Goal: Information Seeking & Learning: Learn about a topic

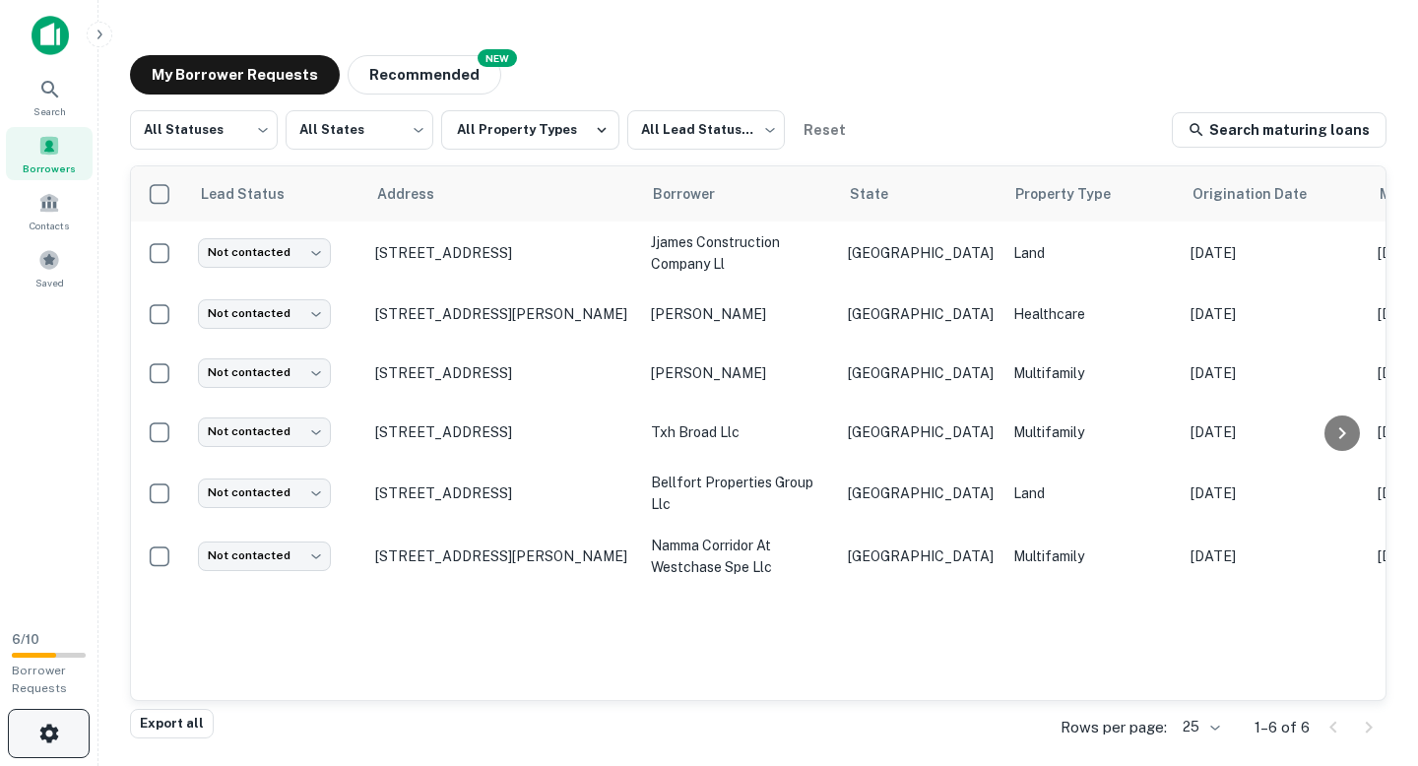
click at [52, 713] on button "button" at bounding box center [49, 733] width 82 height 49
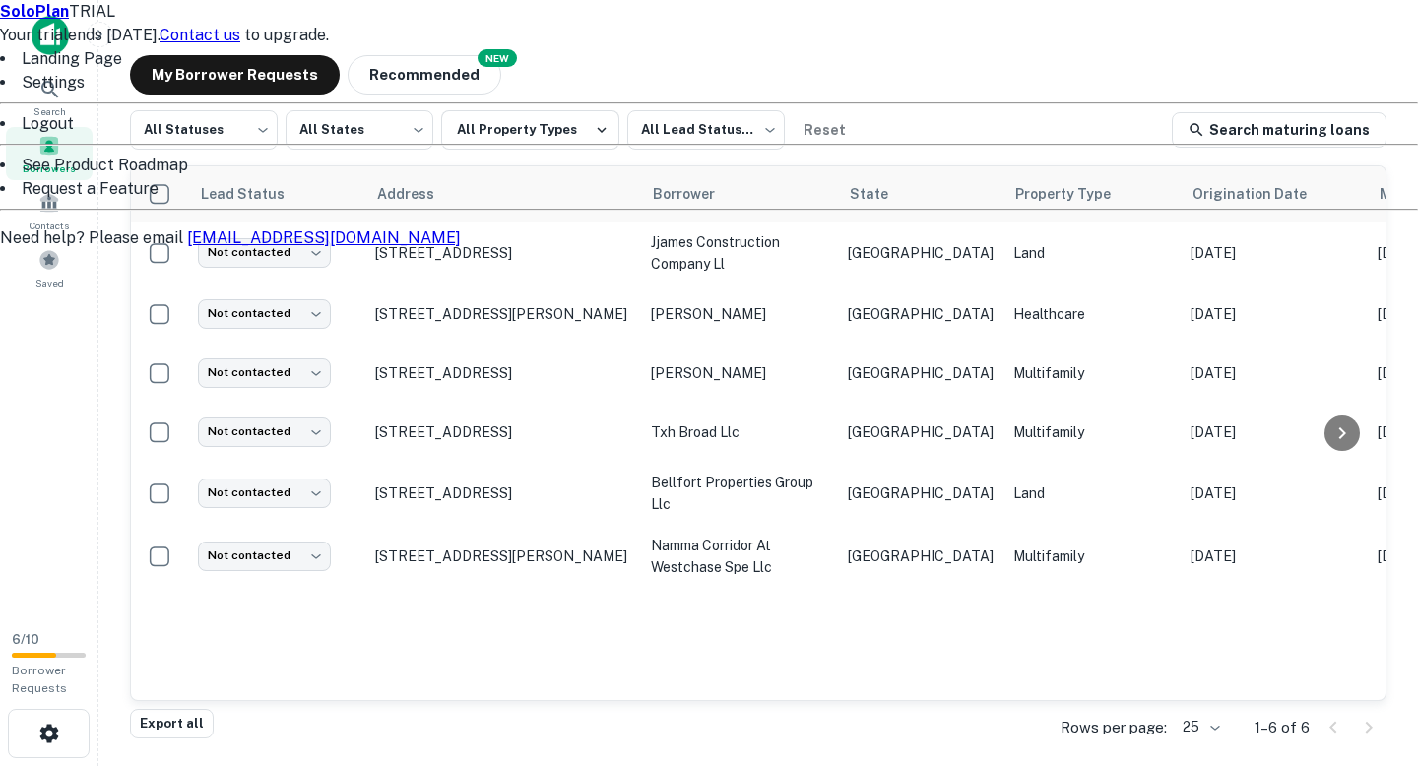
click at [288, 602] on div at bounding box center [709, 383] width 1418 height 766
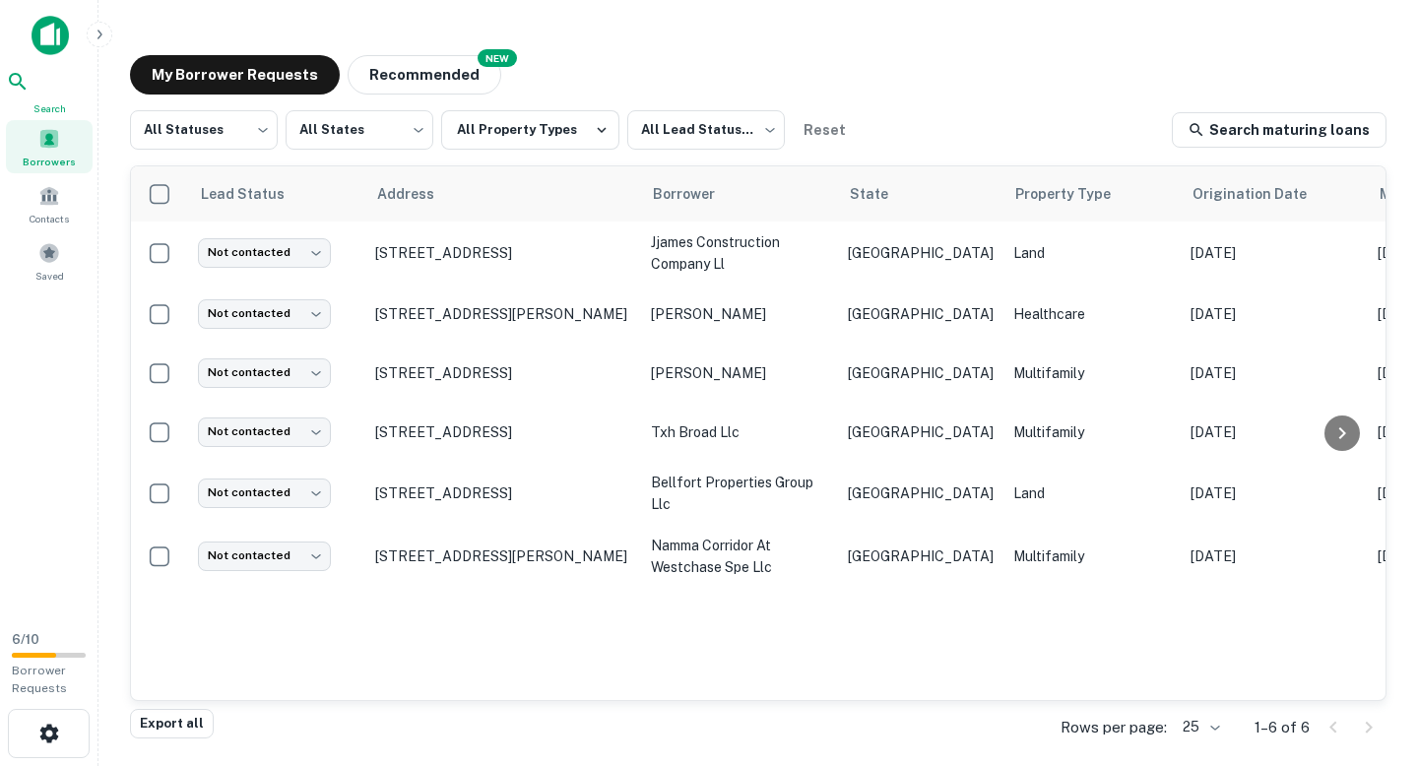
click at [30, 94] on icon at bounding box center [18, 82] width 24 height 24
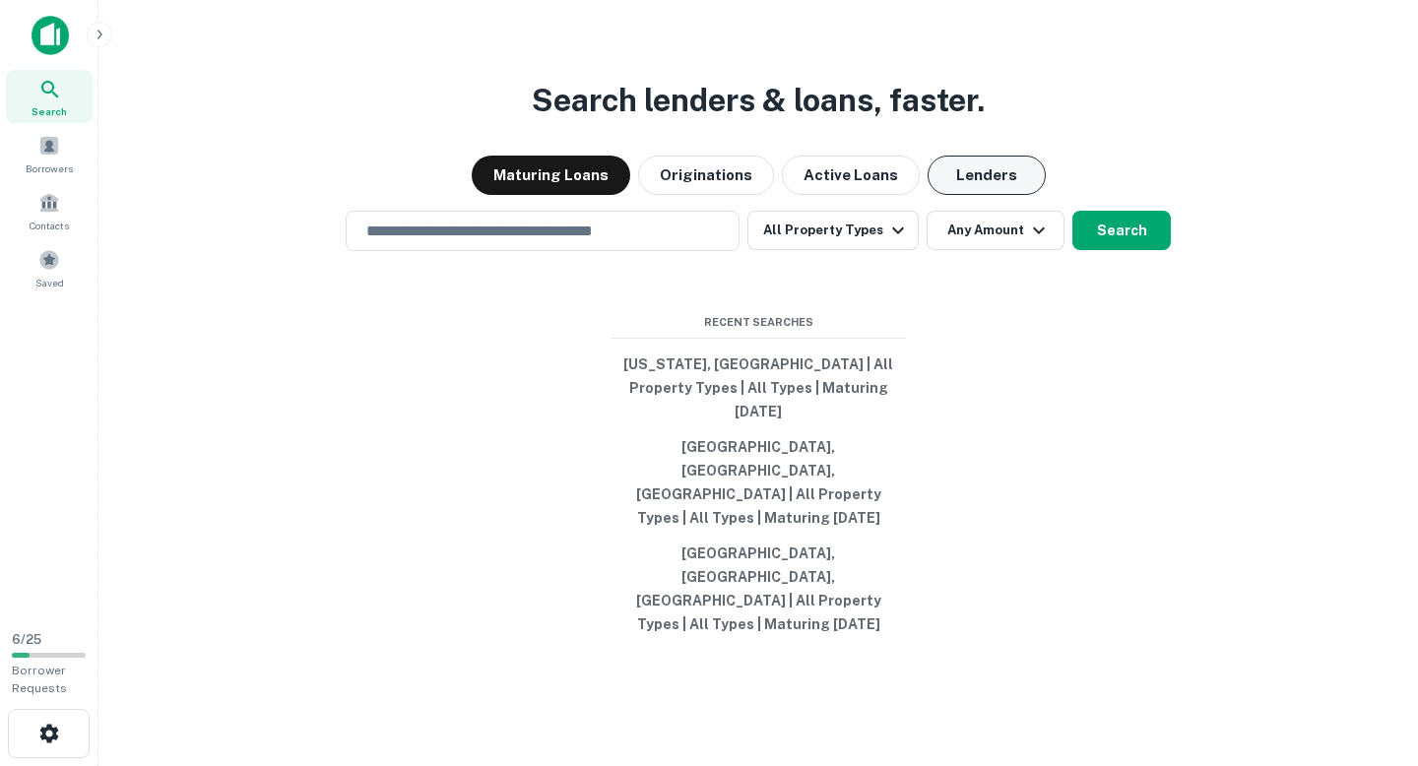
click at [931, 195] on button "Lenders" at bounding box center [987, 175] width 118 height 39
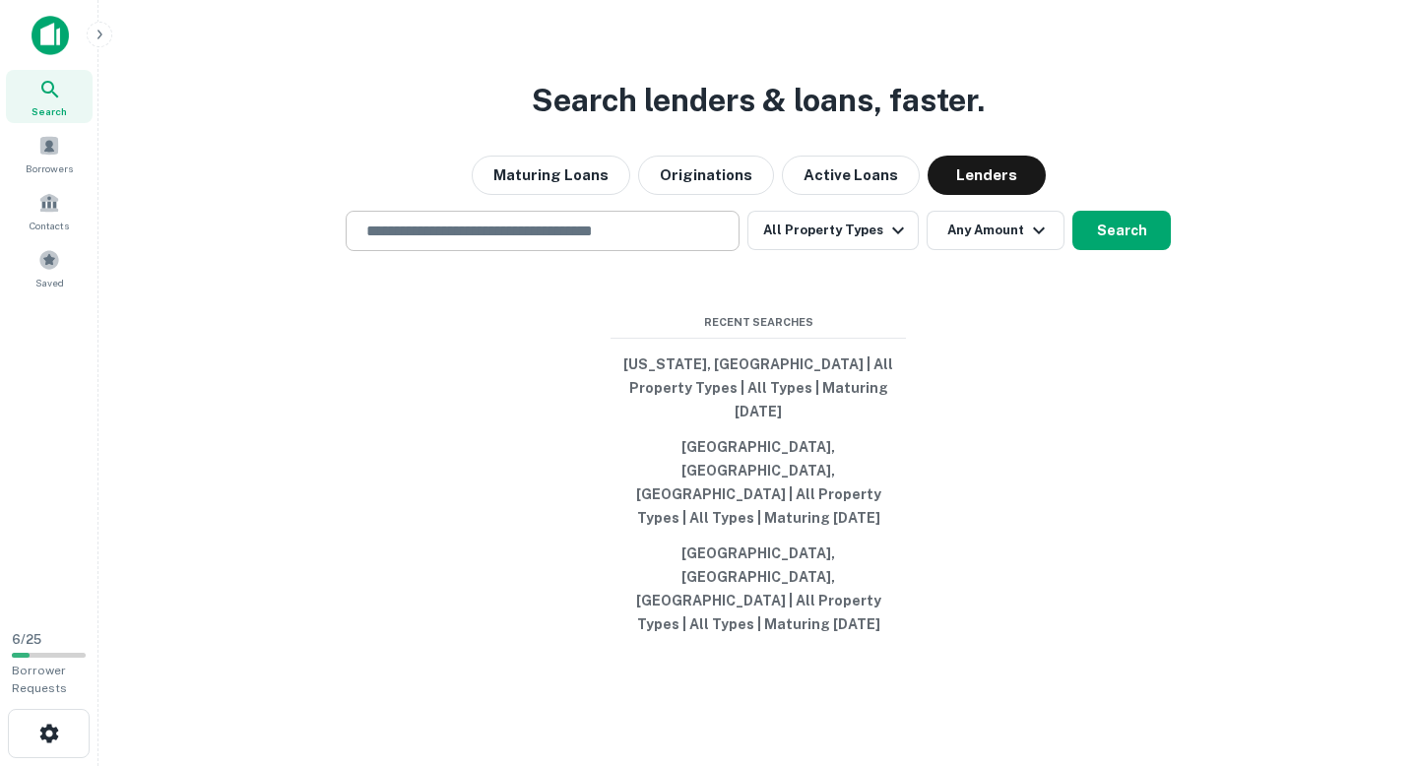
click at [638, 251] on div "​" at bounding box center [543, 231] width 394 height 40
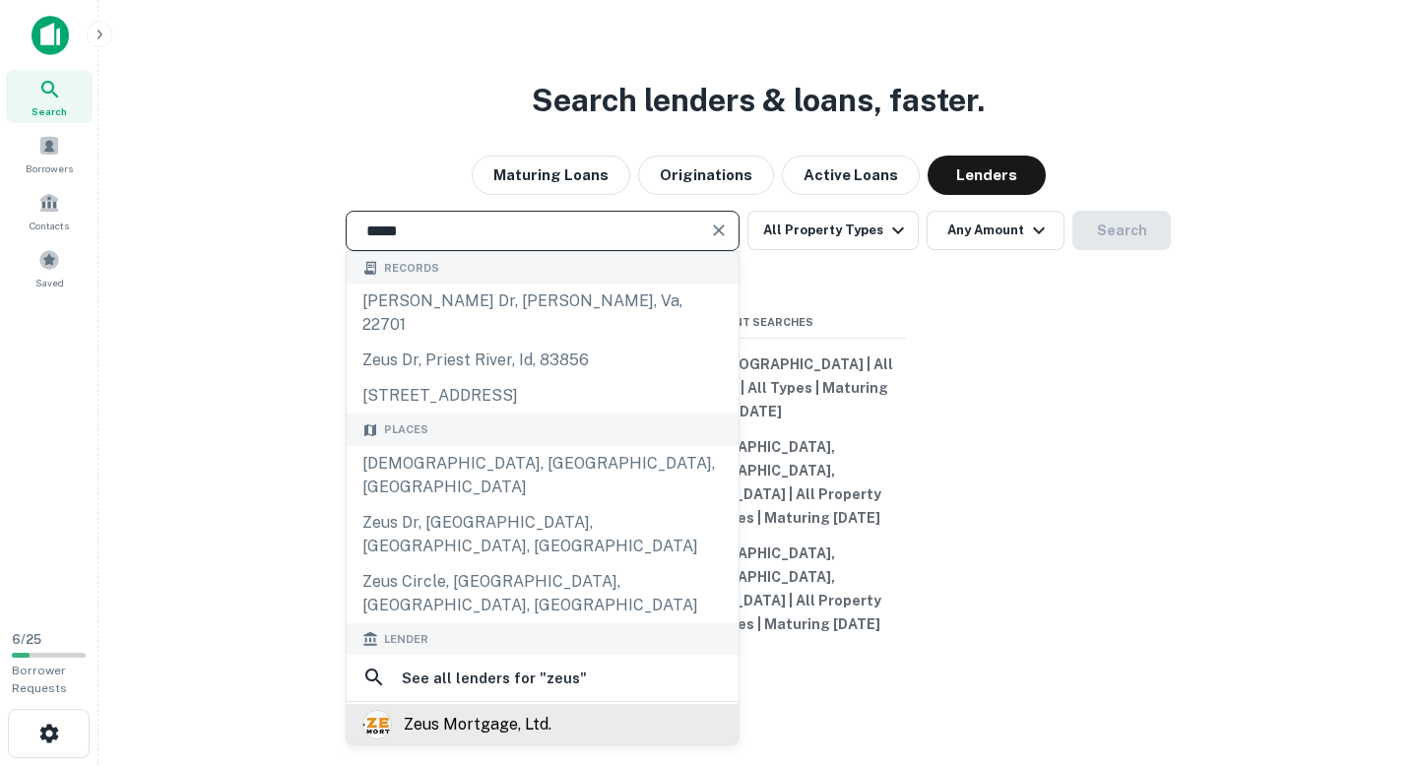
type input "****"
click at [507, 710] on div "zeus mortgage, ltd." at bounding box center [478, 725] width 148 height 30
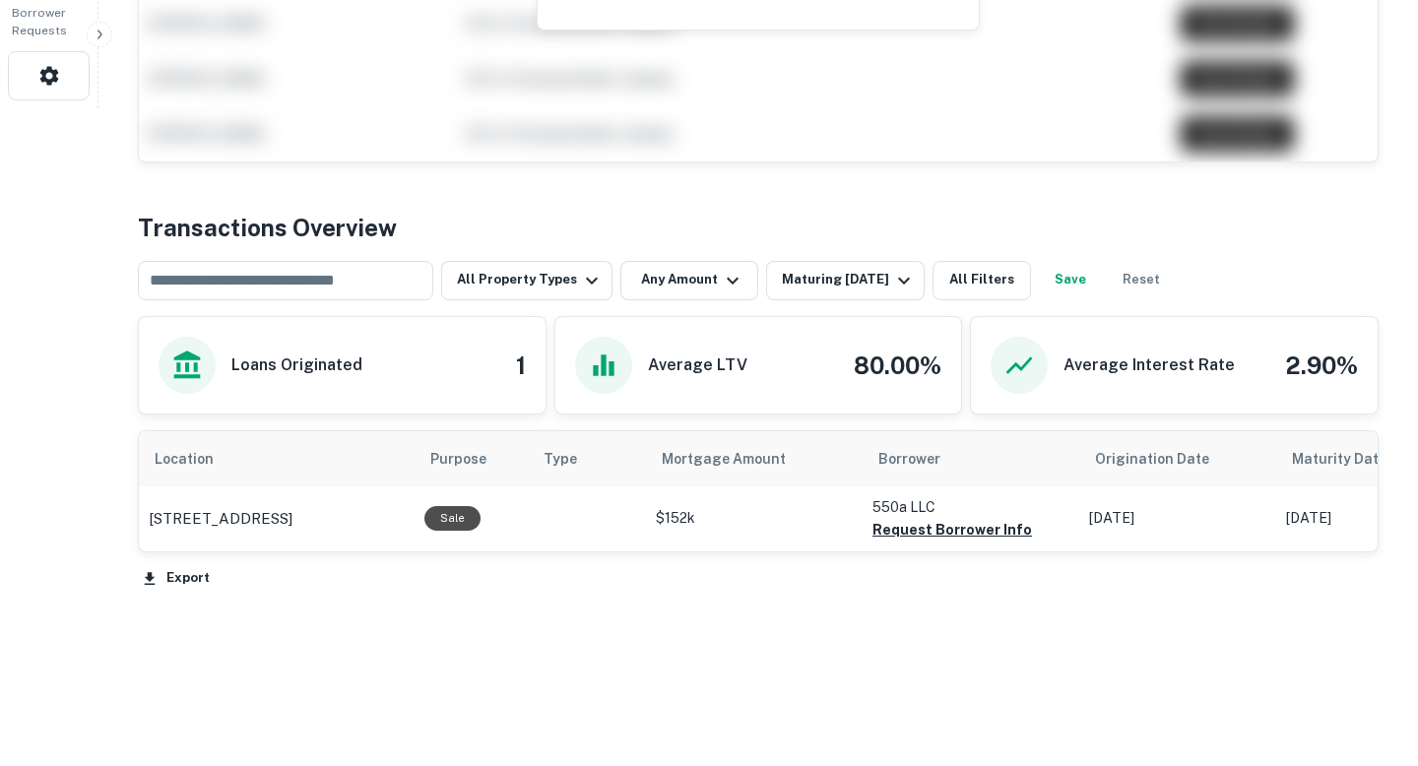
scroll to position [673, 0]
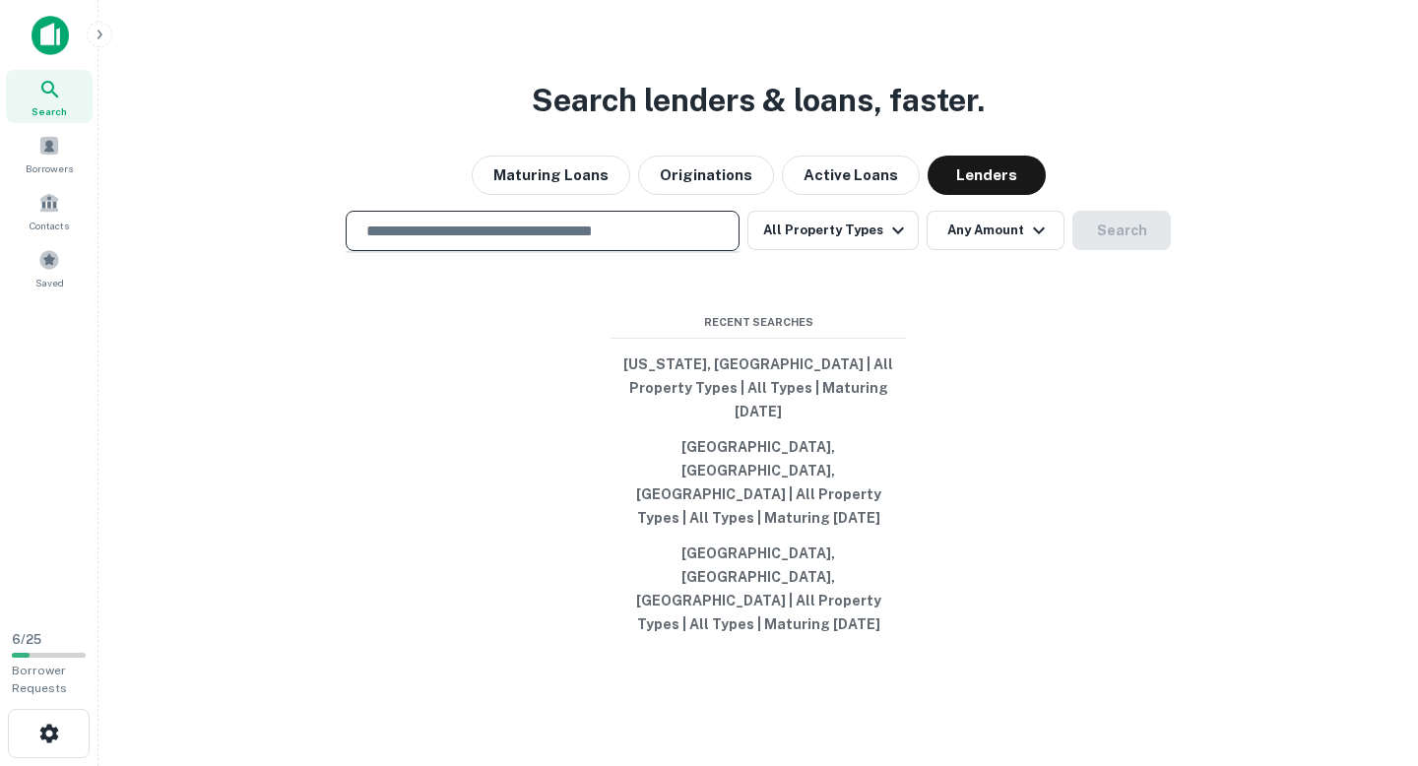
click at [637, 242] on input "text" at bounding box center [542, 231] width 376 height 23
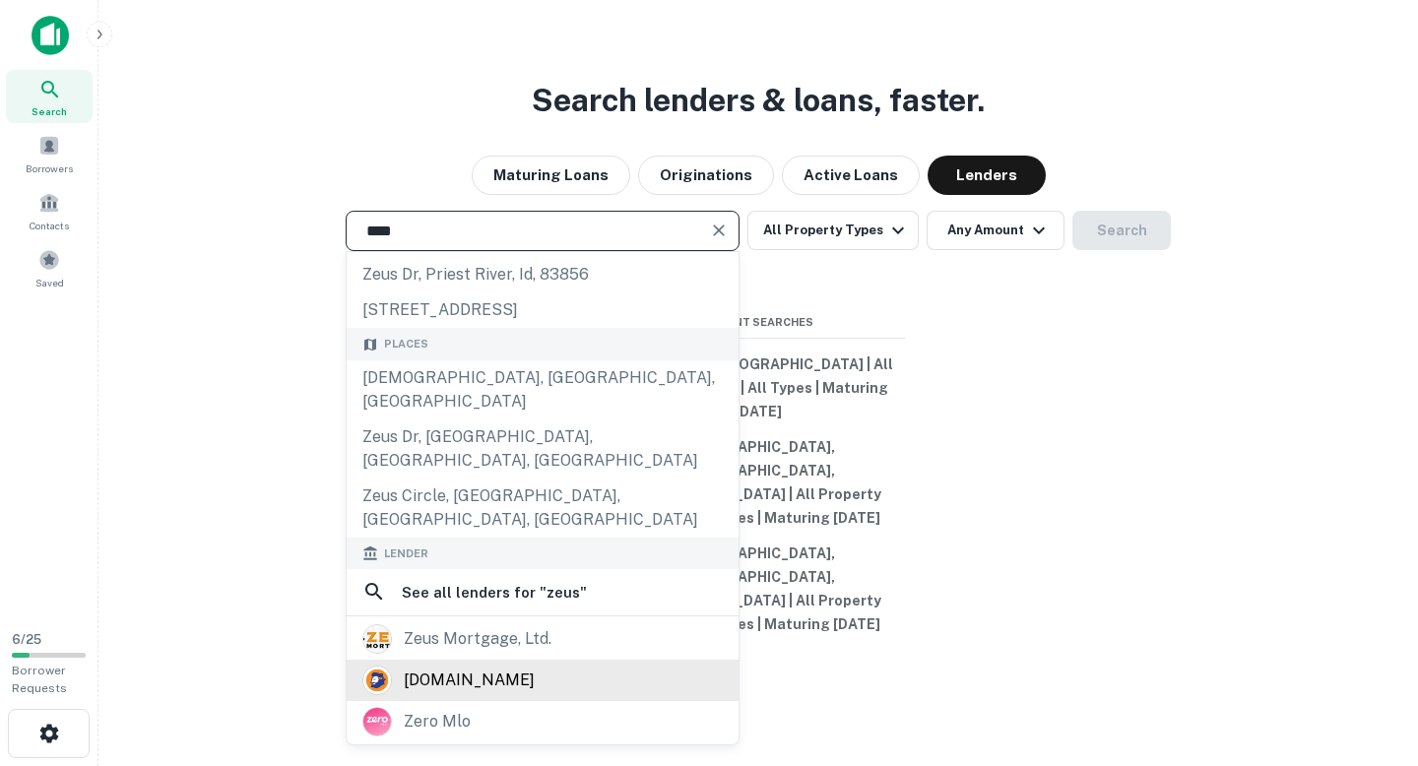
scroll to position [108, 0]
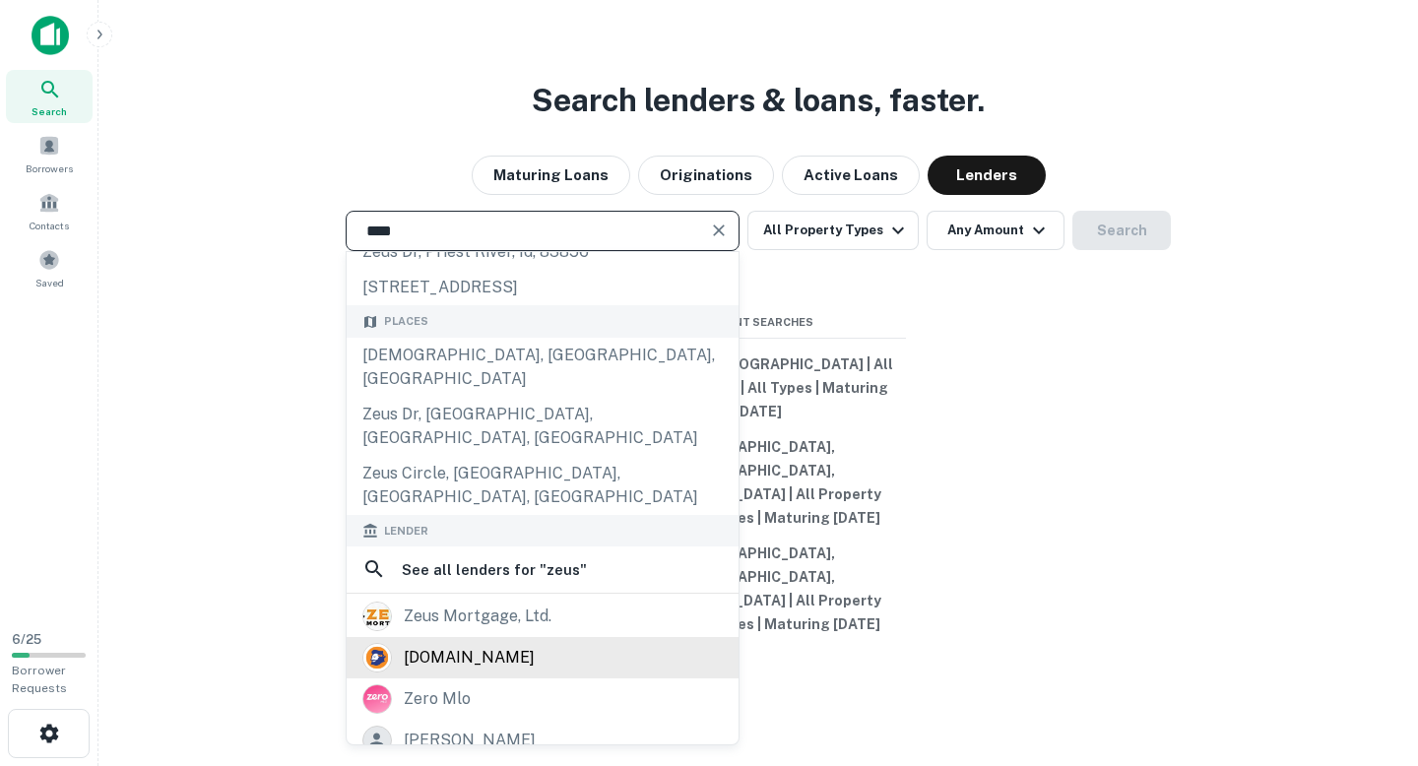
type input "****"
click at [548, 643] on div "zeuslending.com" at bounding box center [542, 658] width 360 height 30
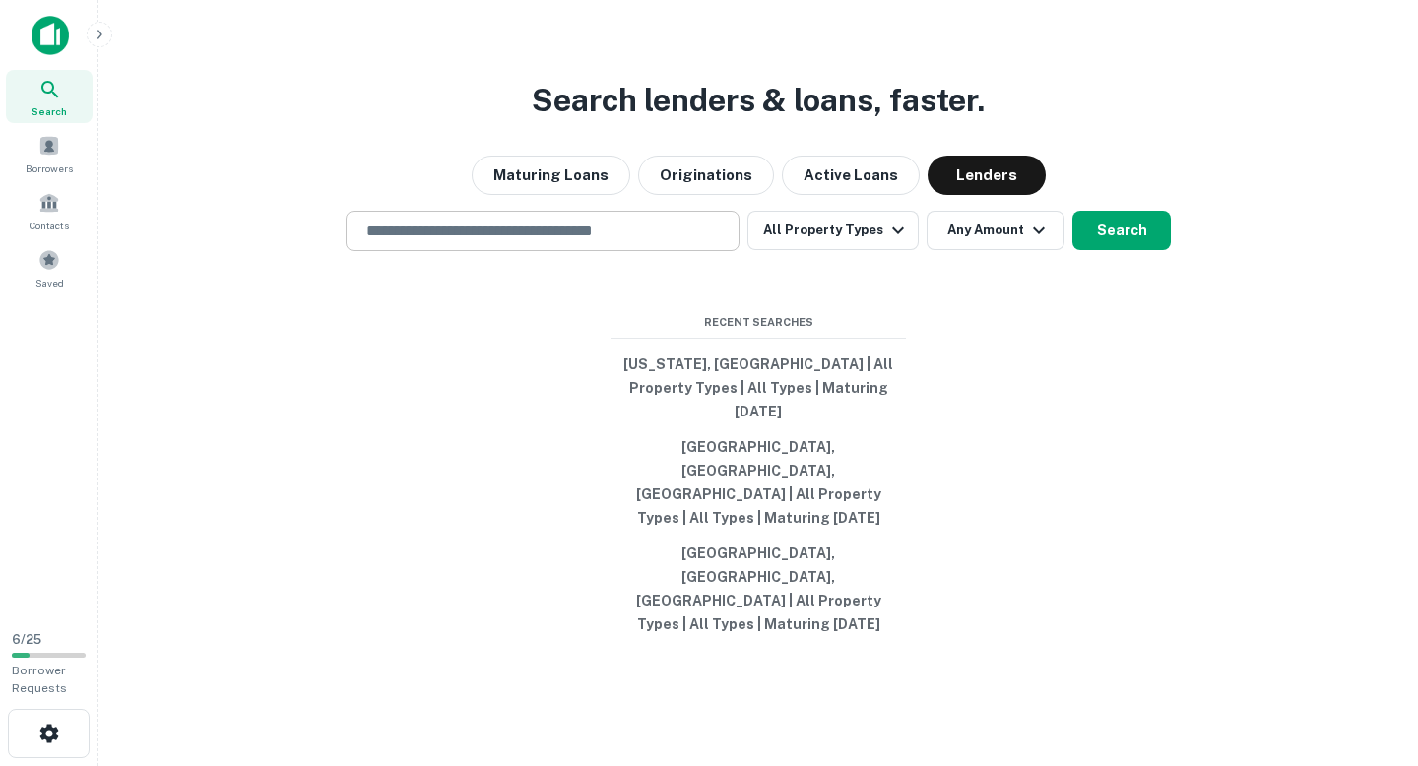
click at [555, 242] on input "text" at bounding box center [542, 231] width 376 height 23
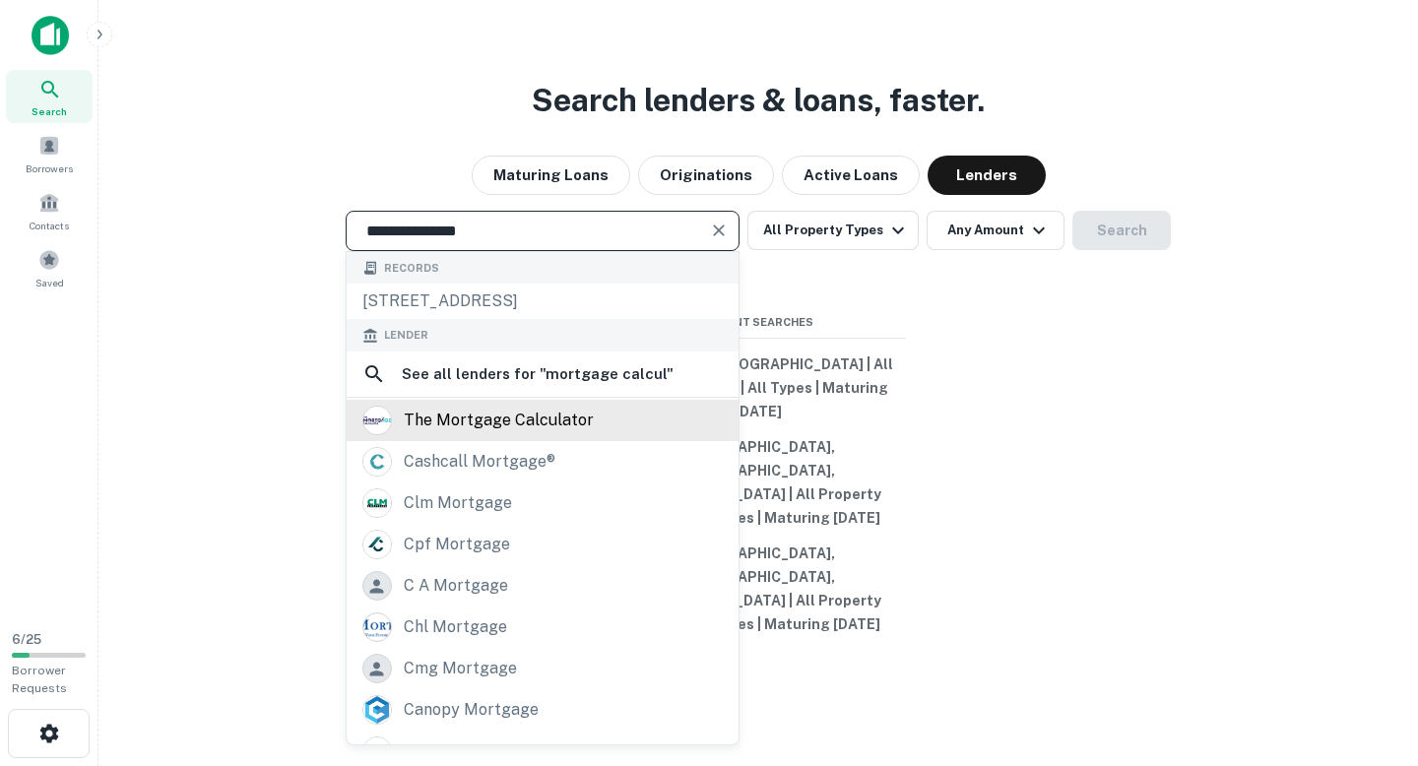
type input "**********"
click at [524, 435] on div "the mortgage calculator" at bounding box center [499, 421] width 190 height 30
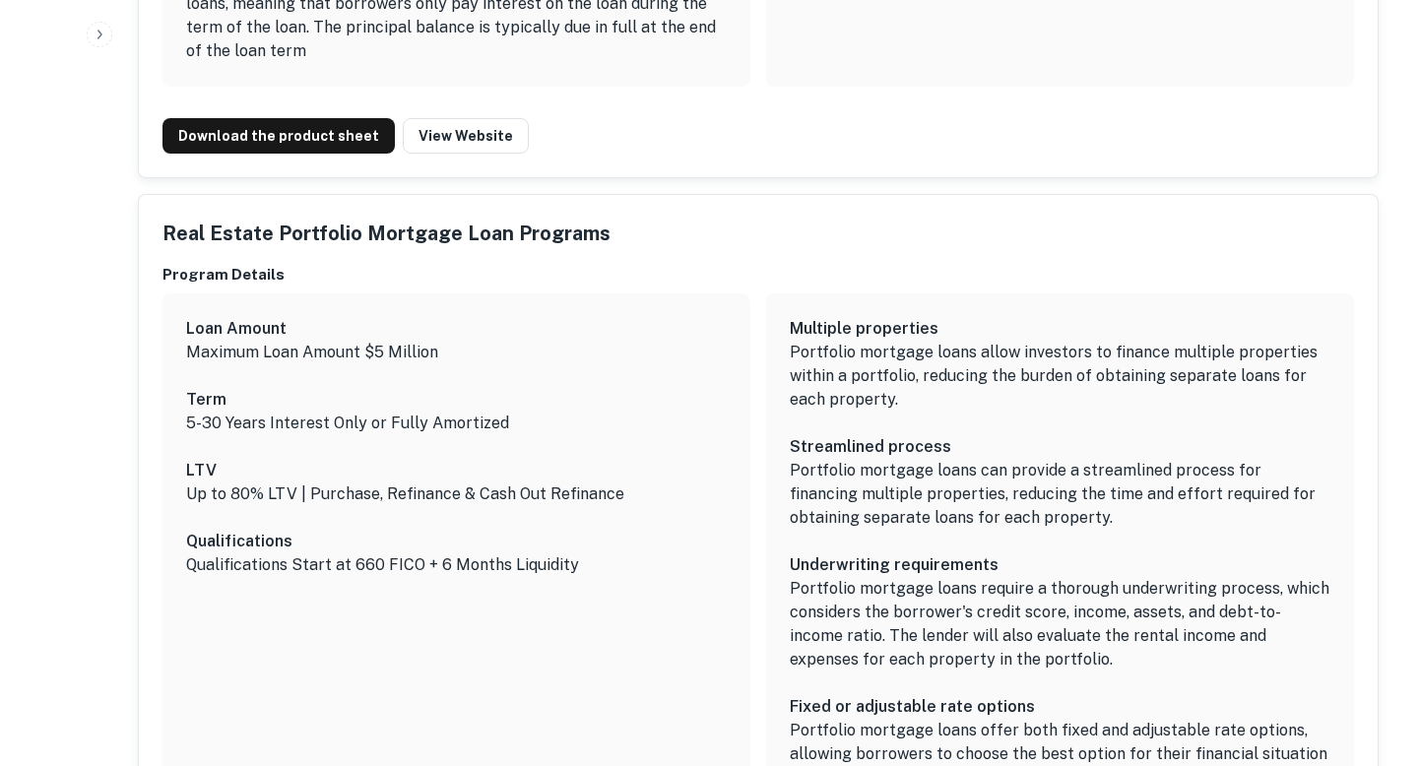
scroll to position [5418, 0]
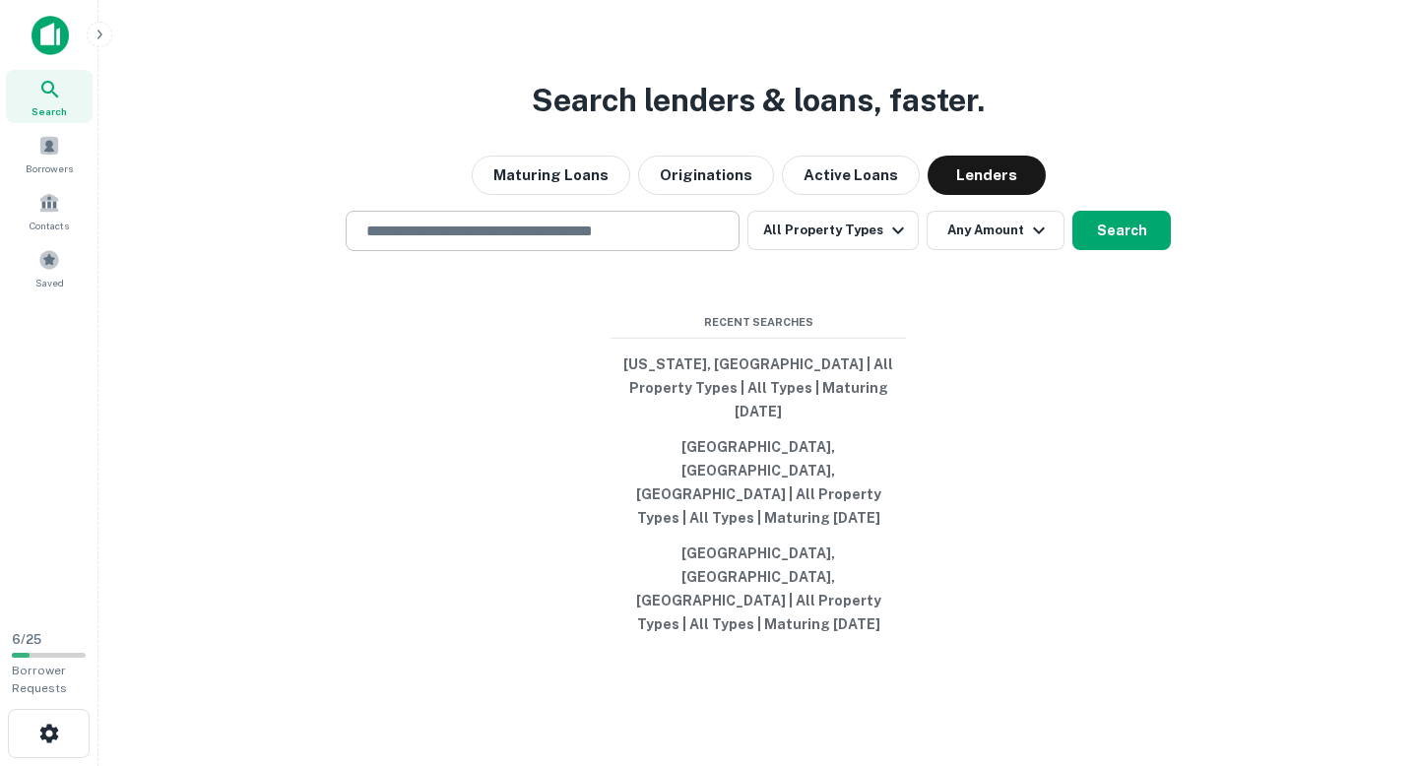
click at [425, 242] on input "text" at bounding box center [542, 231] width 376 height 23
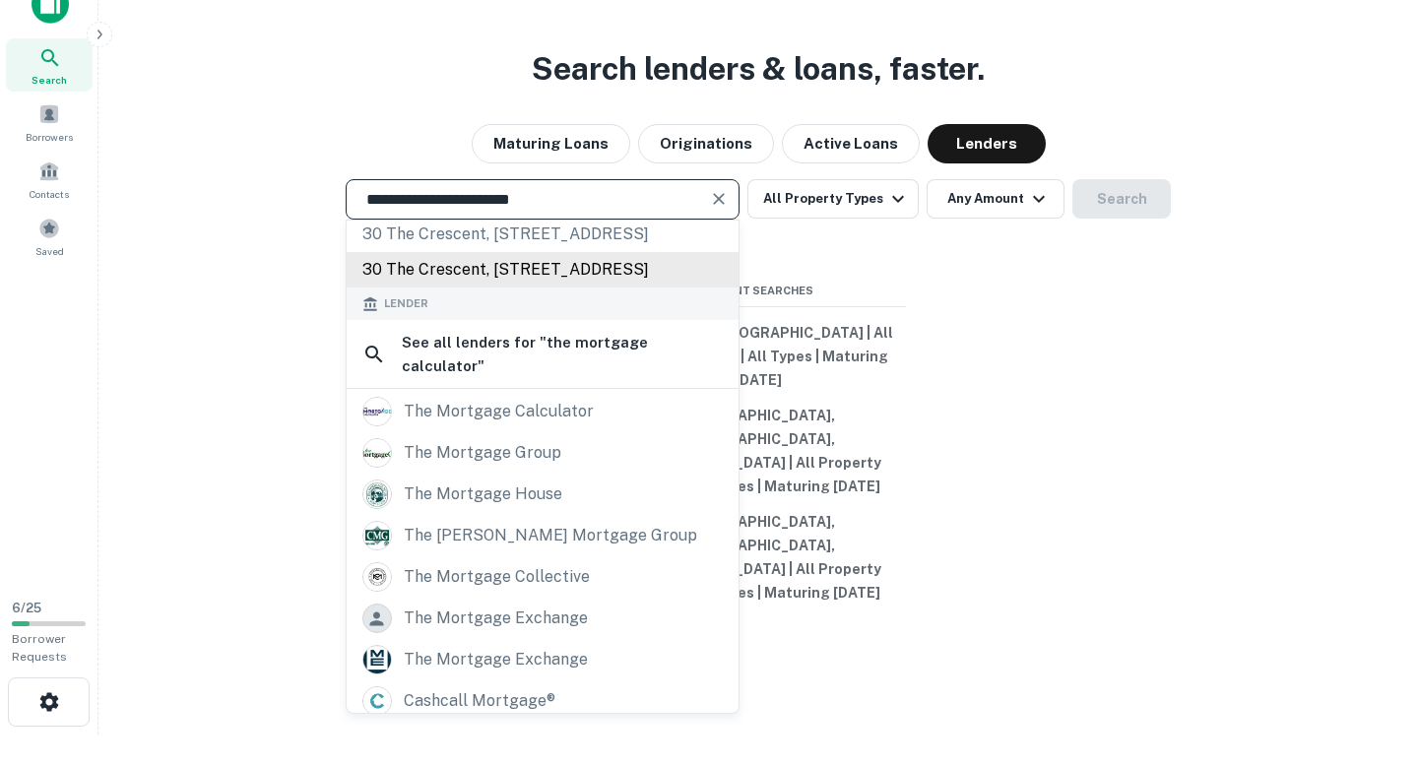
scroll to position [187, 0]
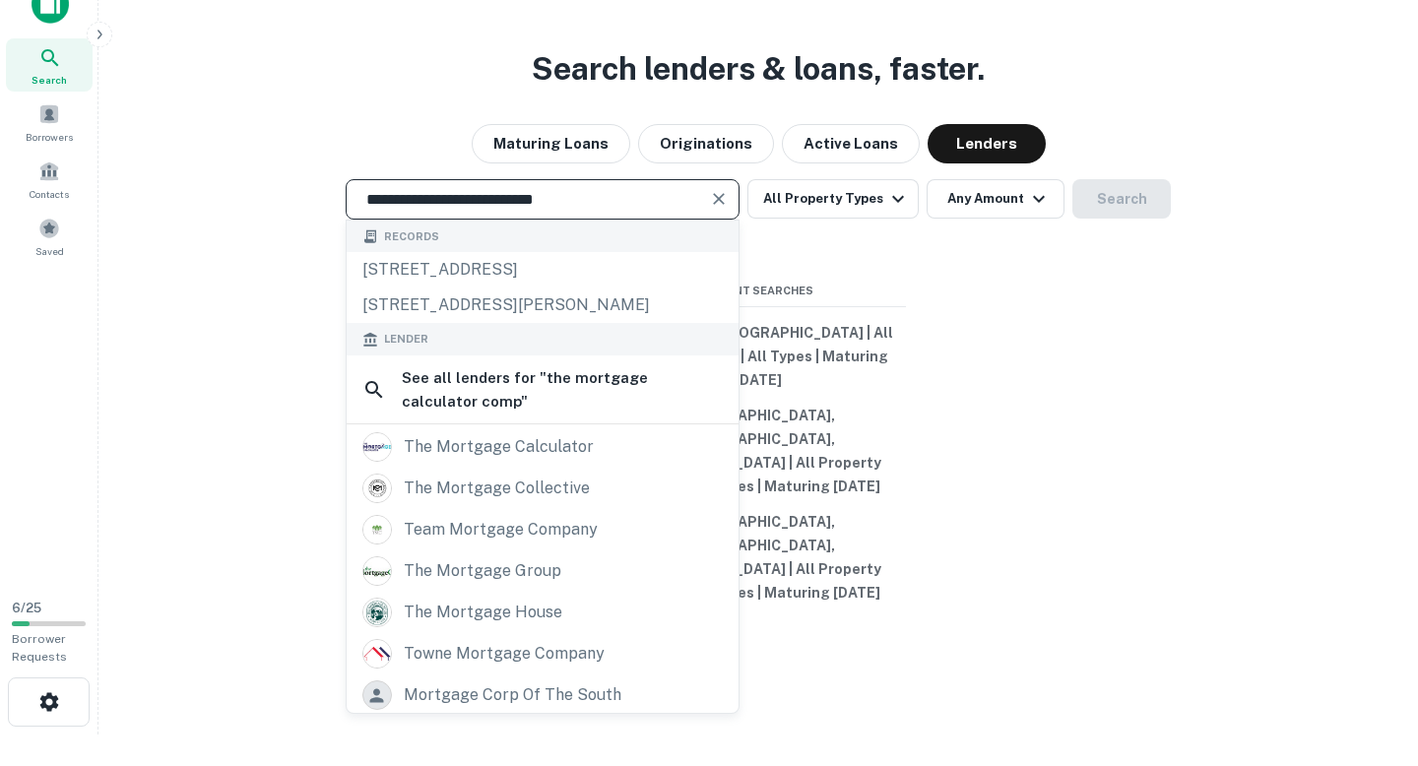
click at [382, 211] on input "**********" at bounding box center [527, 199] width 347 height 23
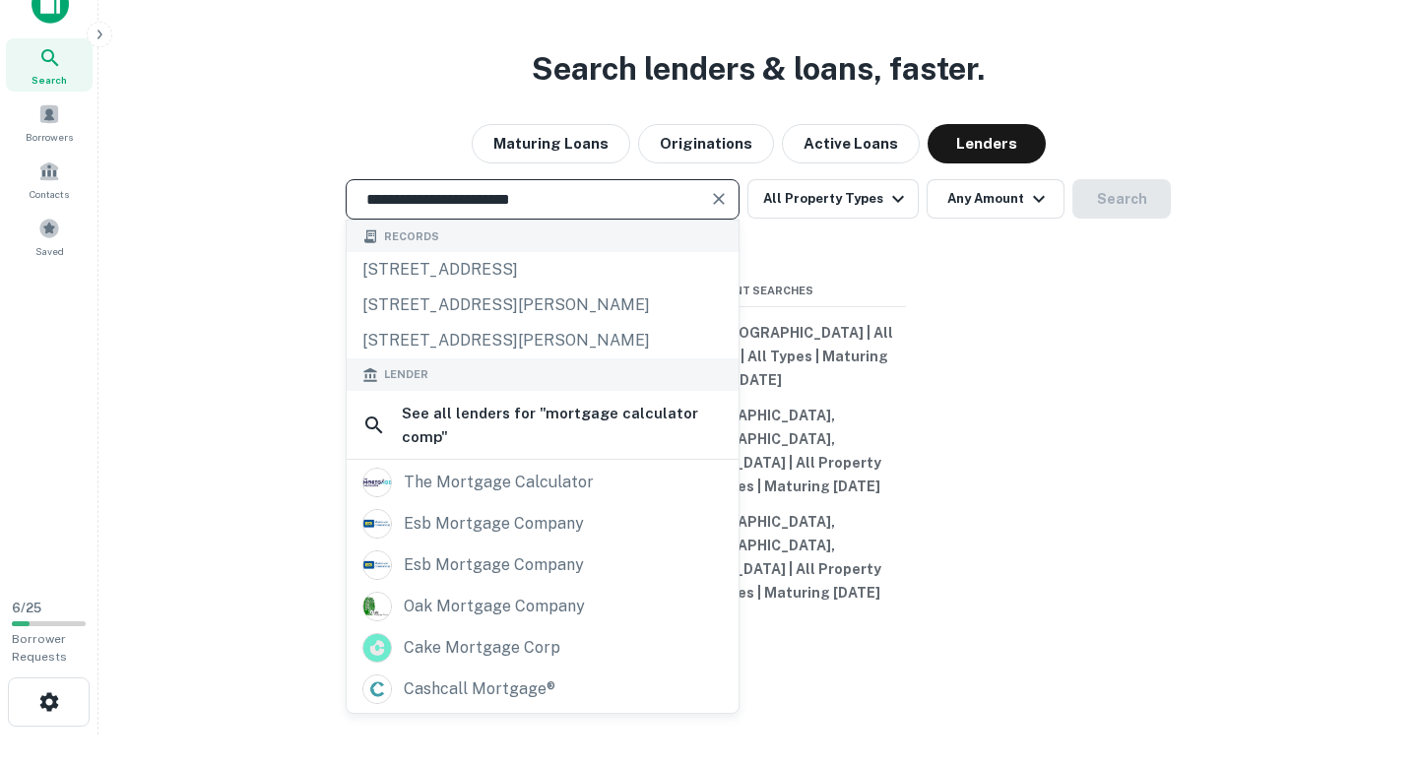
click at [579, 211] on input "**********" at bounding box center [527, 199] width 347 height 23
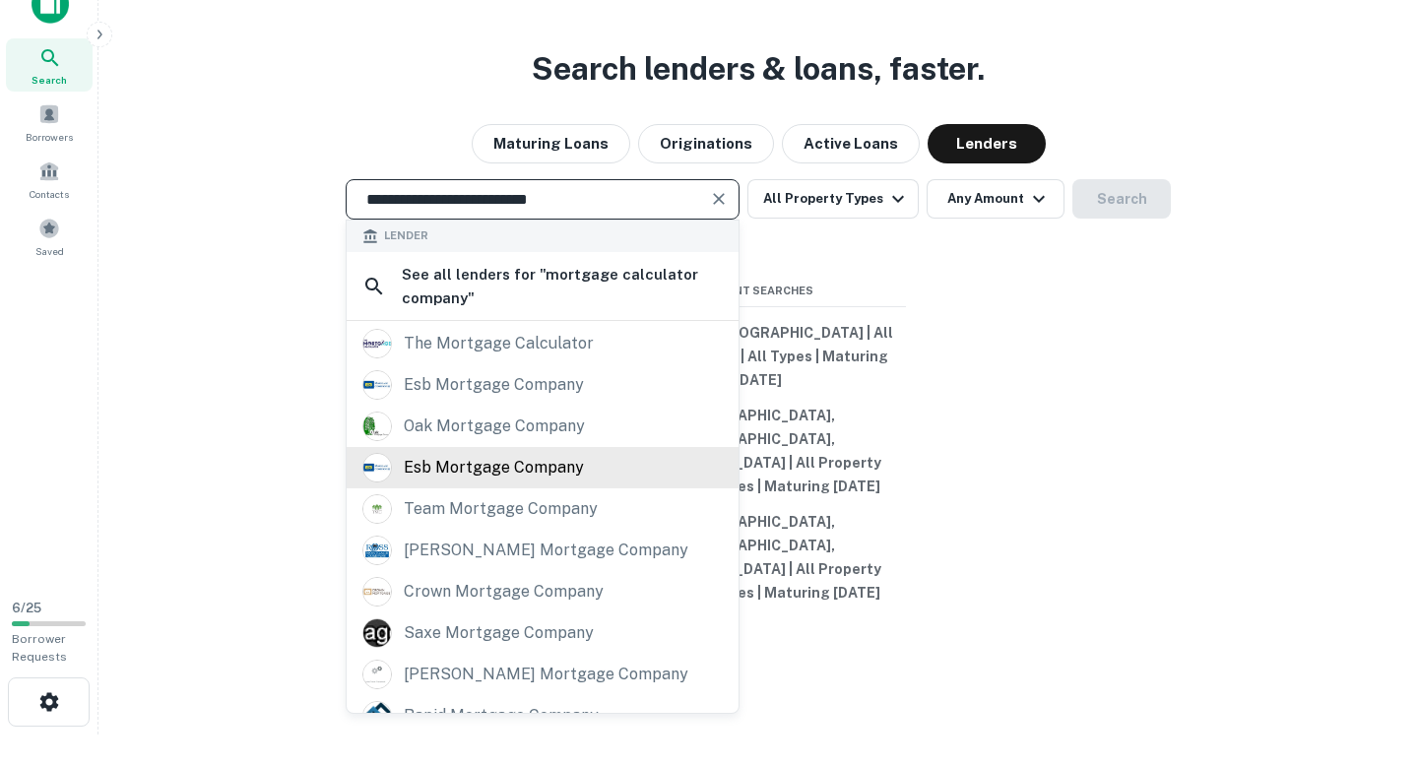
scroll to position [0, 0]
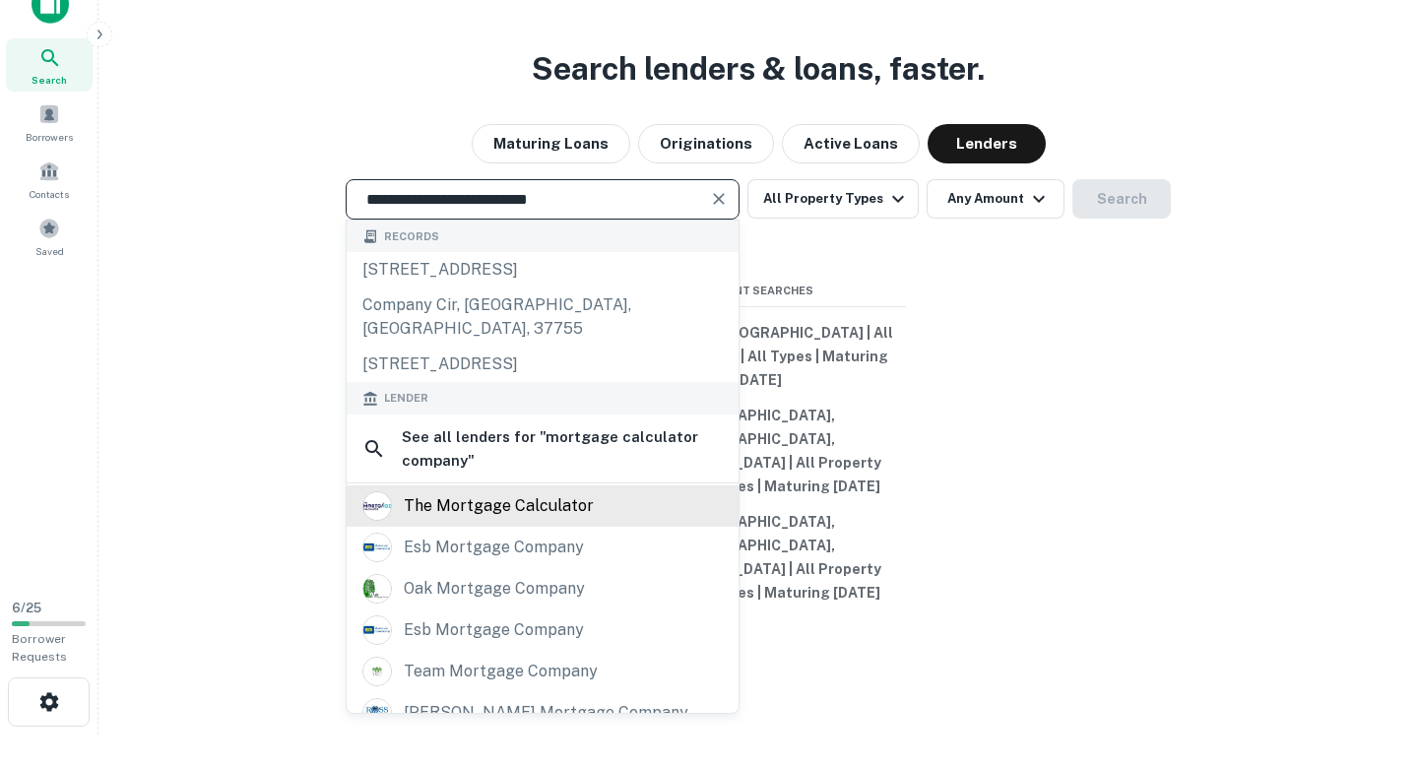
type input "**********"
click at [449, 521] on div "the mortgage calculator" at bounding box center [499, 506] width 190 height 30
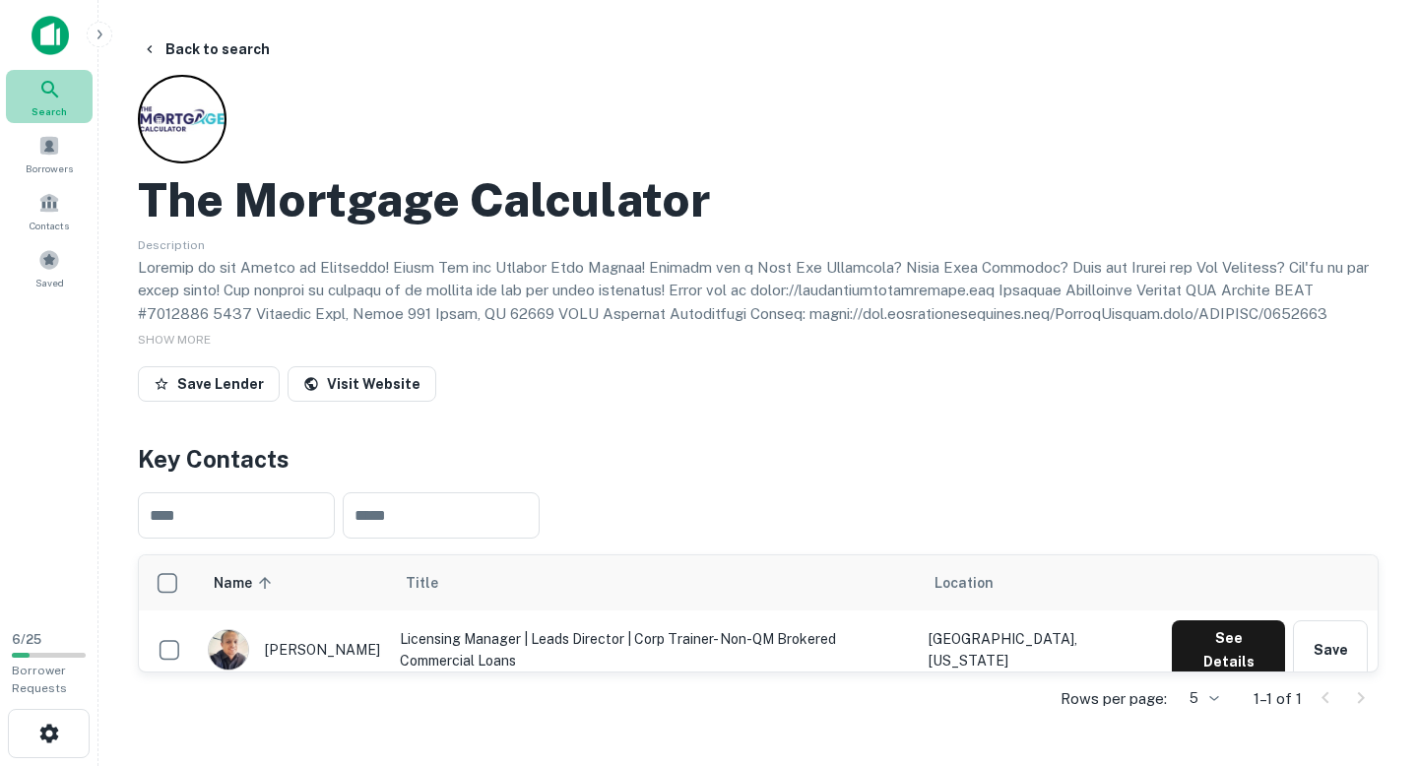
click at [47, 78] on icon at bounding box center [50, 90] width 24 height 24
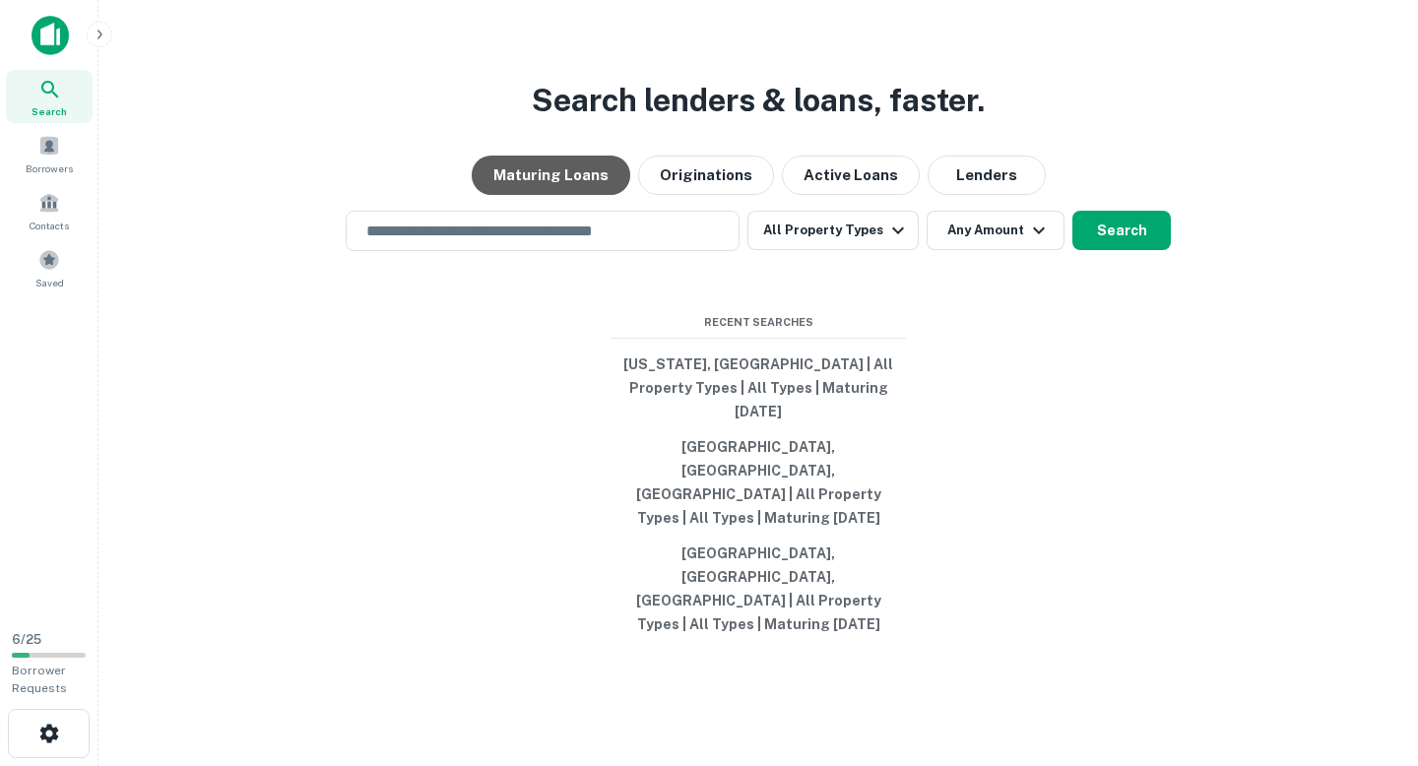
click at [562, 195] on button "Maturing Loans" at bounding box center [551, 175] width 159 height 39
click at [555, 242] on input "text" at bounding box center [542, 231] width 376 height 23
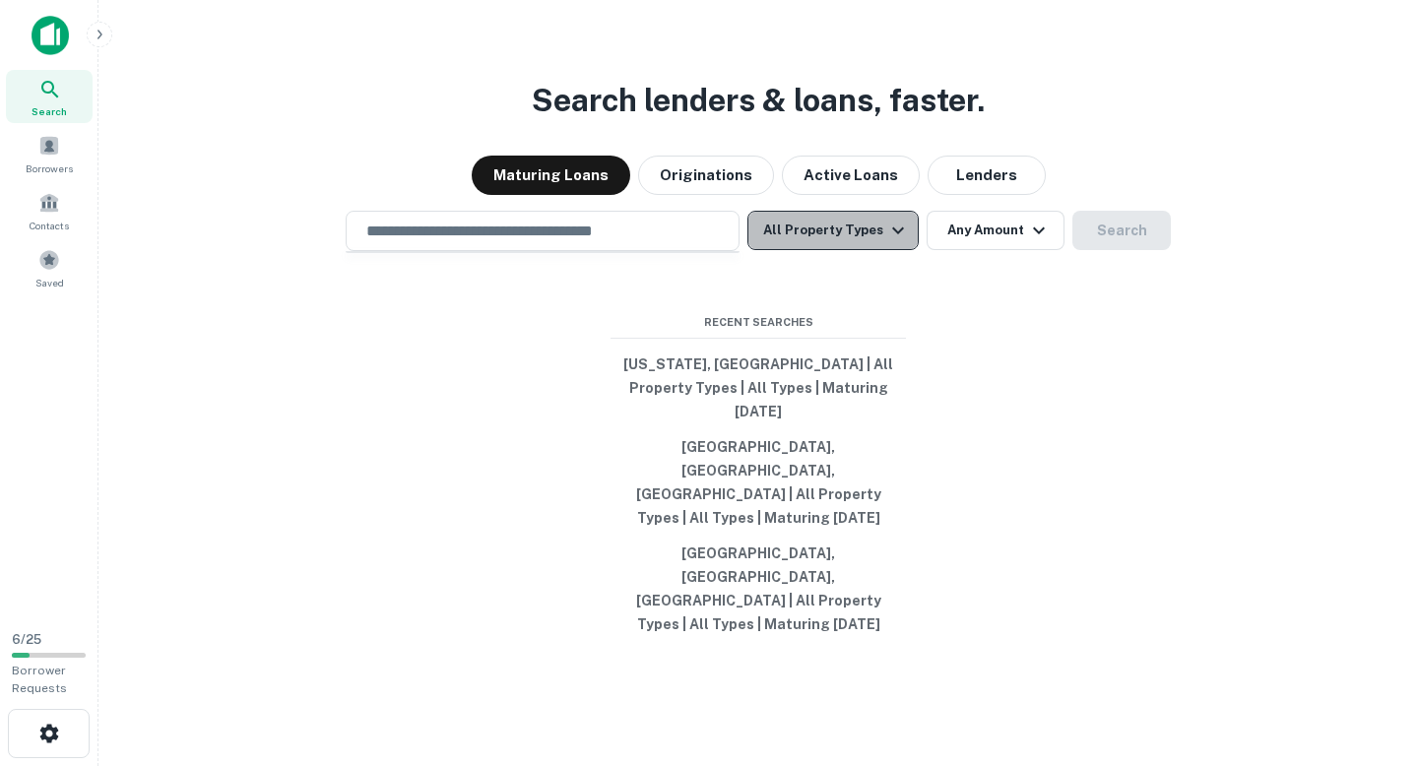
click at [877, 250] on button "All Property Types" at bounding box center [832, 230] width 171 height 39
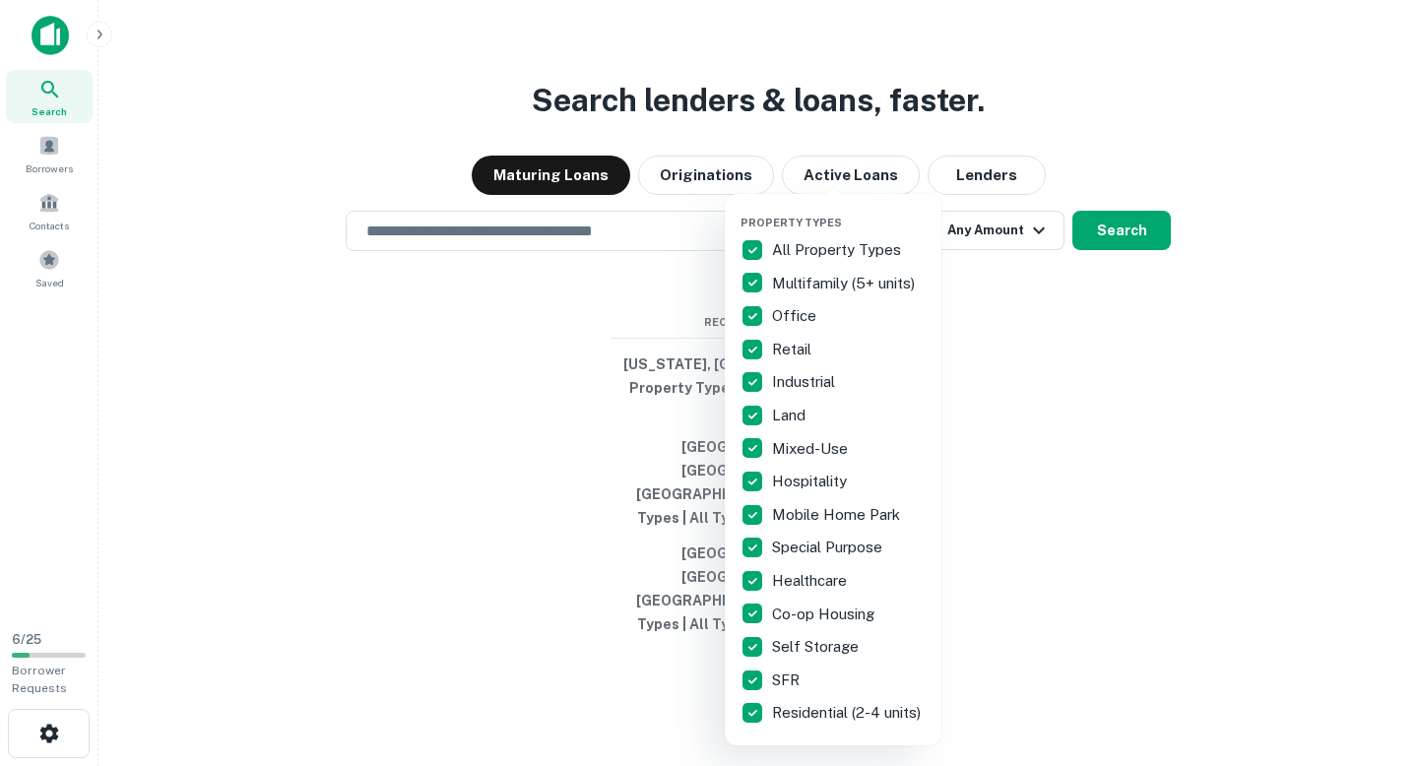
click at [619, 278] on div at bounding box center [709, 383] width 1418 height 766
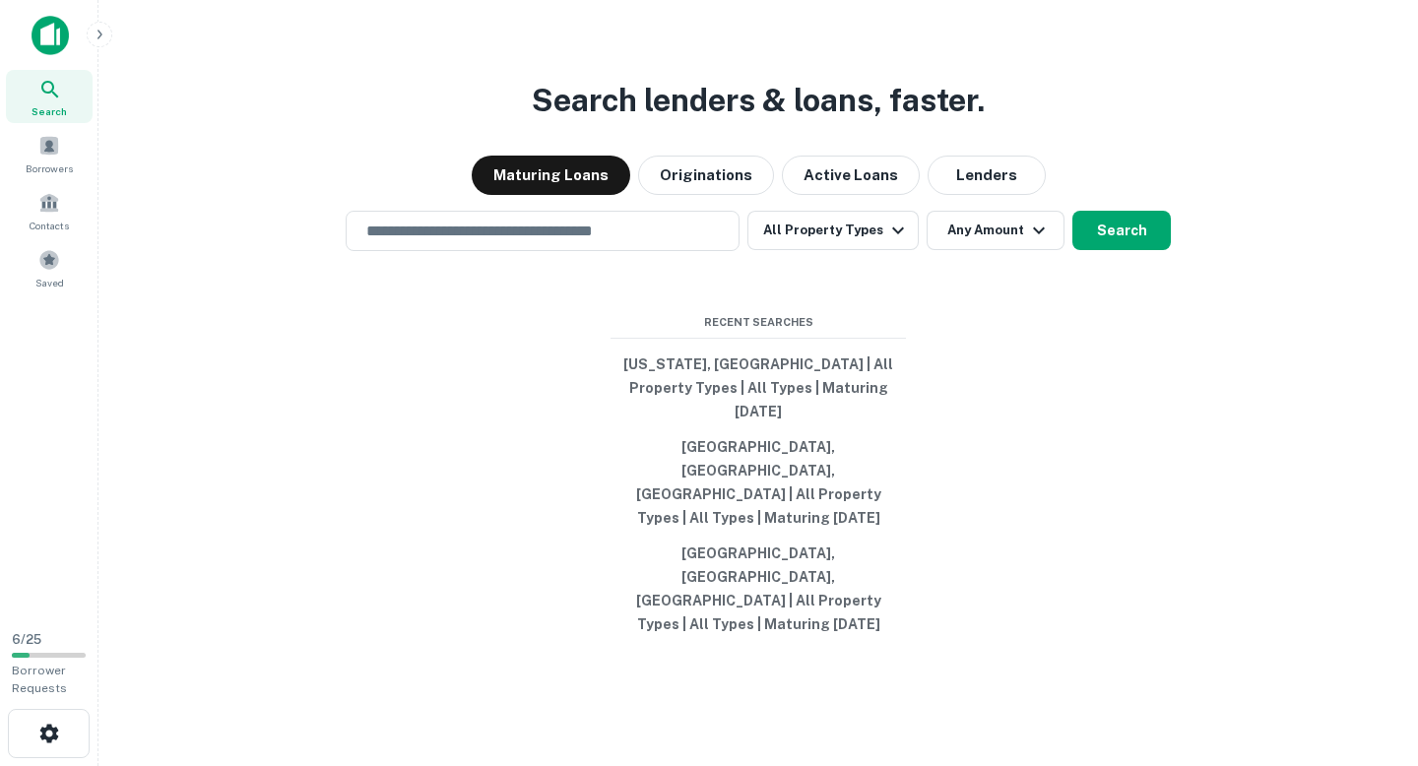
scroll to position [32, 0]
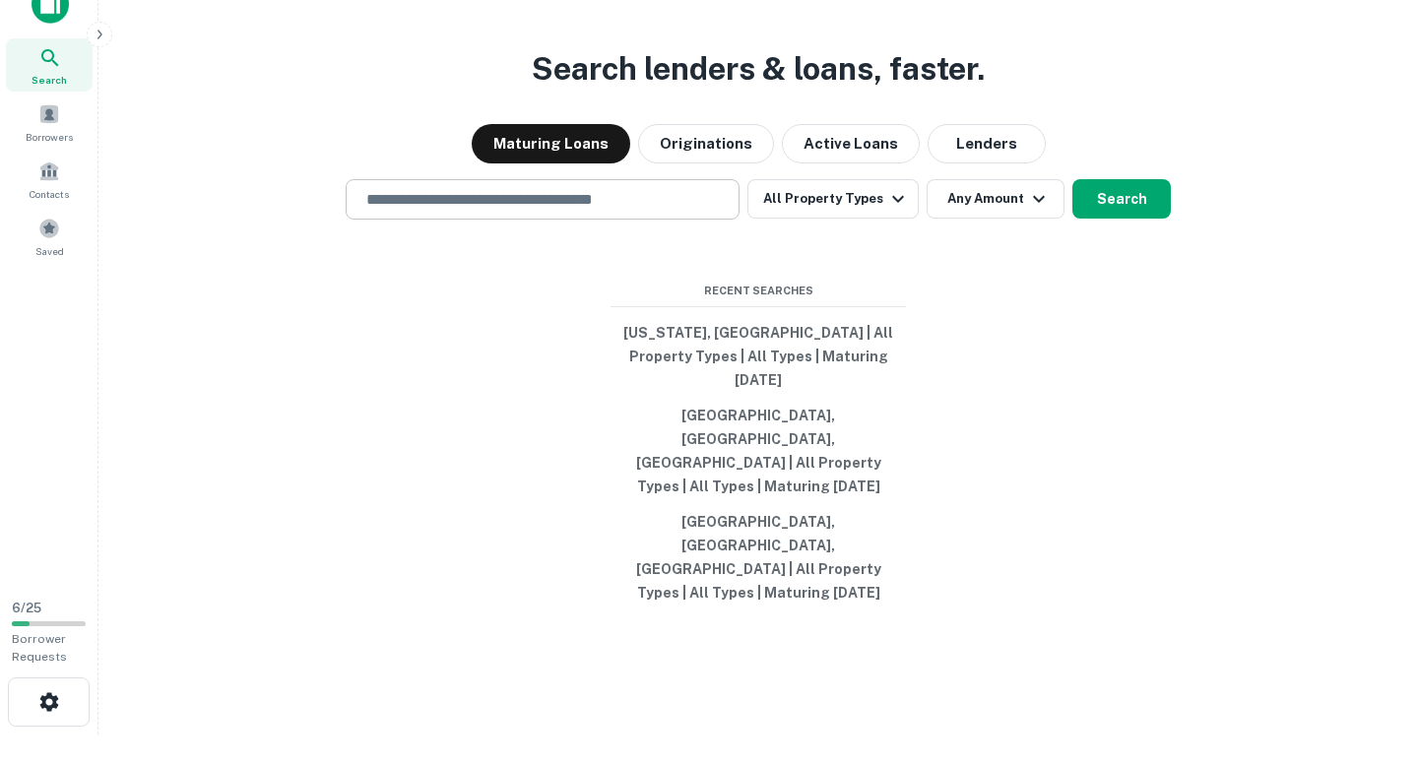
click at [614, 211] on input "text" at bounding box center [542, 199] width 376 height 23
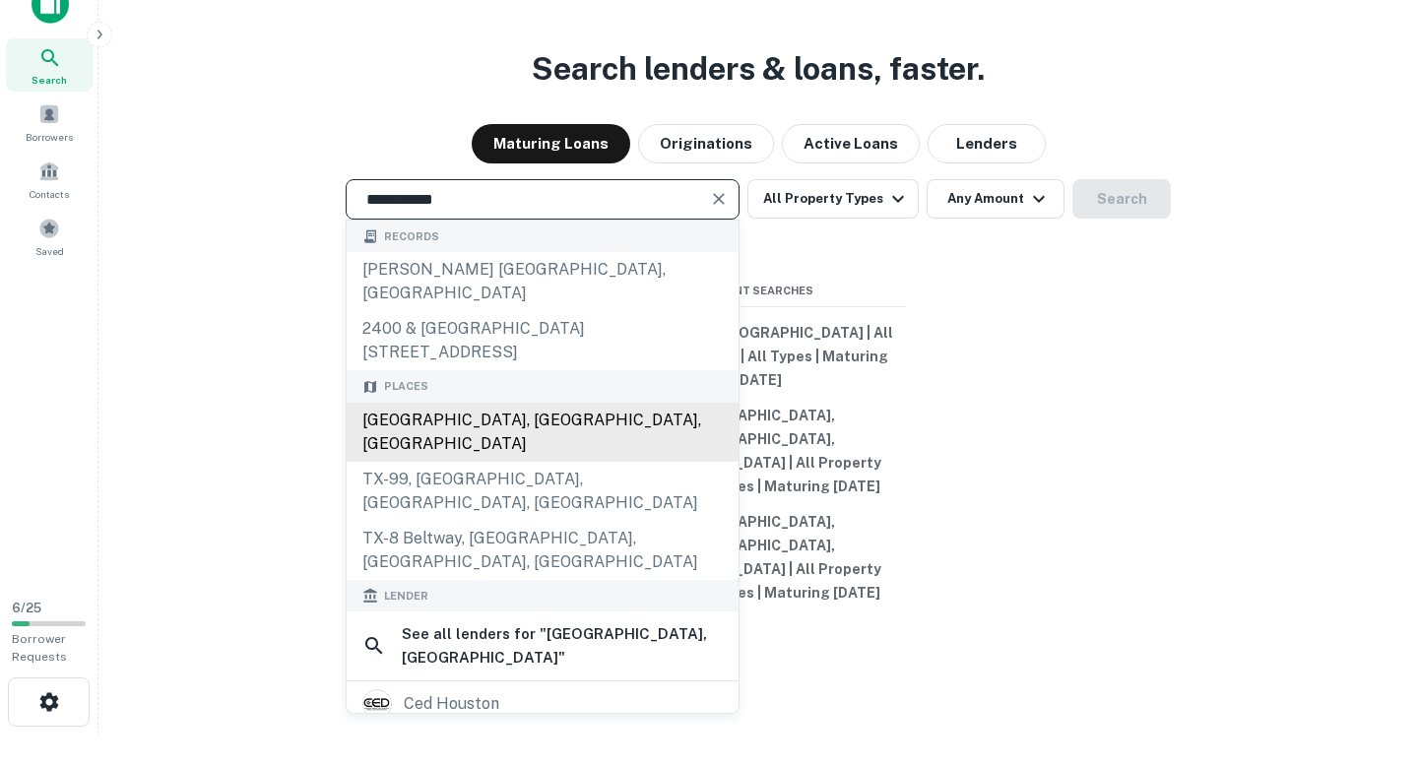
type input "**********"
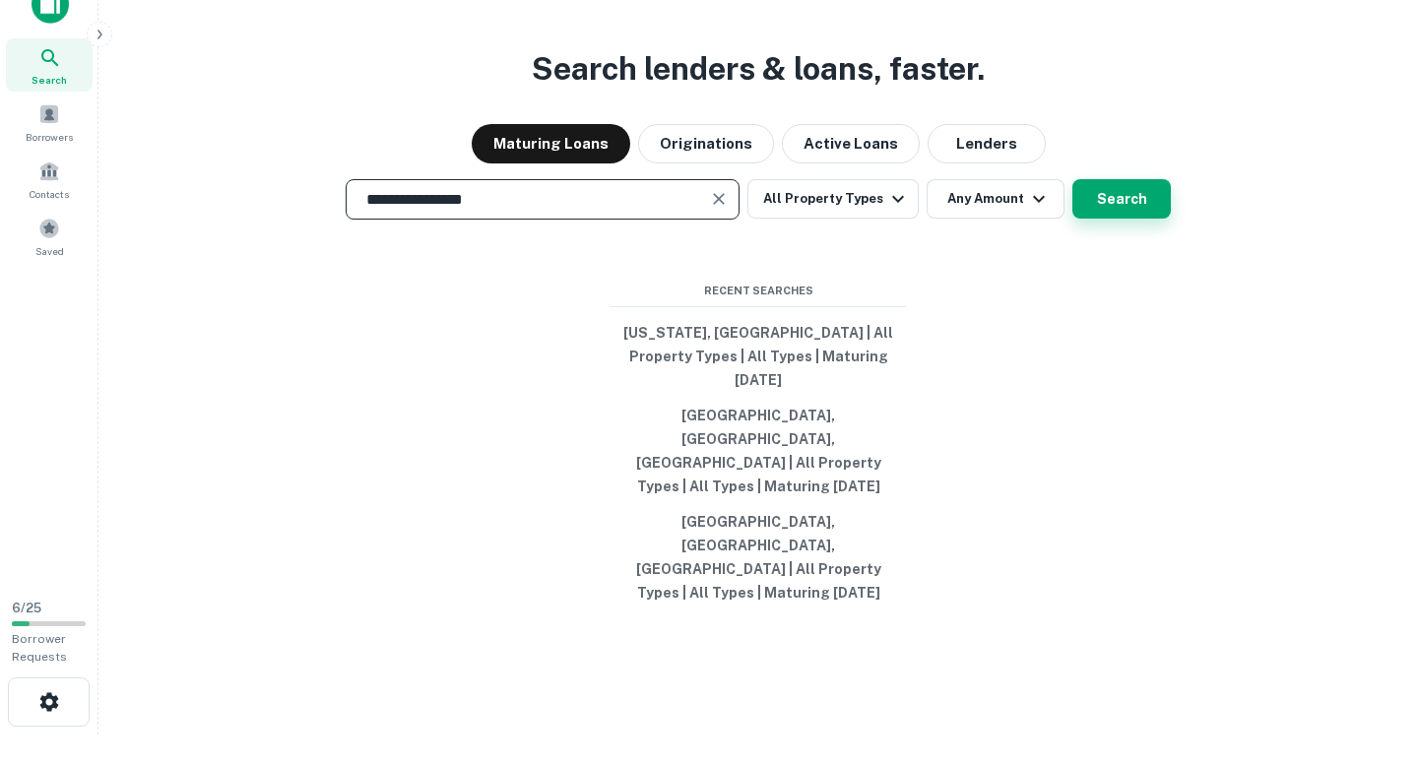
click at [1136, 219] on button "Search" at bounding box center [1121, 198] width 98 height 39
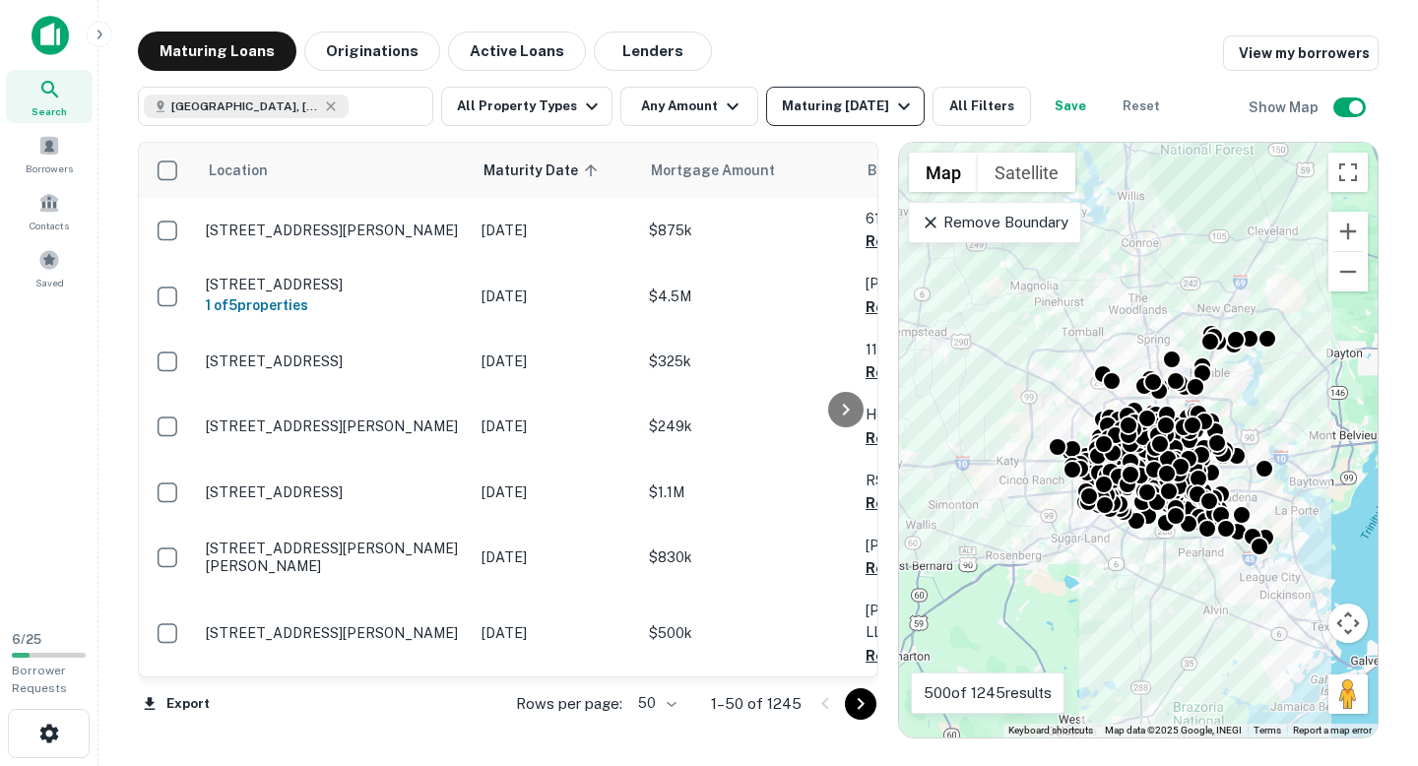
click at [864, 110] on div "Maturing [DATE]" at bounding box center [849, 107] width 134 height 24
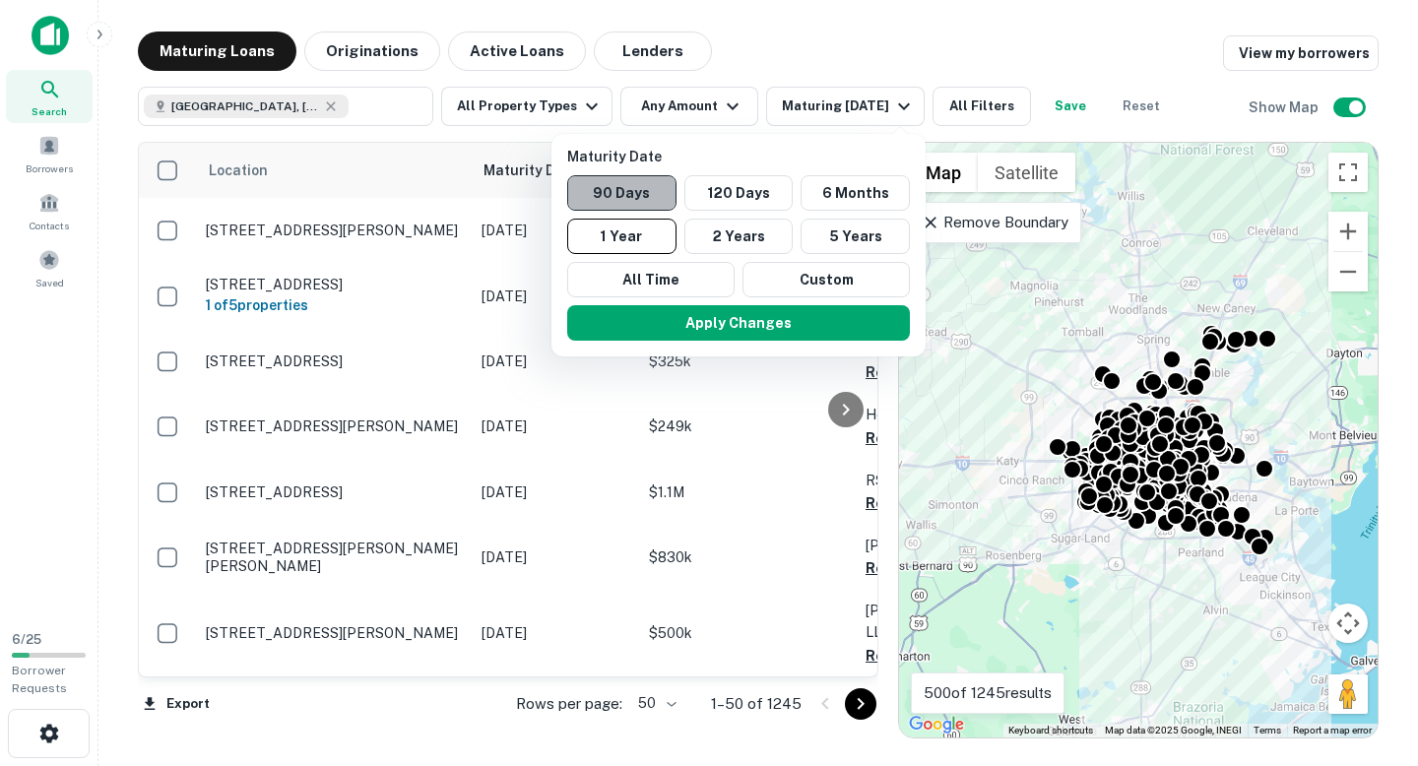
click at [657, 203] on button "90 Days" at bounding box center [621, 192] width 109 height 35
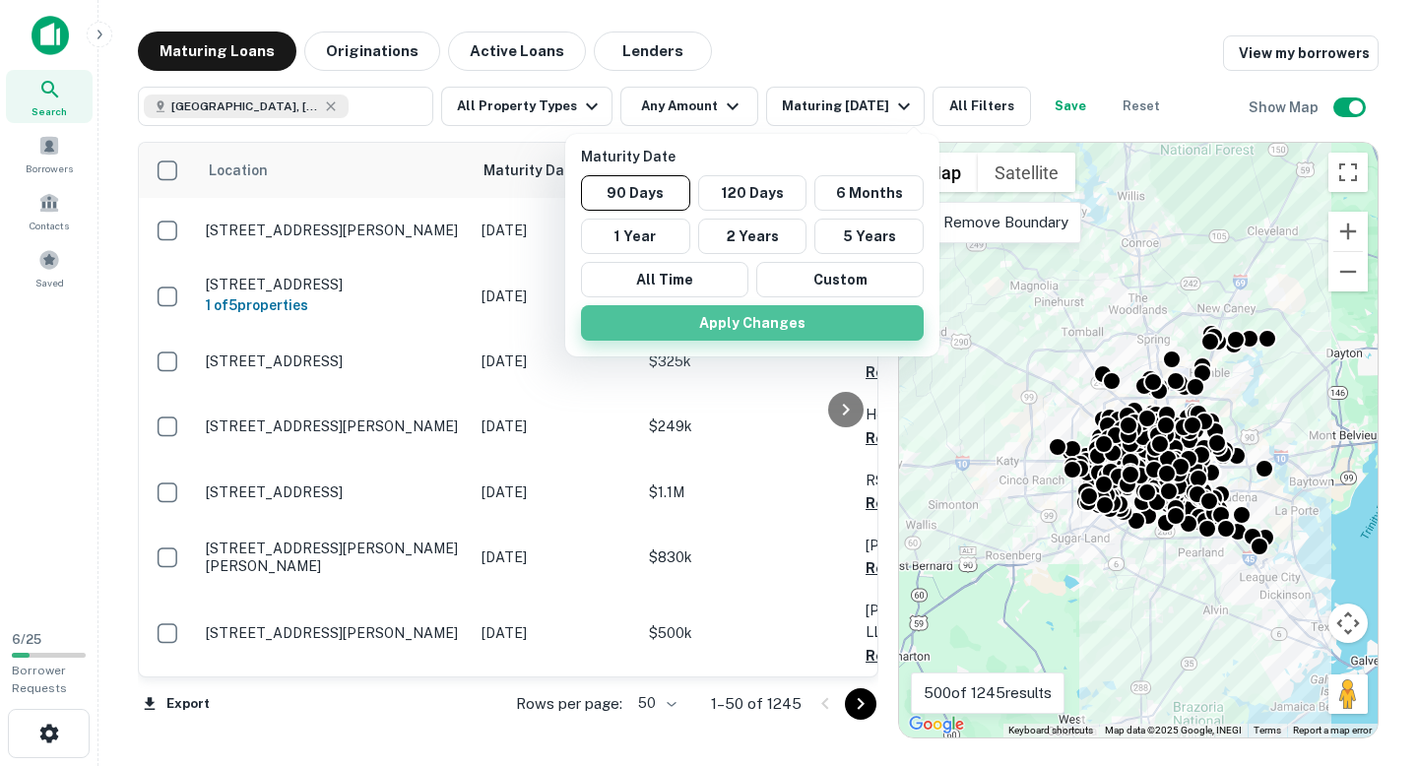
click at [770, 320] on button "Apply Changes" at bounding box center [752, 322] width 343 height 35
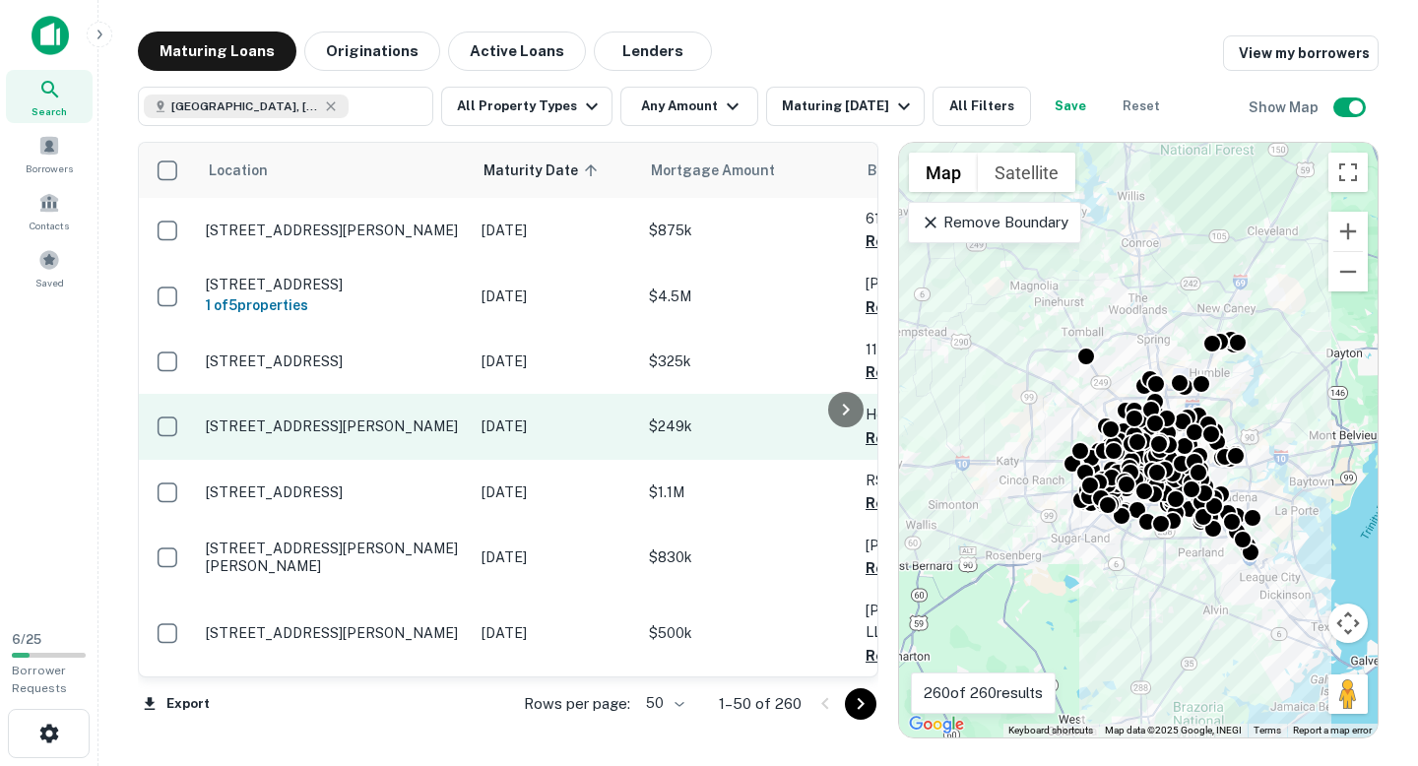
scroll to position [0, 37]
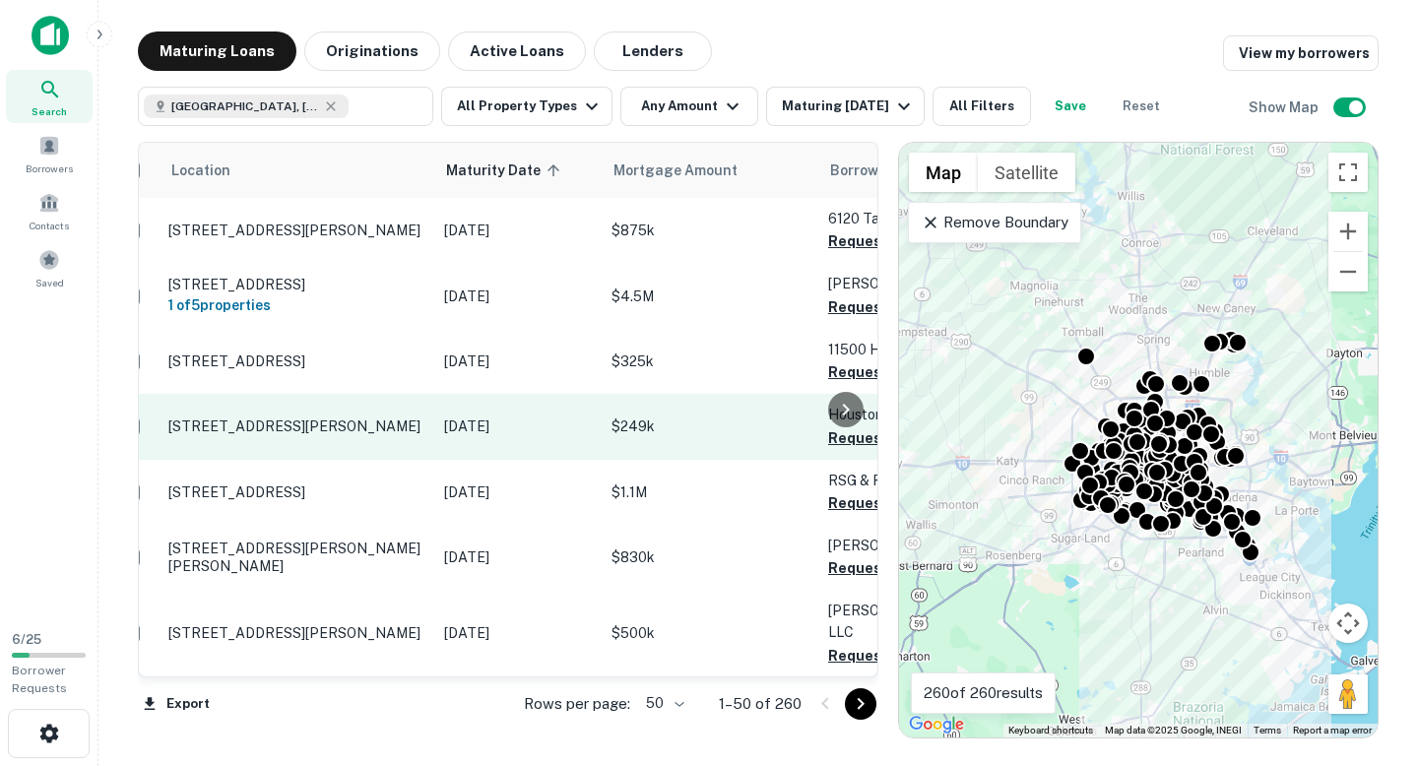
click at [401, 423] on p "[STREET_ADDRESS][PERSON_NAME]" at bounding box center [296, 426] width 256 height 18
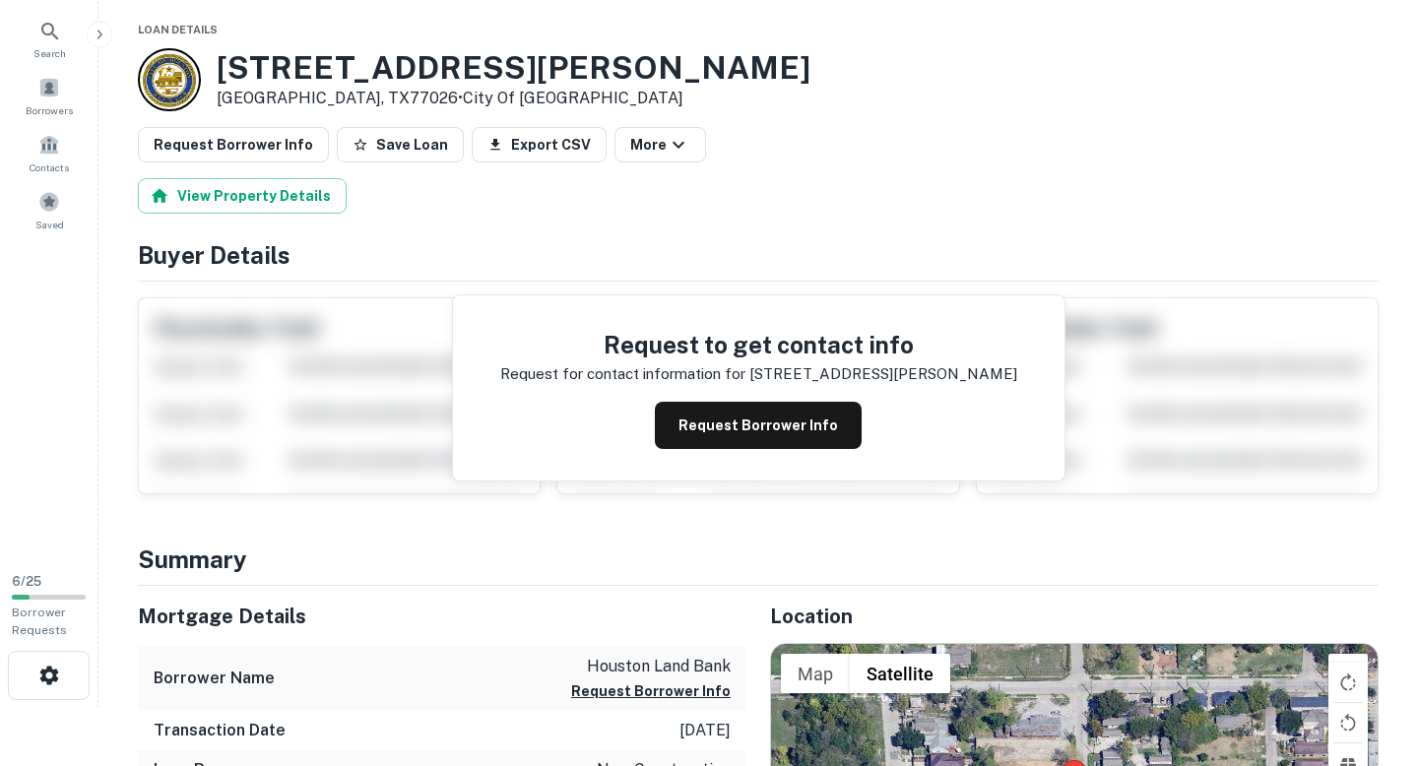
scroll to position [225, 0]
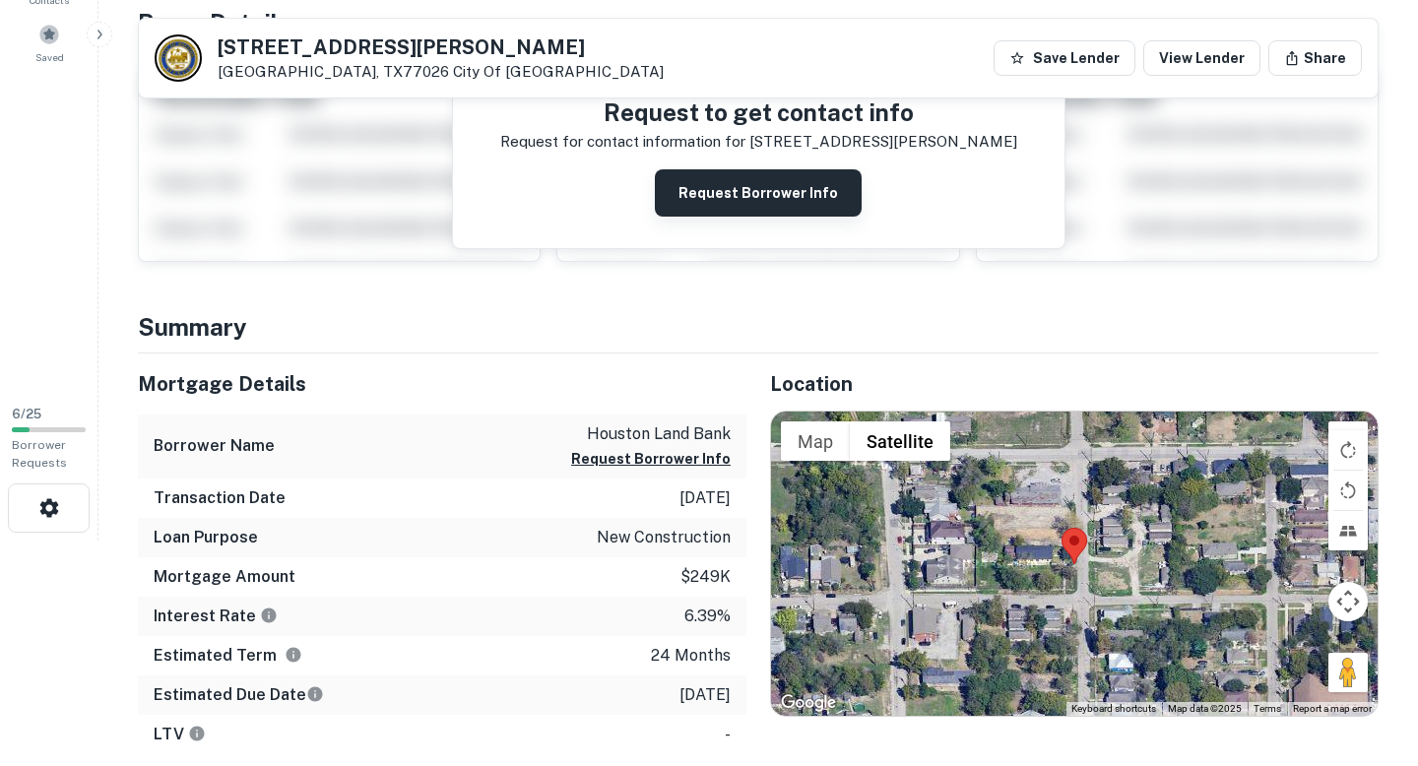
click at [723, 174] on button "Request Borrower Info" at bounding box center [758, 192] width 207 height 47
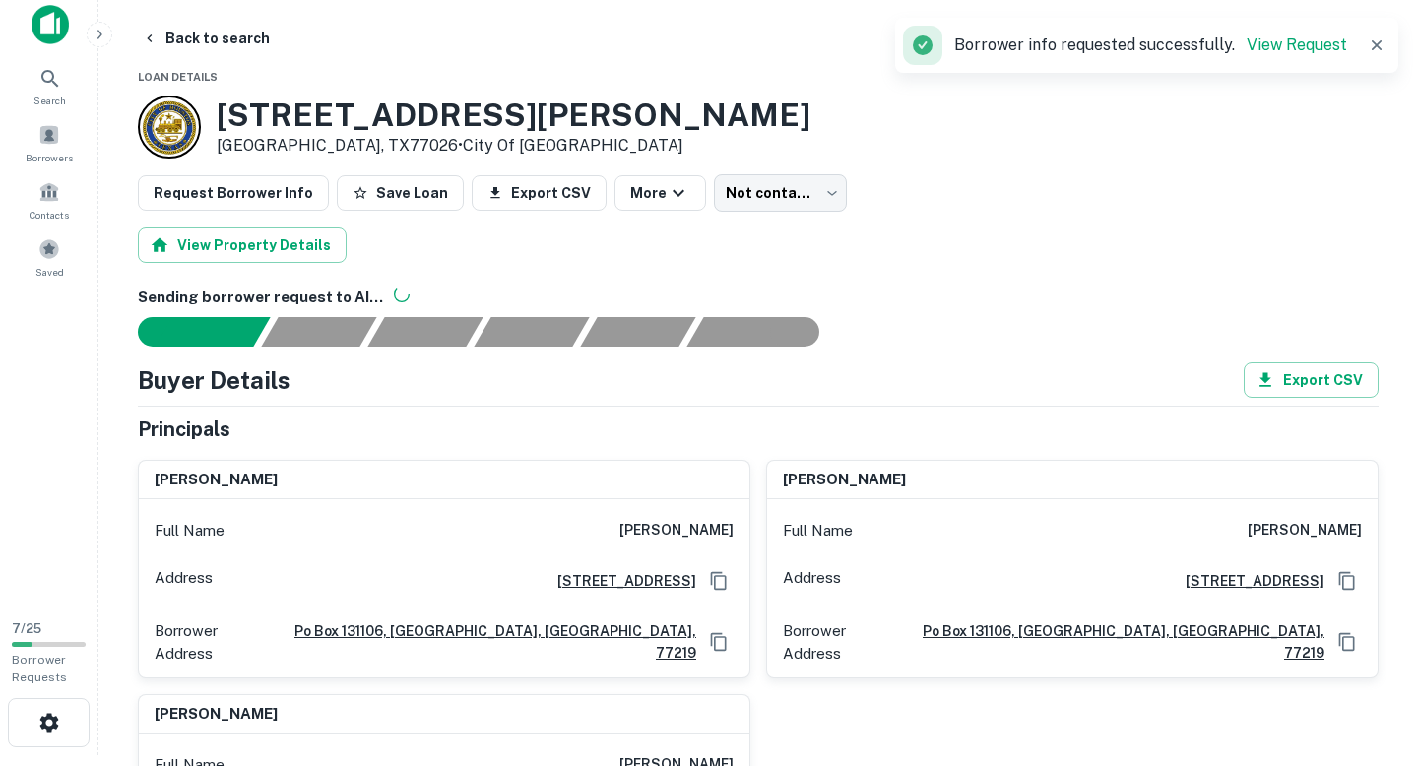
scroll to position [9, 0]
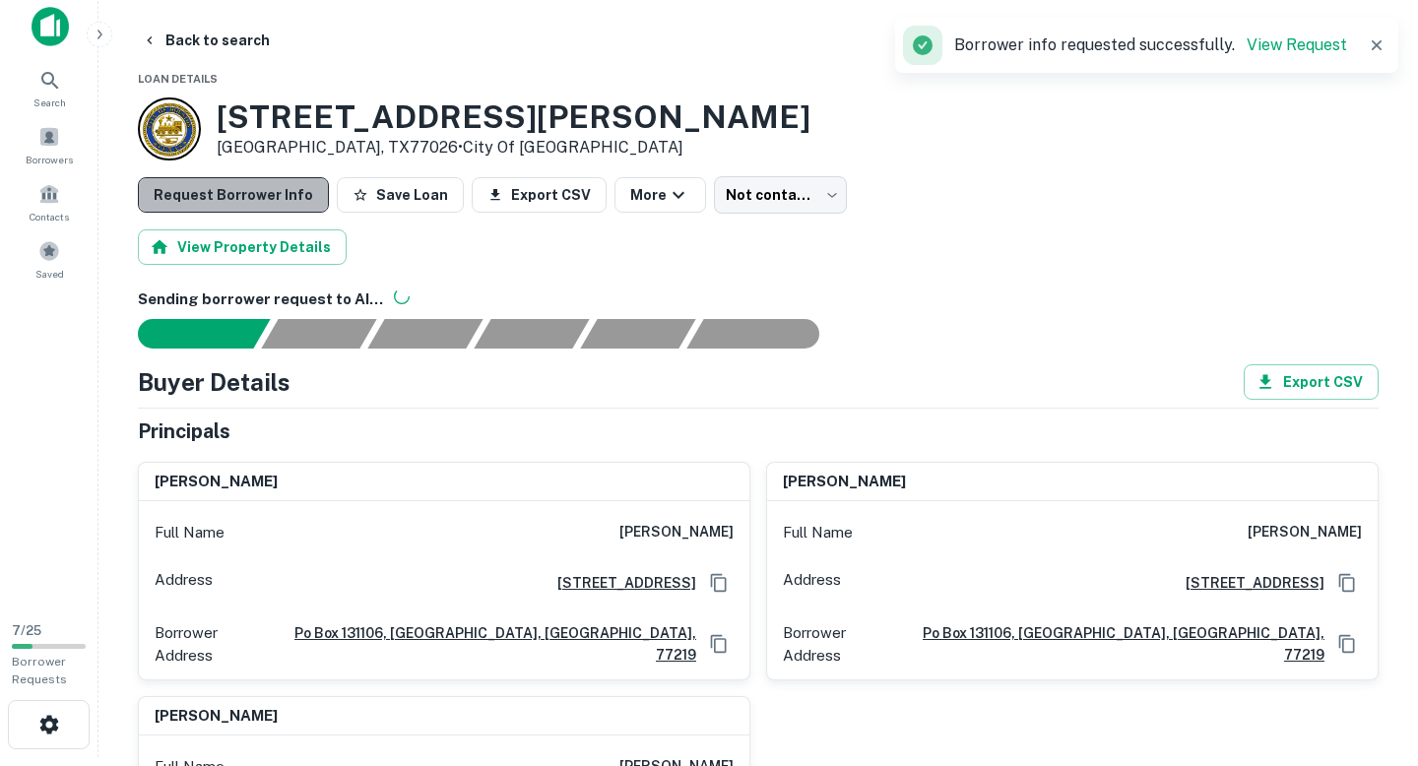
click at [266, 199] on button "Request Borrower Info" at bounding box center [233, 194] width 191 height 35
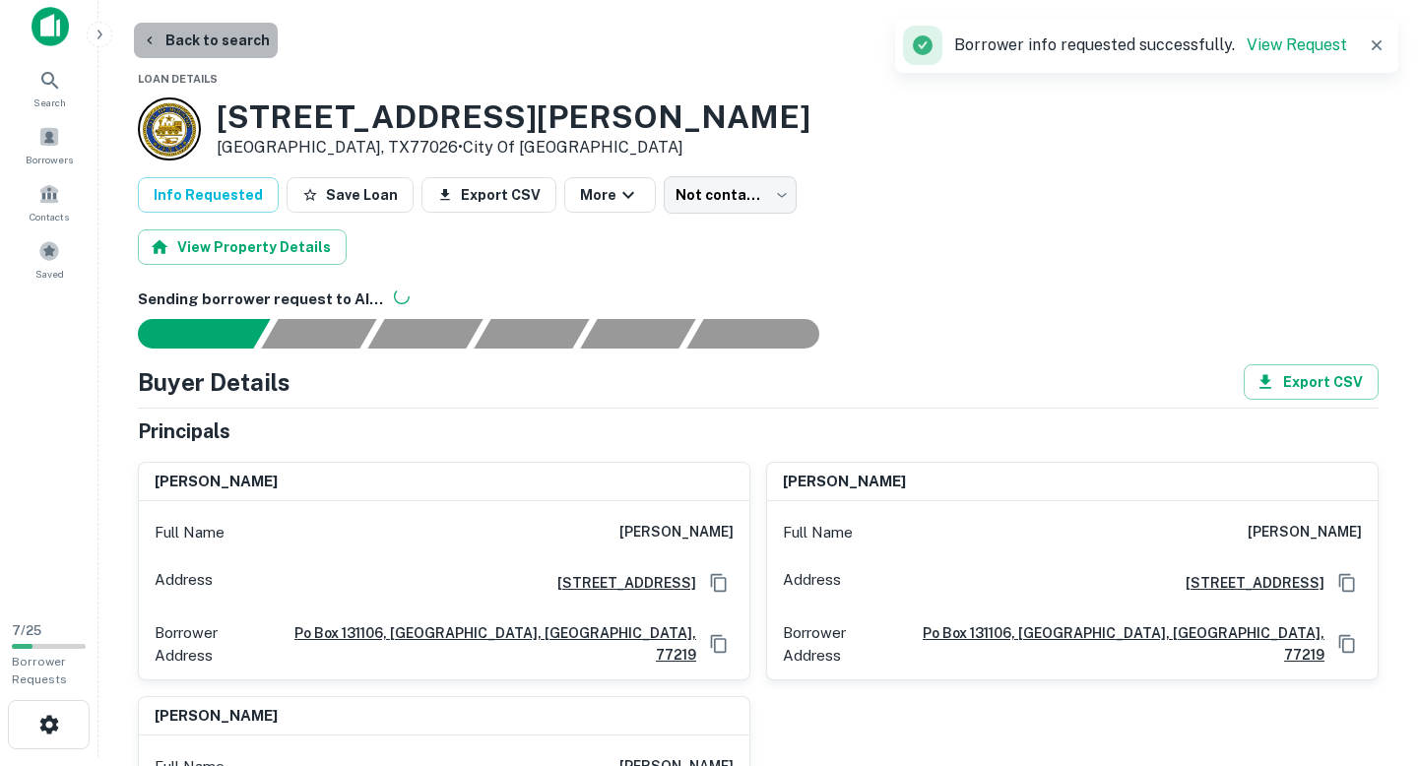
click at [218, 43] on button "Back to search" at bounding box center [206, 40] width 144 height 35
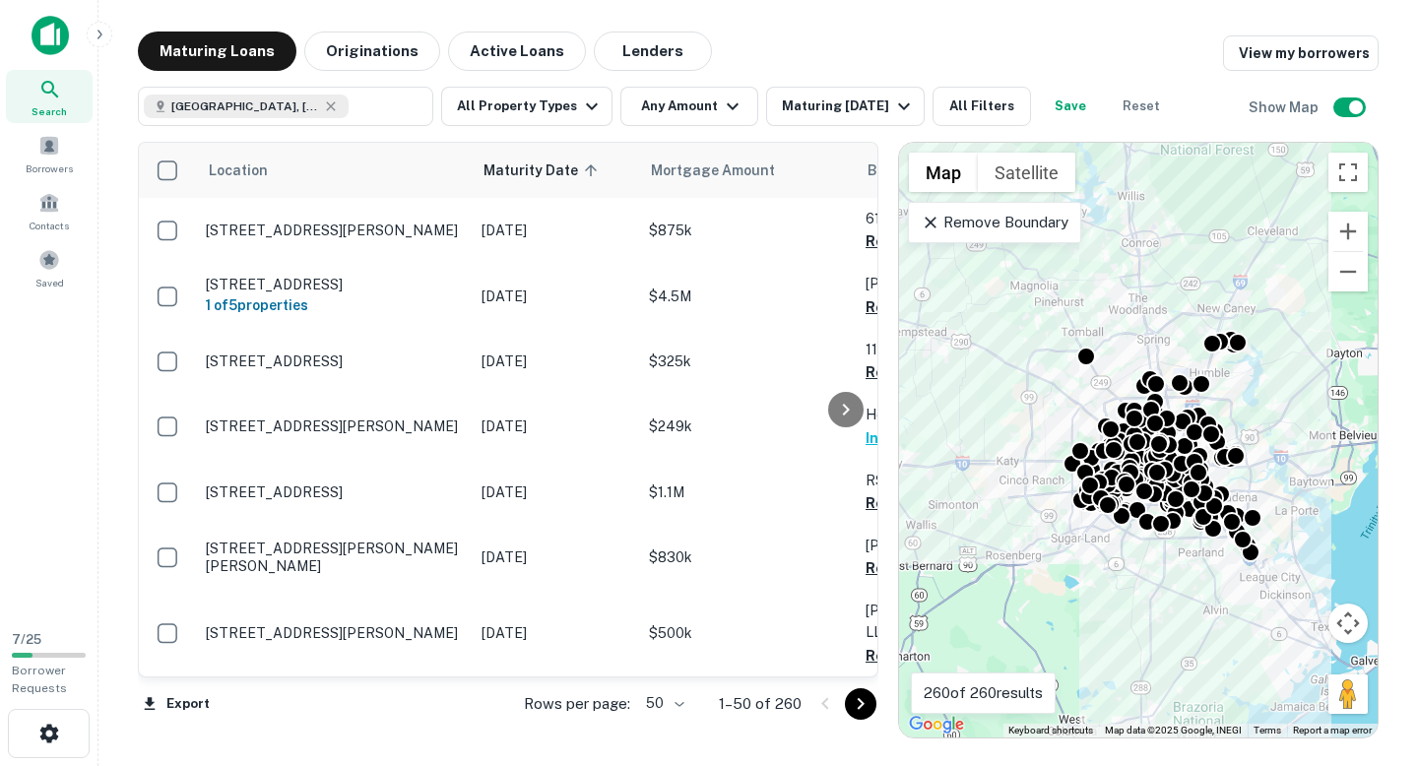
click at [1070, 250] on div "To activate drag with keyboard, press Alt + Enter. Once in keyboard drag state,…" at bounding box center [1138, 440] width 479 height 595
click at [1026, 213] on p "Remove Boundary" at bounding box center [994, 223] width 147 height 24
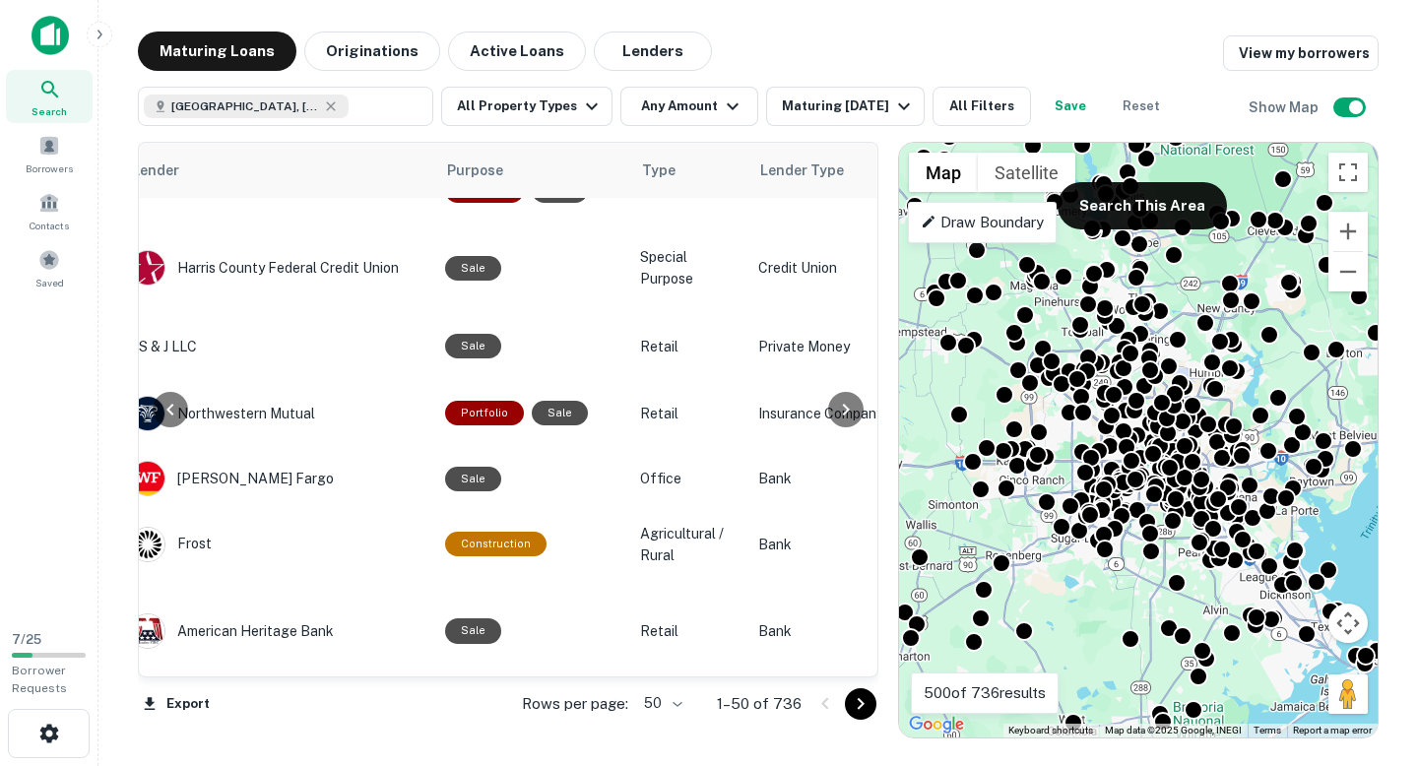
scroll to position [569, 952]
click at [492, 175] on span "Purpose" at bounding box center [503, 171] width 56 height 24
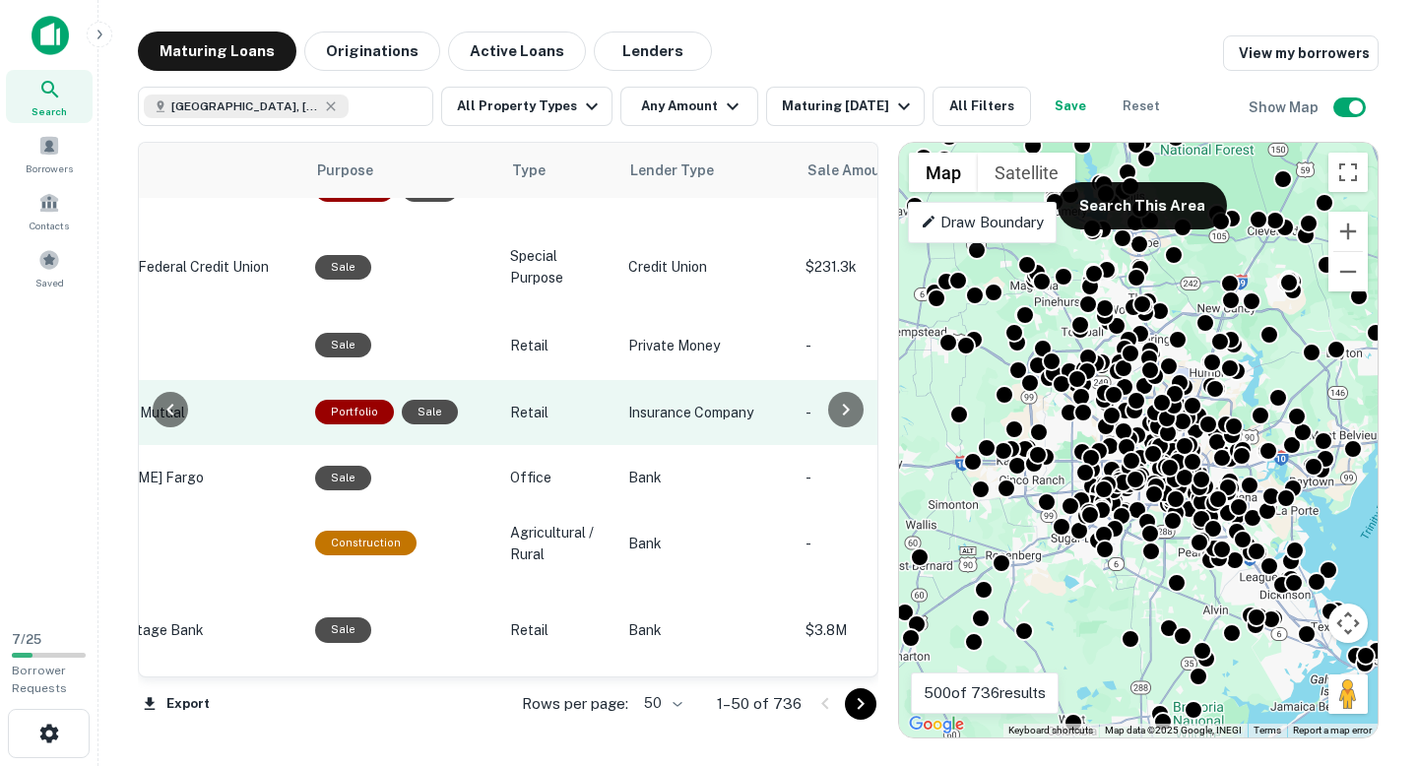
scroll to position [569, 1083]
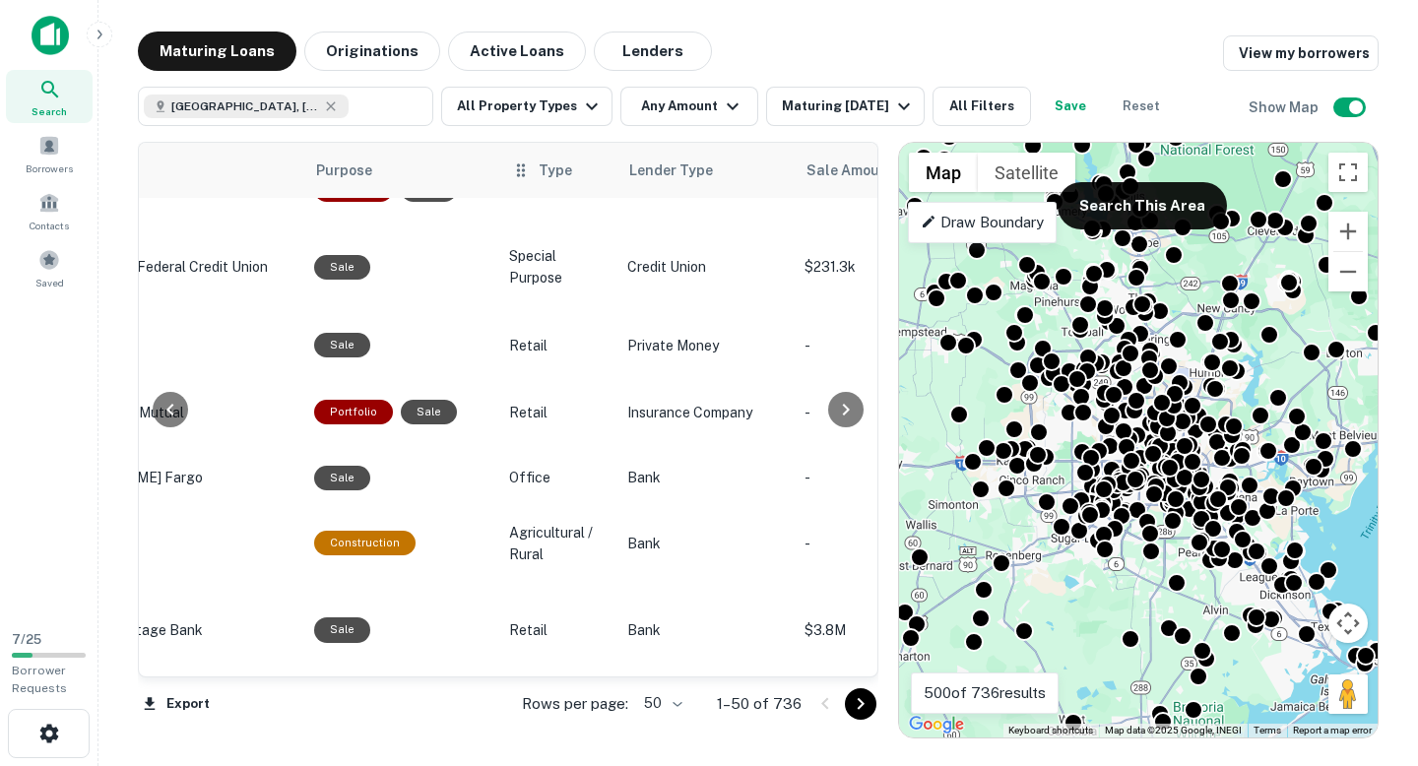
click at [511, 172] on icon at bounding box center [521, 171] width 20 height 24
click at [539, 172] on span "Type" at bounding box center [555, 171] width 33 height 24
click at [511, 165] on icon at bounding box center [521, 171] width 20 height 24
click at [580, 113] on icon "button" at bounding box center [592, 107] width 24 height 24
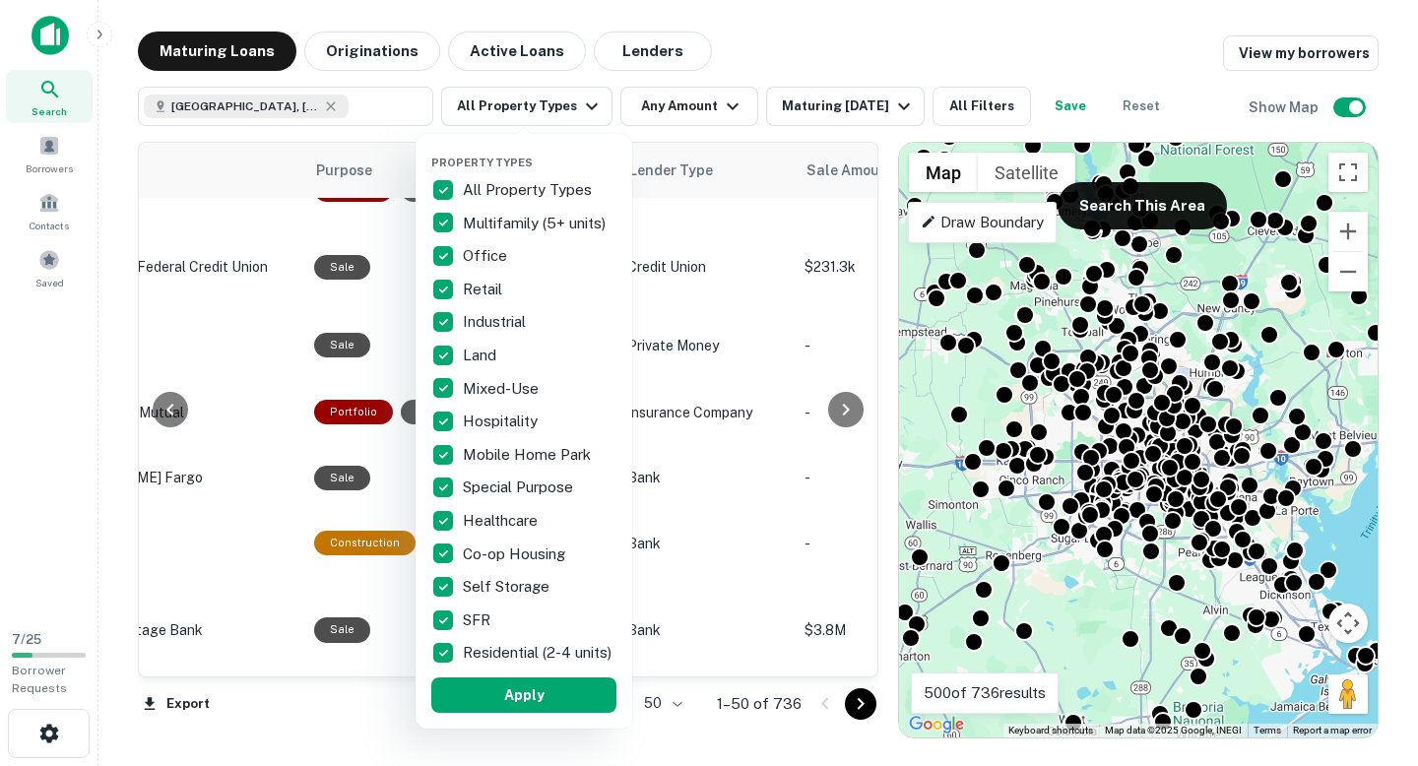
click at [771, 53] on div at bounding box center [709, 383] width 1418 height 766
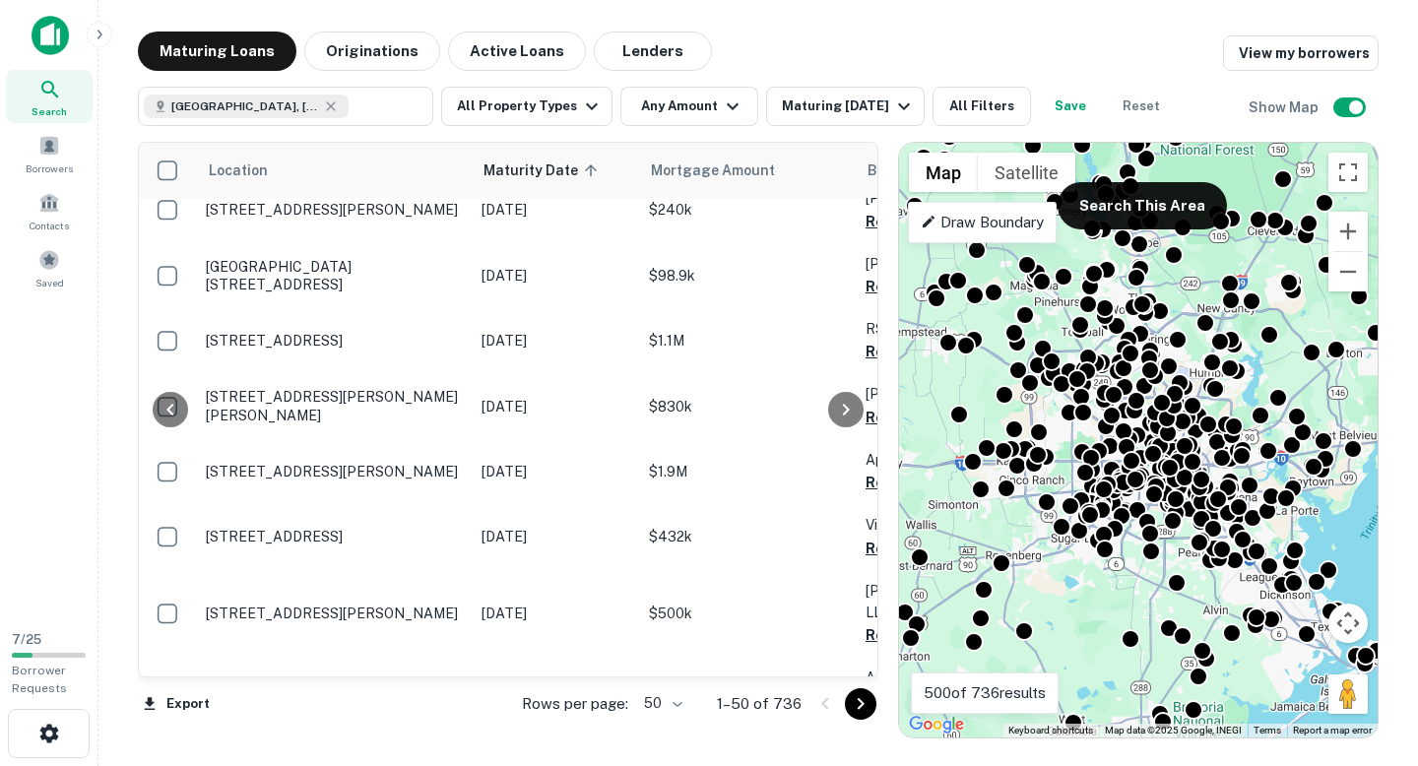
scroll to position [1315, 353]
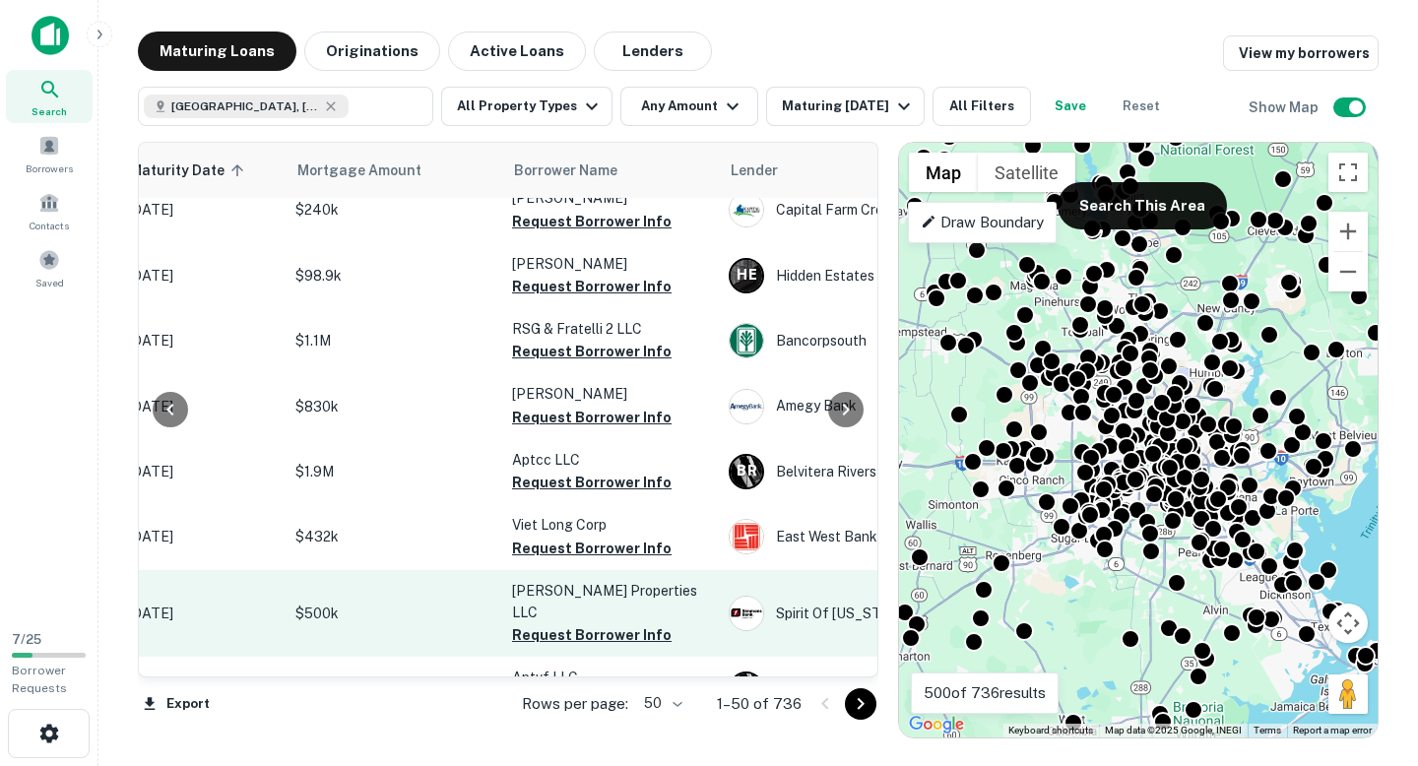
click at [272, 603] on p "[DATE]" at bounding box center [202, 614] width 148 height 22
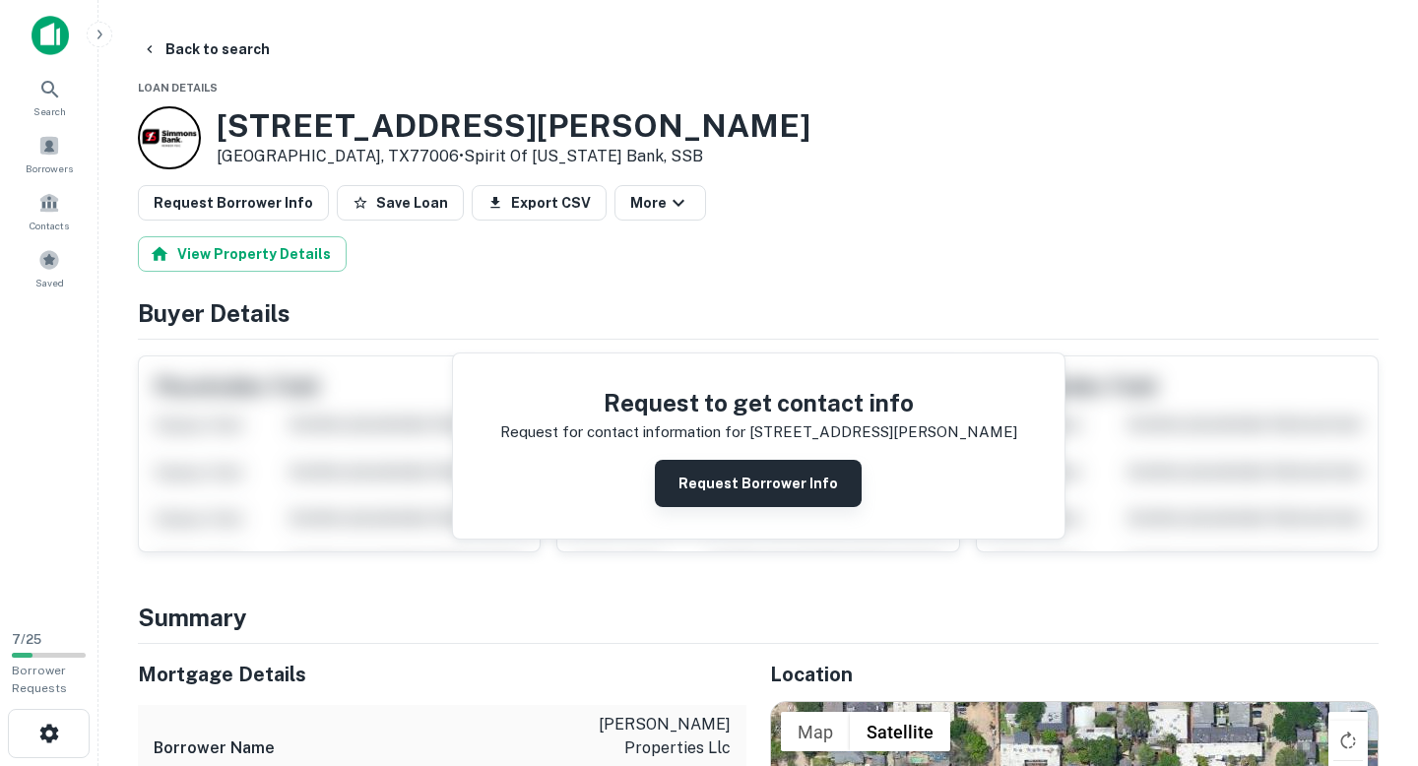
click at [689, 469] on button "Request Borrower Info" at bounding box center [758, 483] width 207 height 47
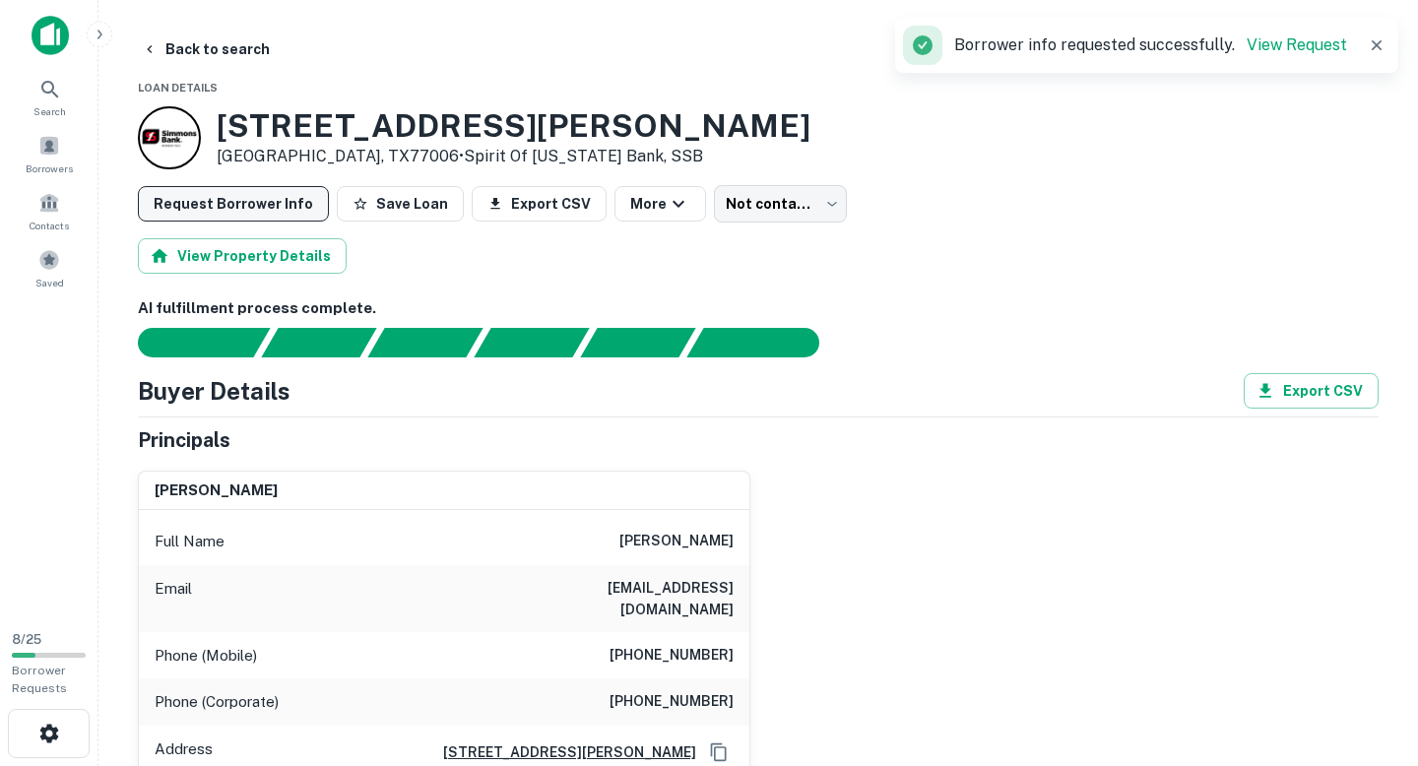
click at [230, 208] on button "Request Borrower Info" at bounding box center [233, 203] width 191 height 35
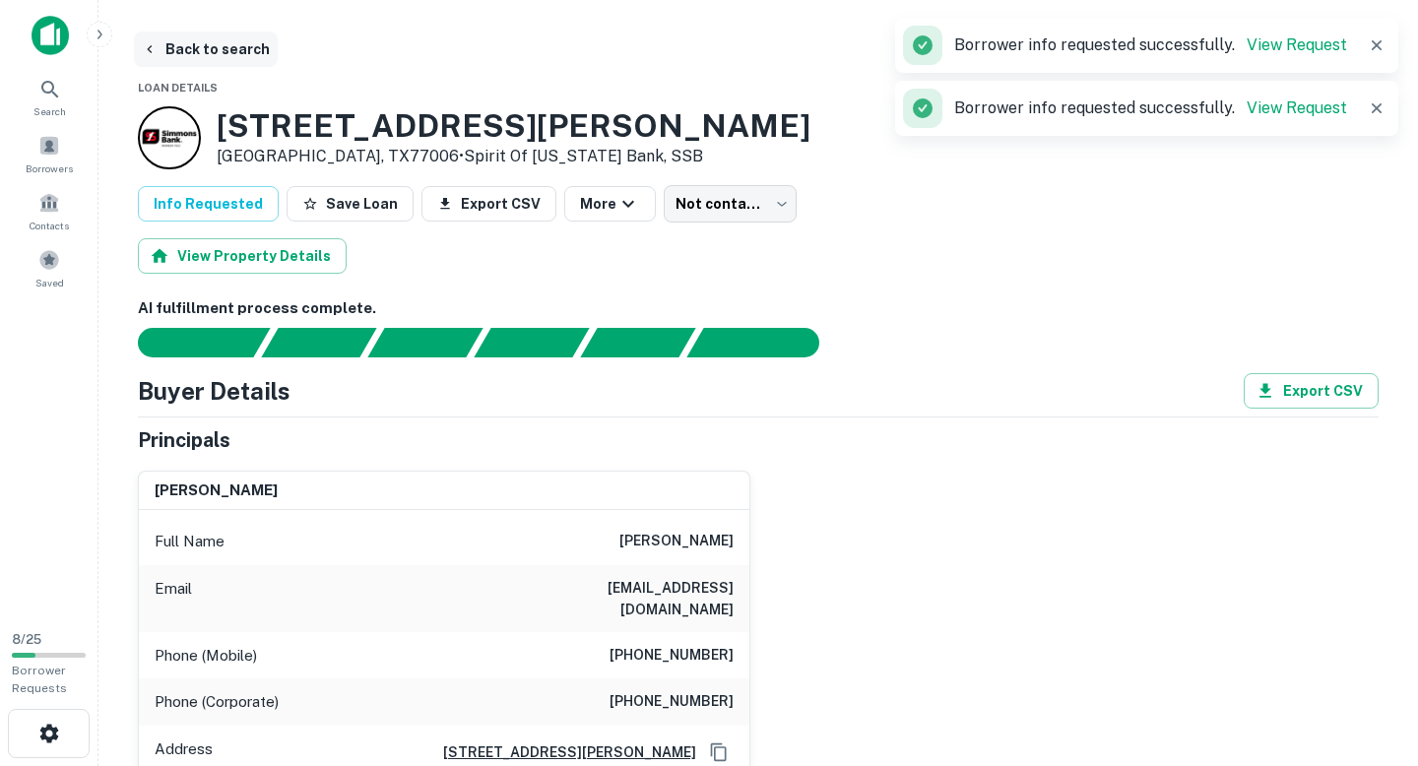
click at [198, 52] on button "Back to search" at bounding box center [206, 49] width 144 height 35
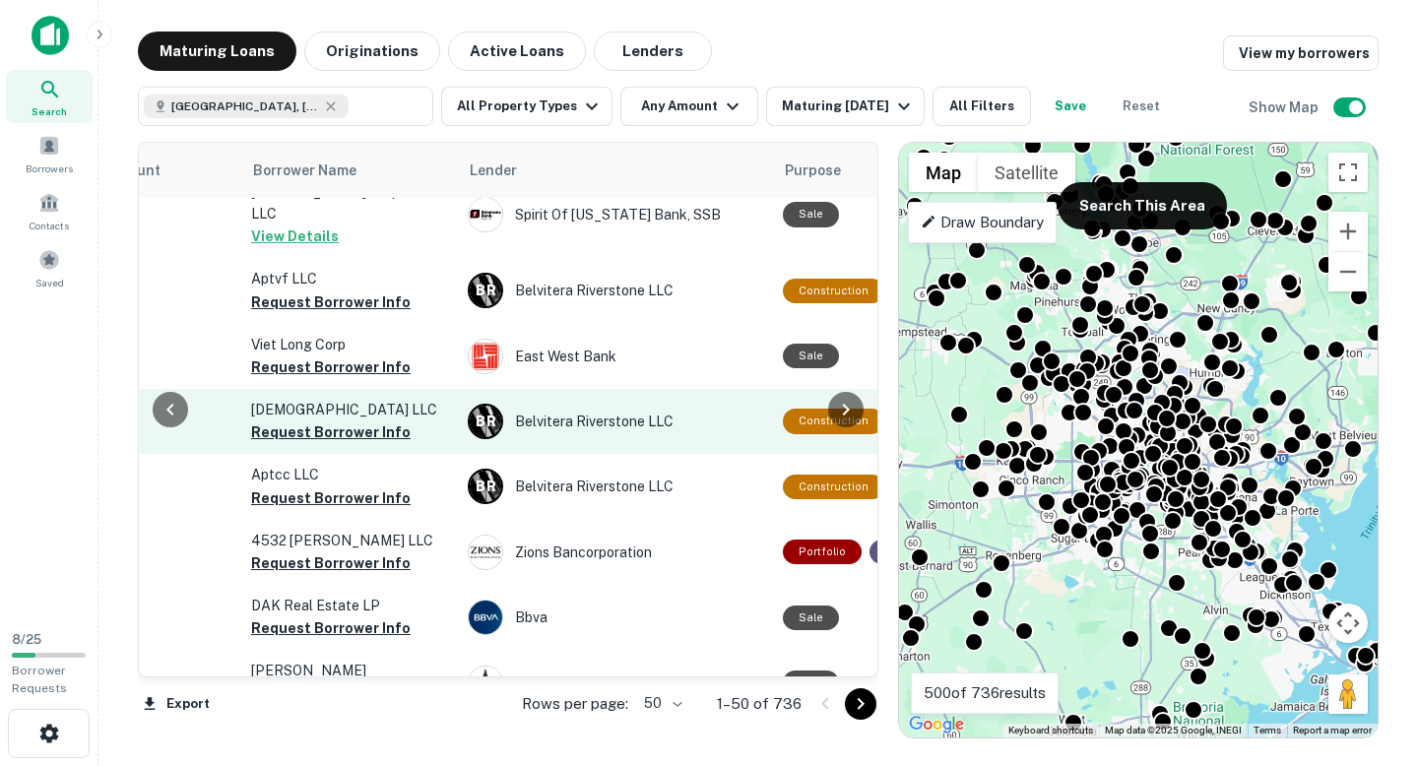
scroll to position [1583, 995]
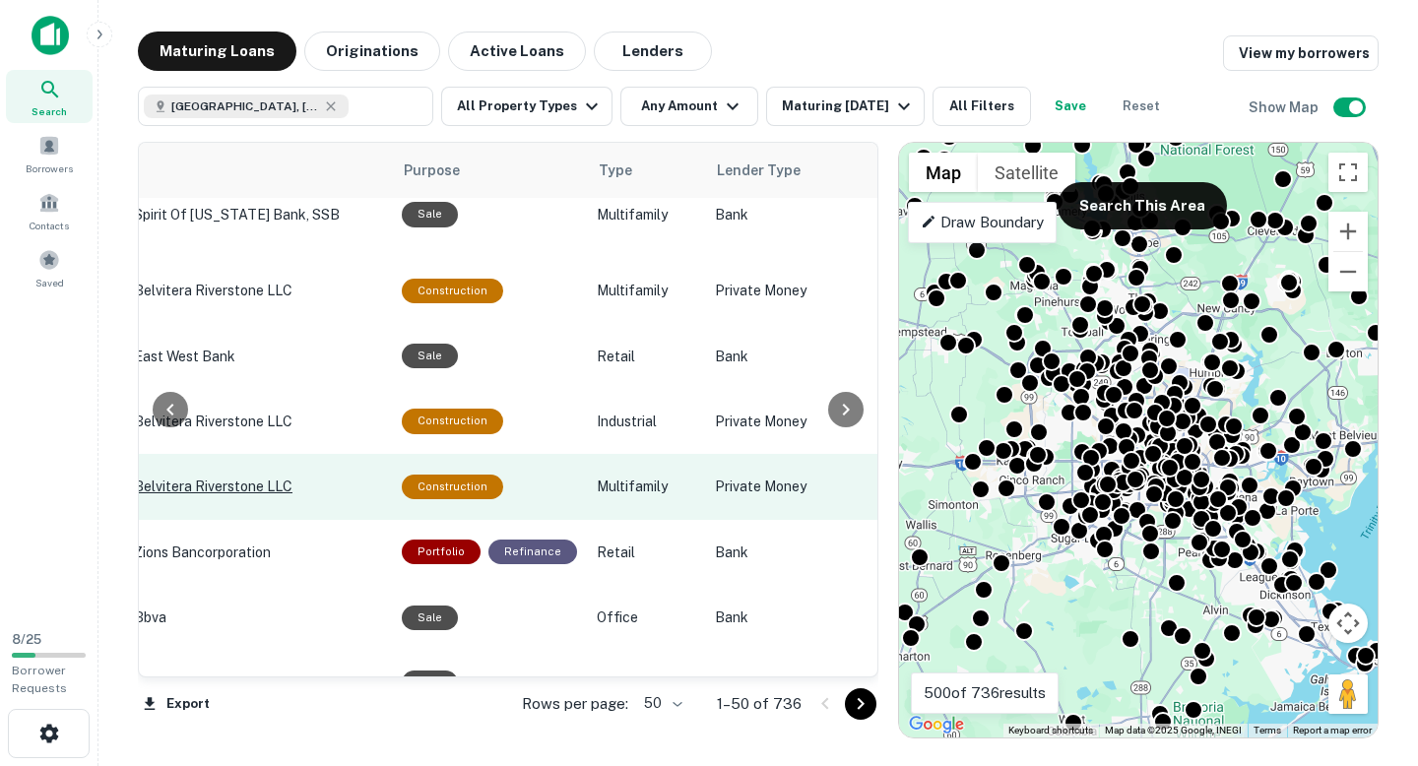
click at [342, 469] on div "B R Belvitera Riverstone LLC" at bounding box center [234, 486] width 295 height 35
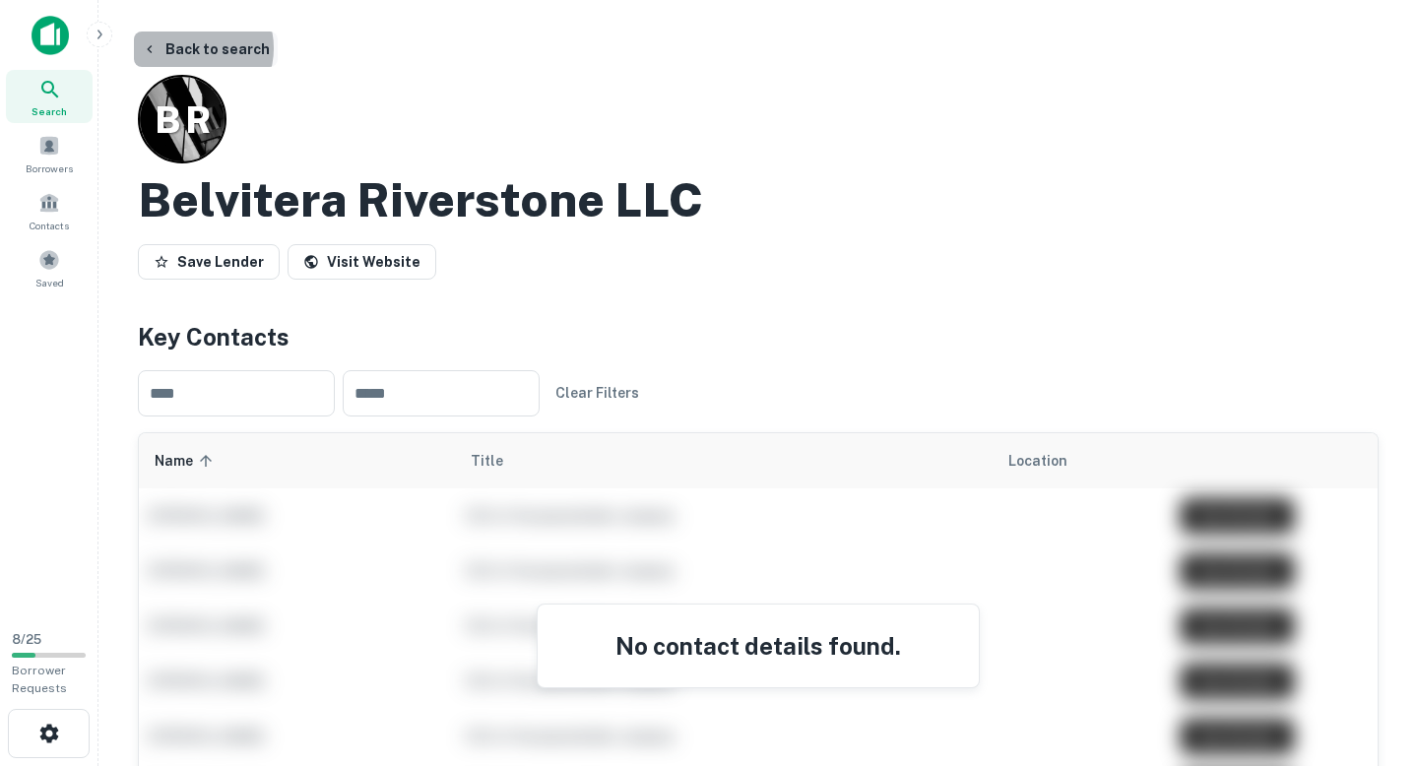
click at [194, 48] on button "Back to search" at bounding box center [206, 49] width 144 height 35
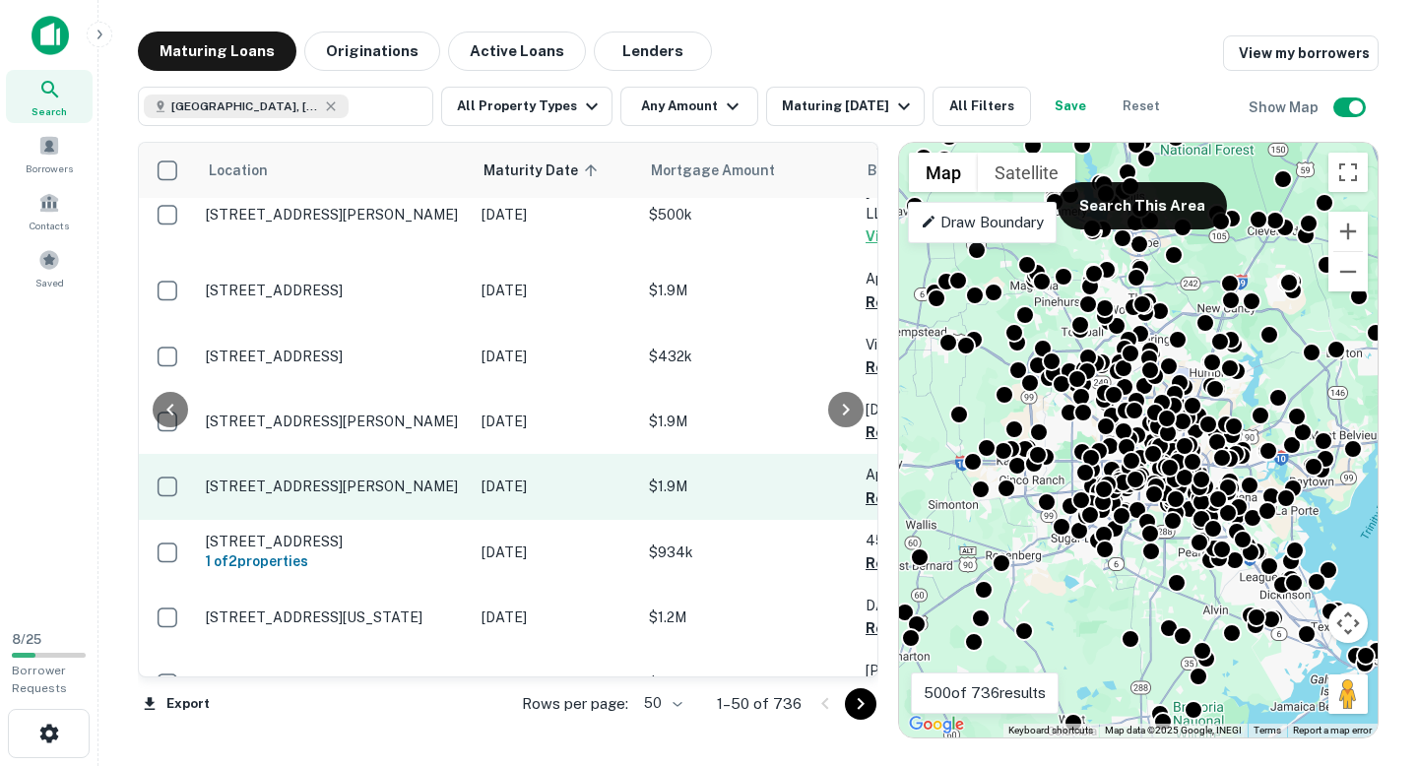
scroll to position [1583, 462]
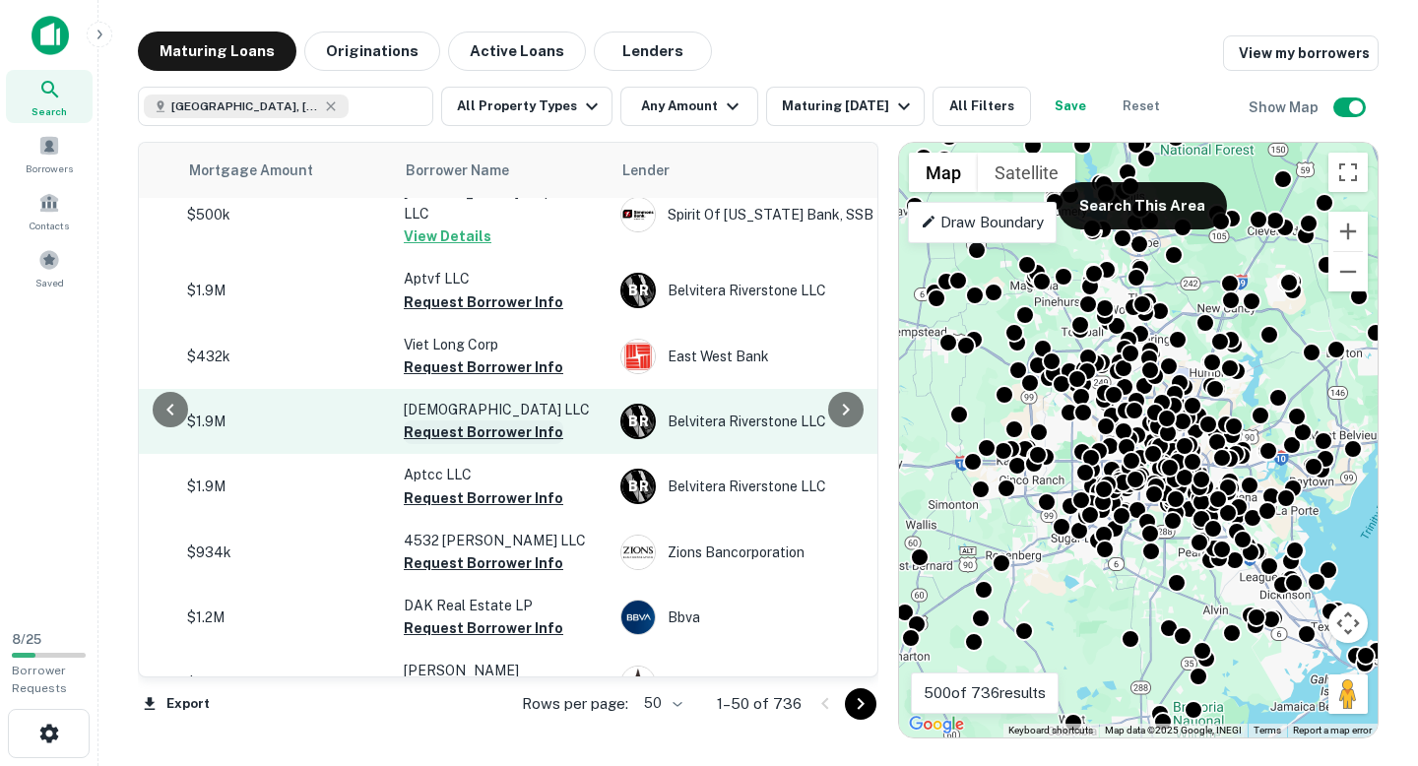
click at [453, 420] on button "Request Borrower Info" at bounding box center [484, 432] width 160 height 24
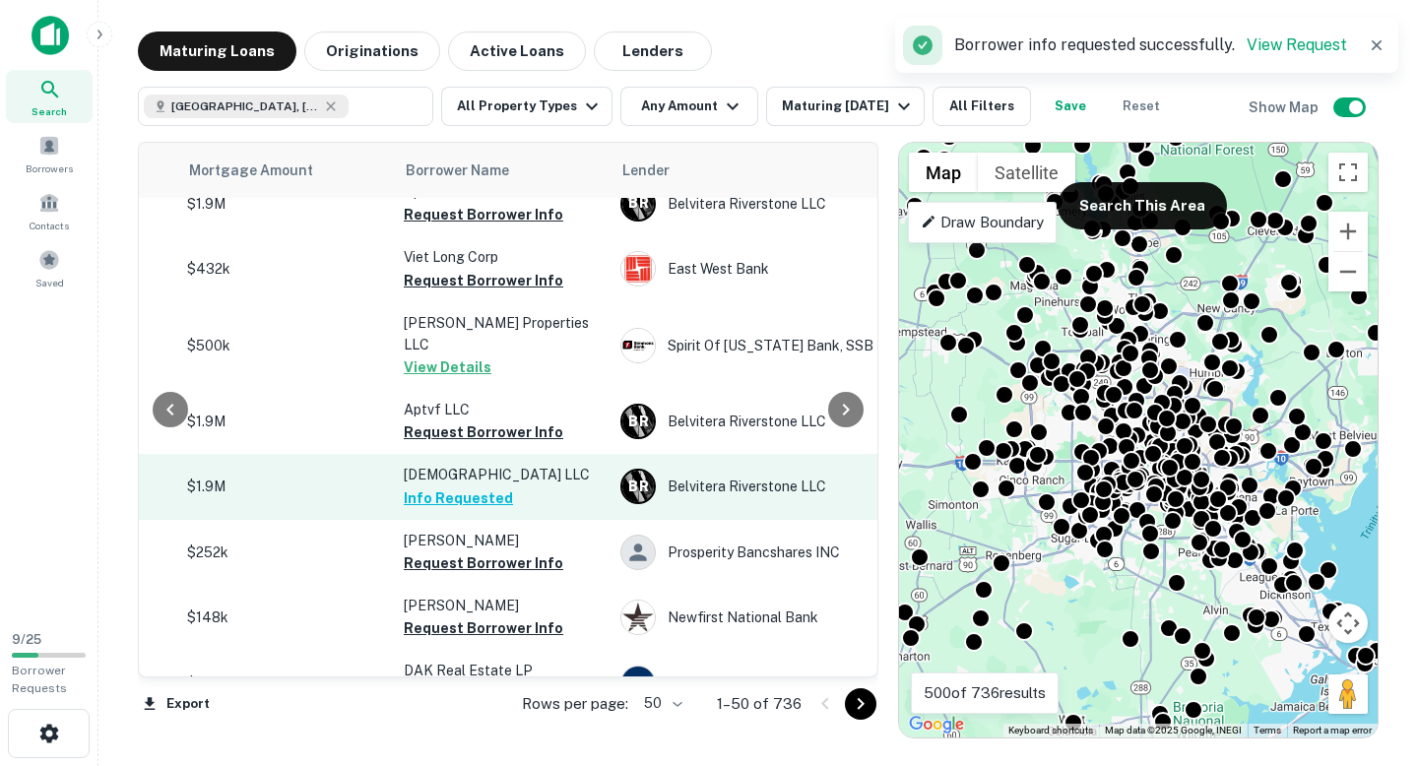
click at [551, 454] on td "Aptwo LLC Info Requested" at bounding box center [502, 486] width 217 height 65
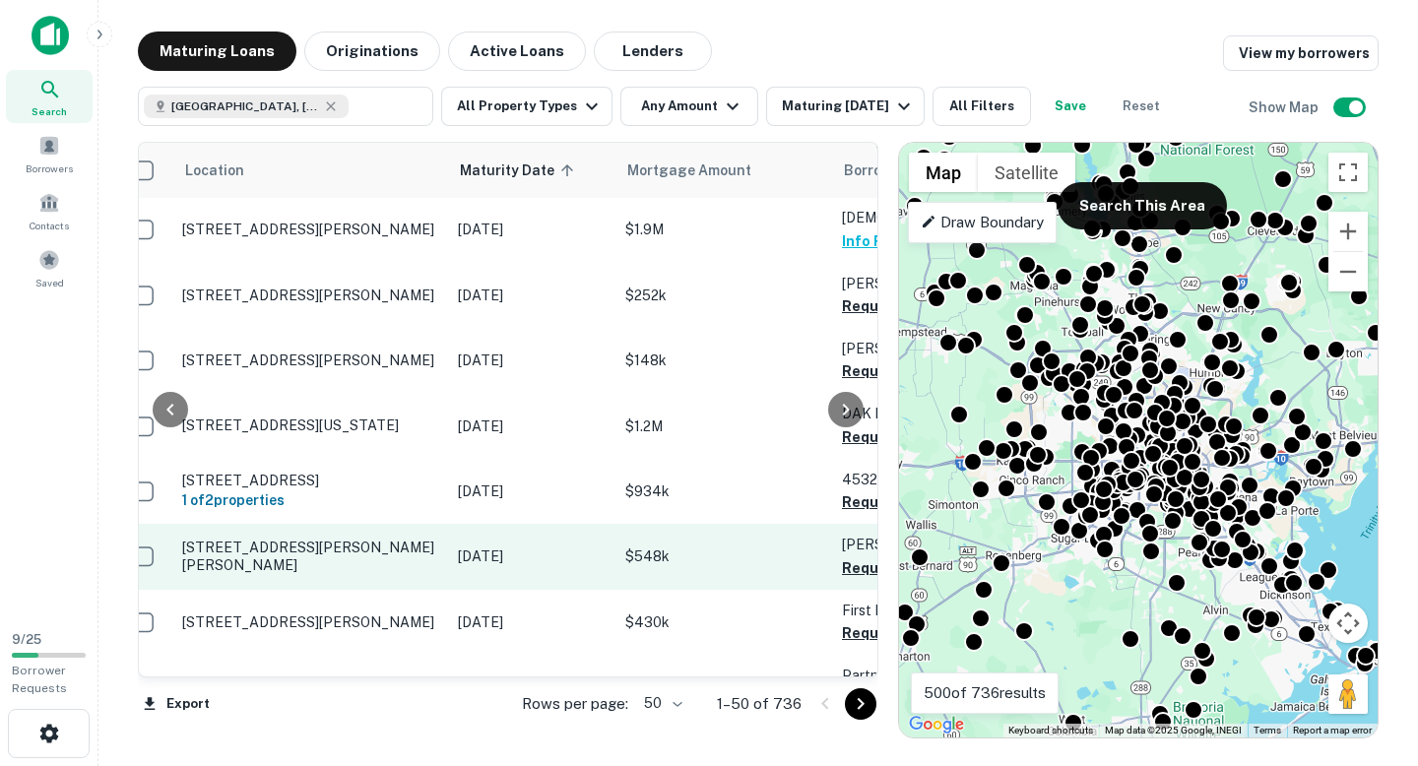
scroll to position [1840, 215]
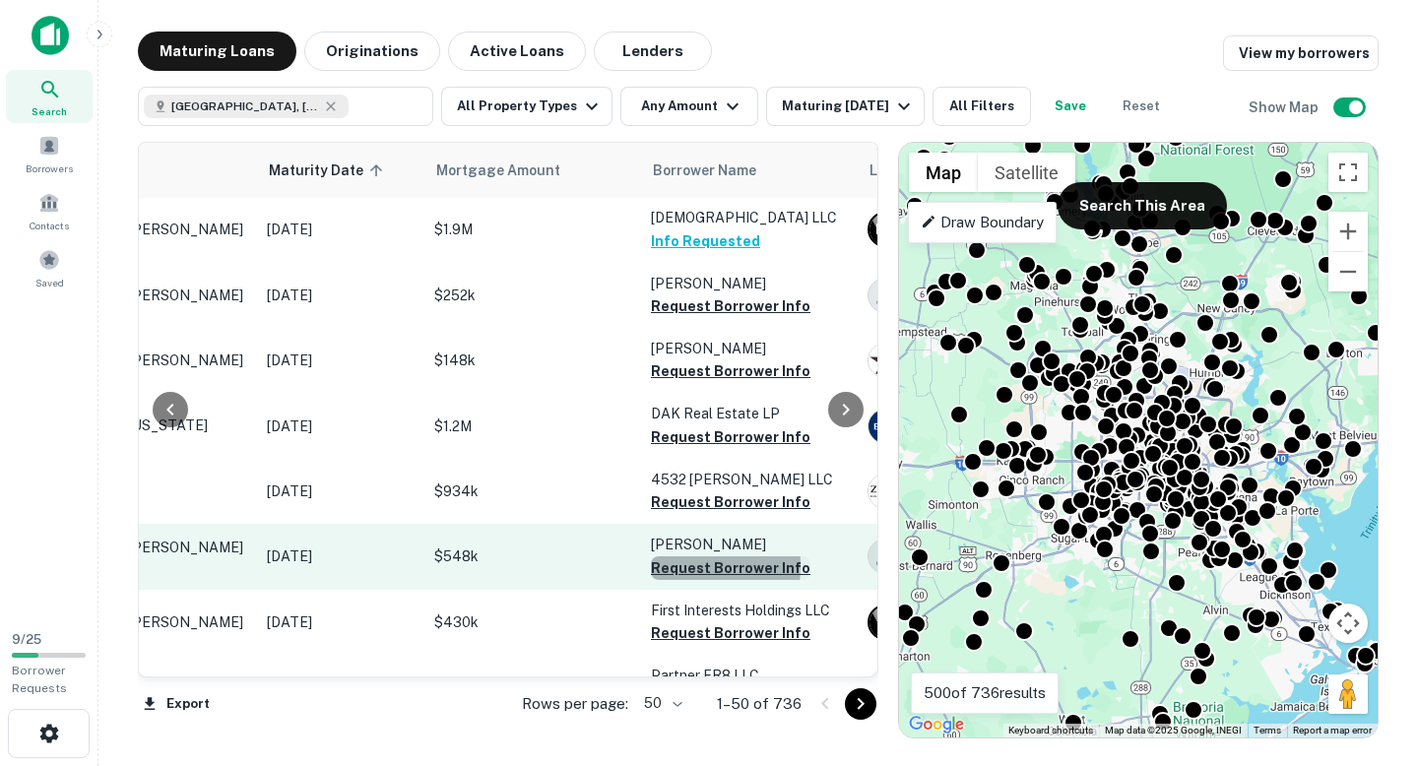
click at [659, 556] on button "Request Borrower Info" at bounding box center [731, 568] width 160 height 24
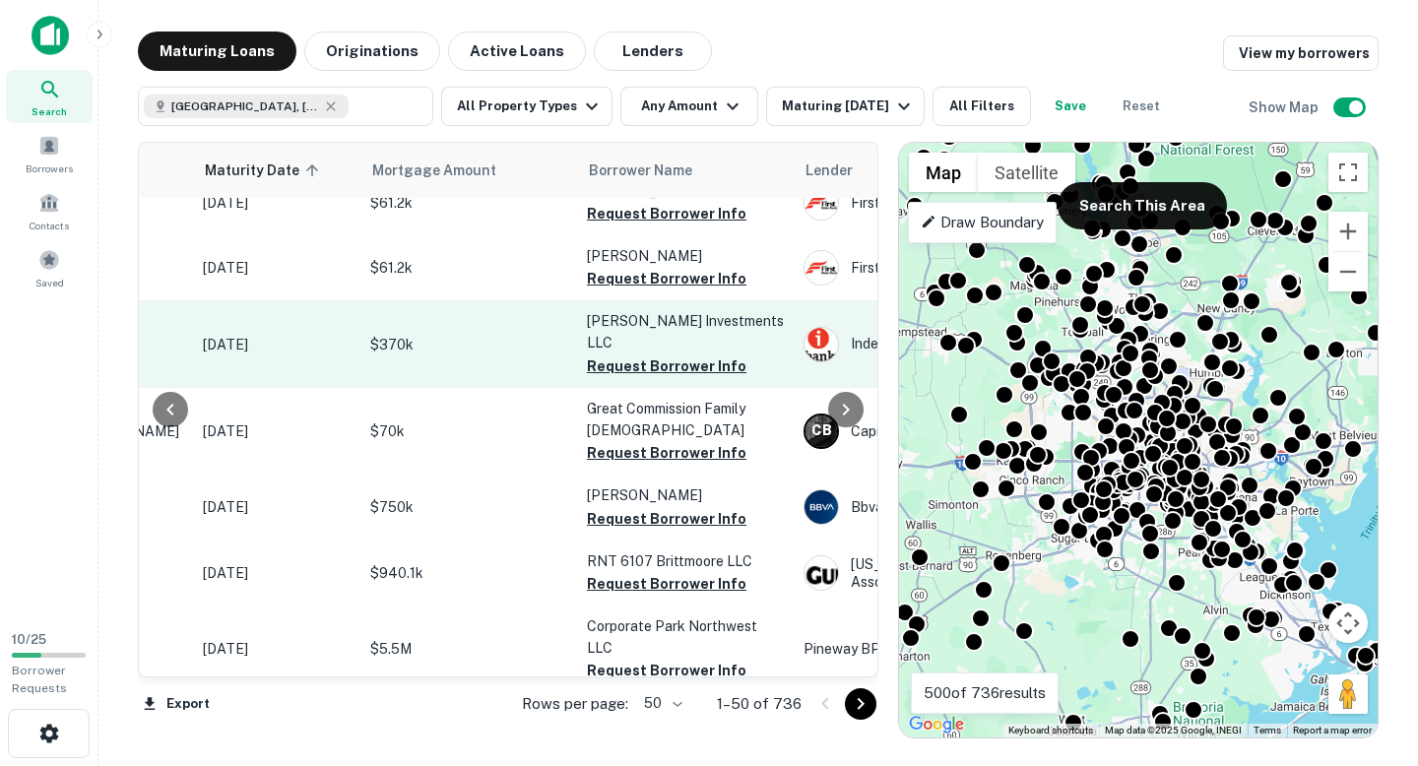
scroll to position [2477, 537]
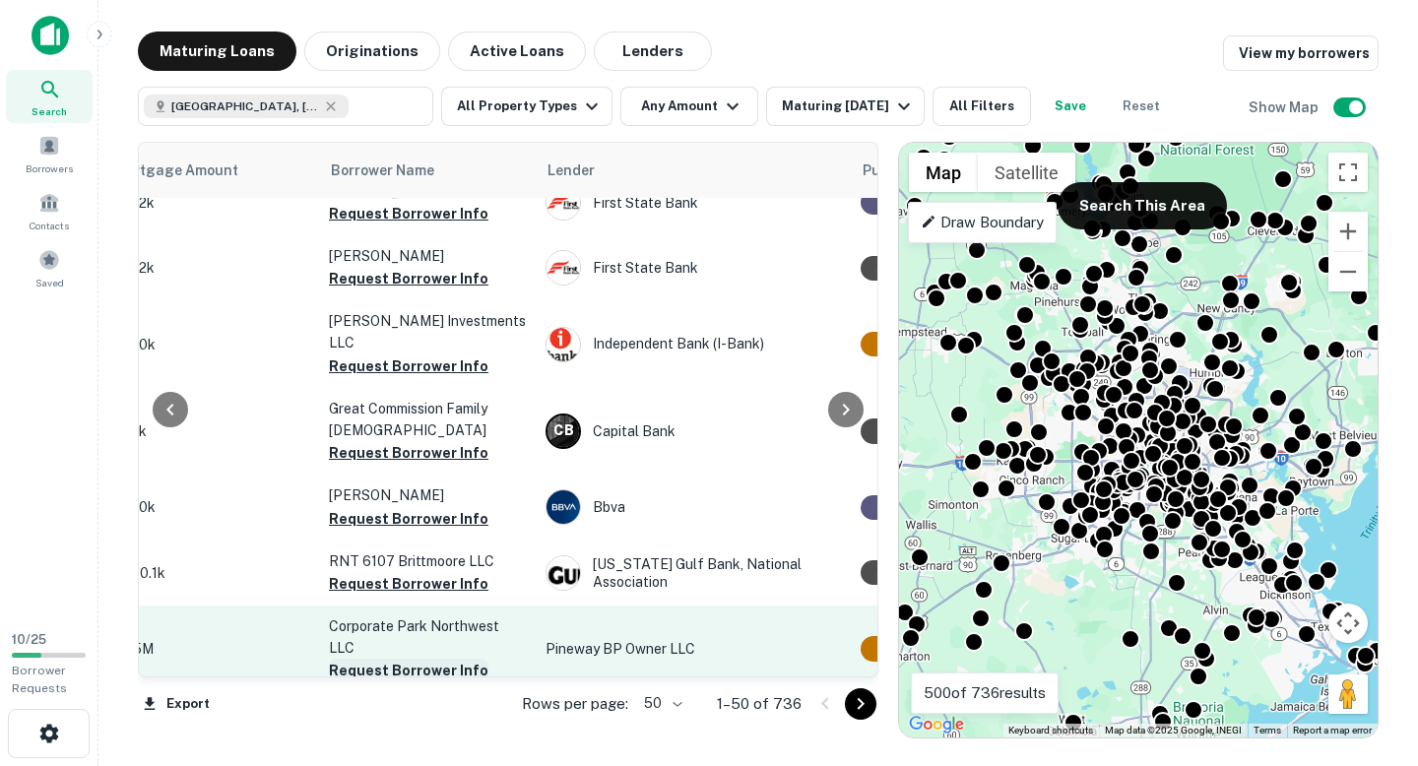
click at [449, 659] on button "Request Borrower Info" at bounding box center [409, 671] width 160 height 24
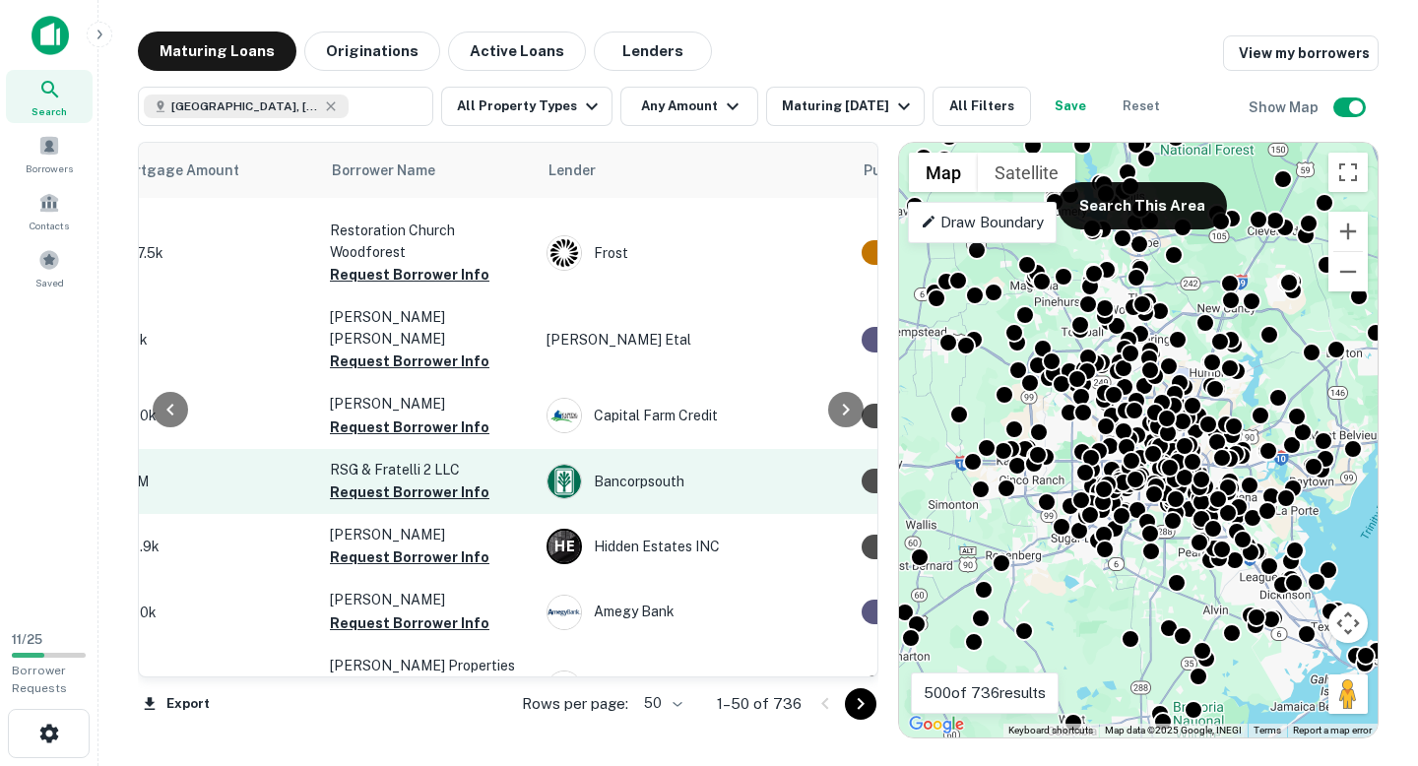
scroll to position [1110, 530]
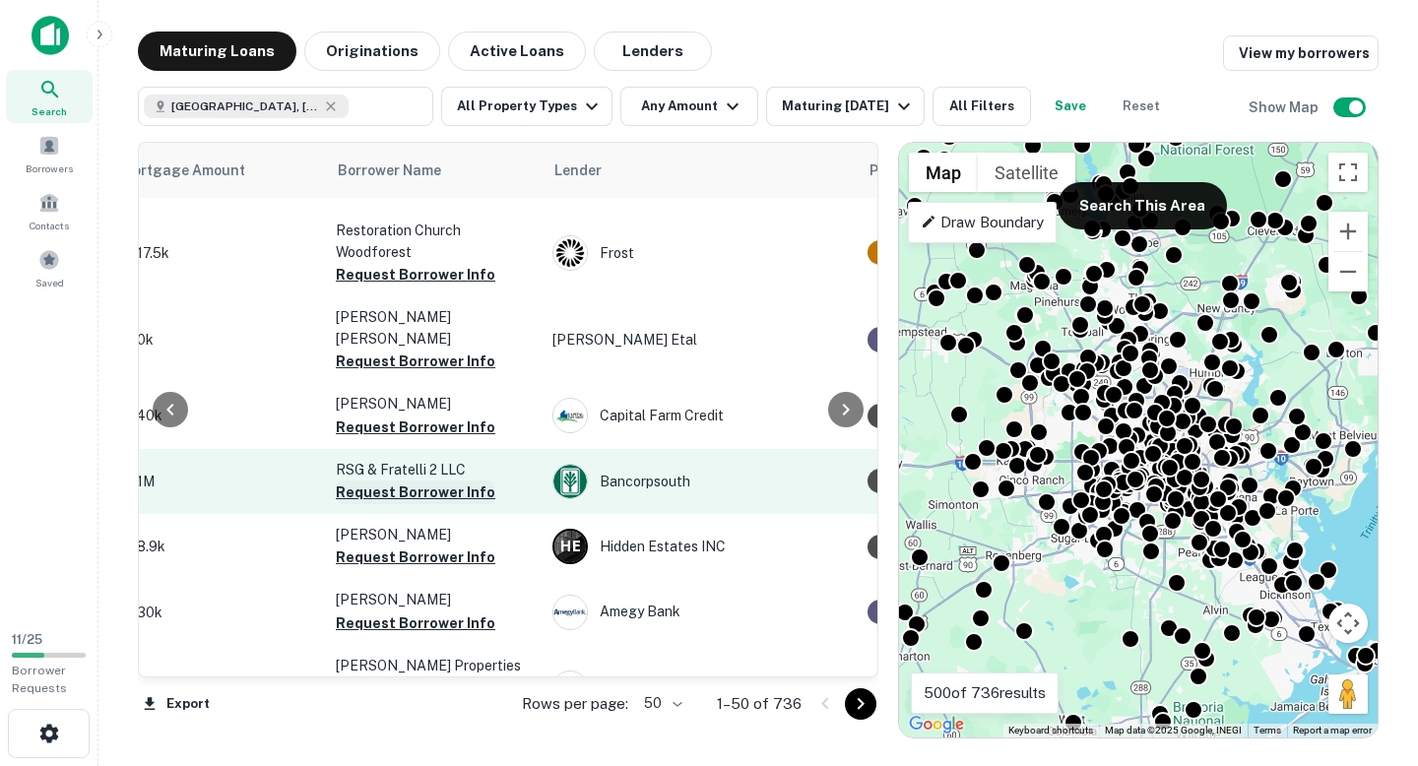
click at [472, 480] on button "Request Borrower Info" at bounding box center [416, 492] width 160 height 24
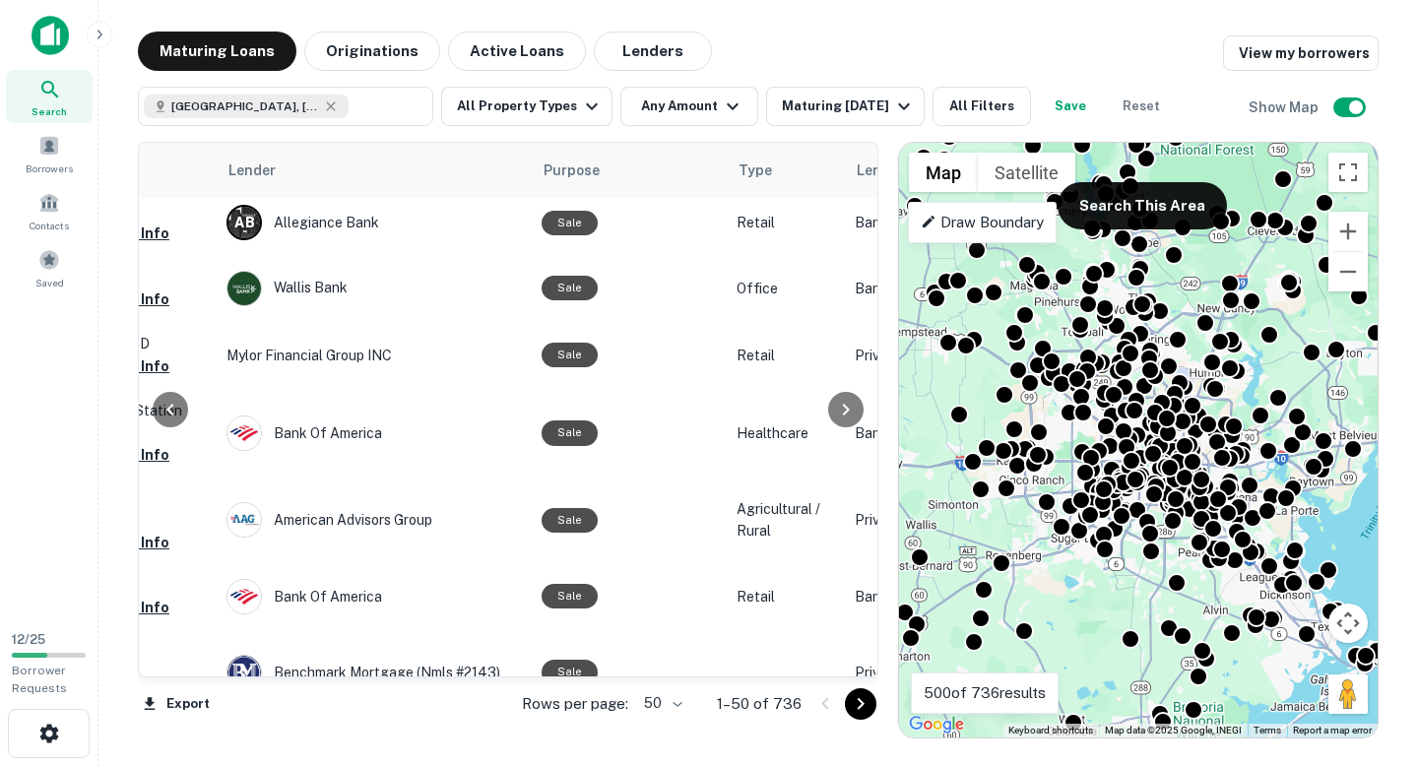
scroll to position [0, 856]
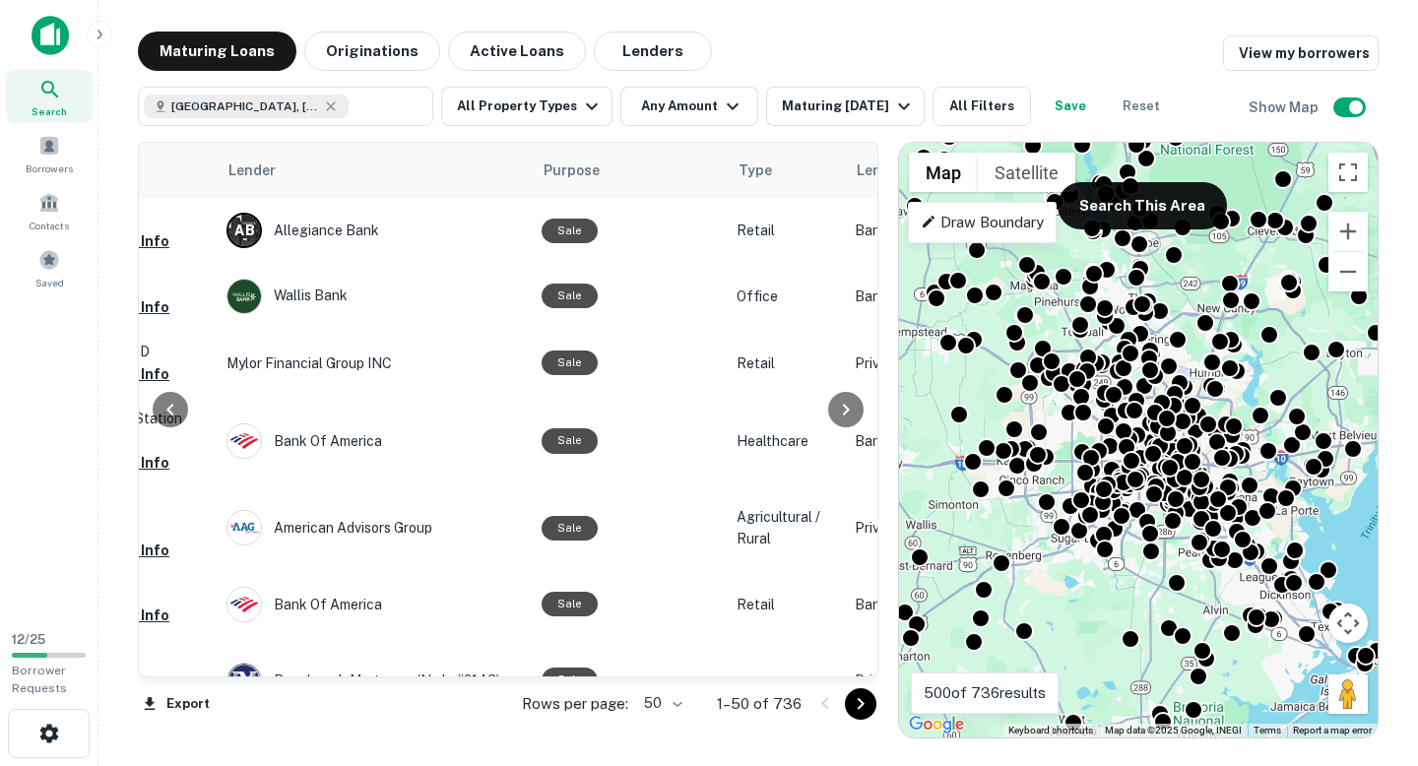
click at [859, 709] on icon "Go to next page" at bounding box center [861, 704] width 24 height 24
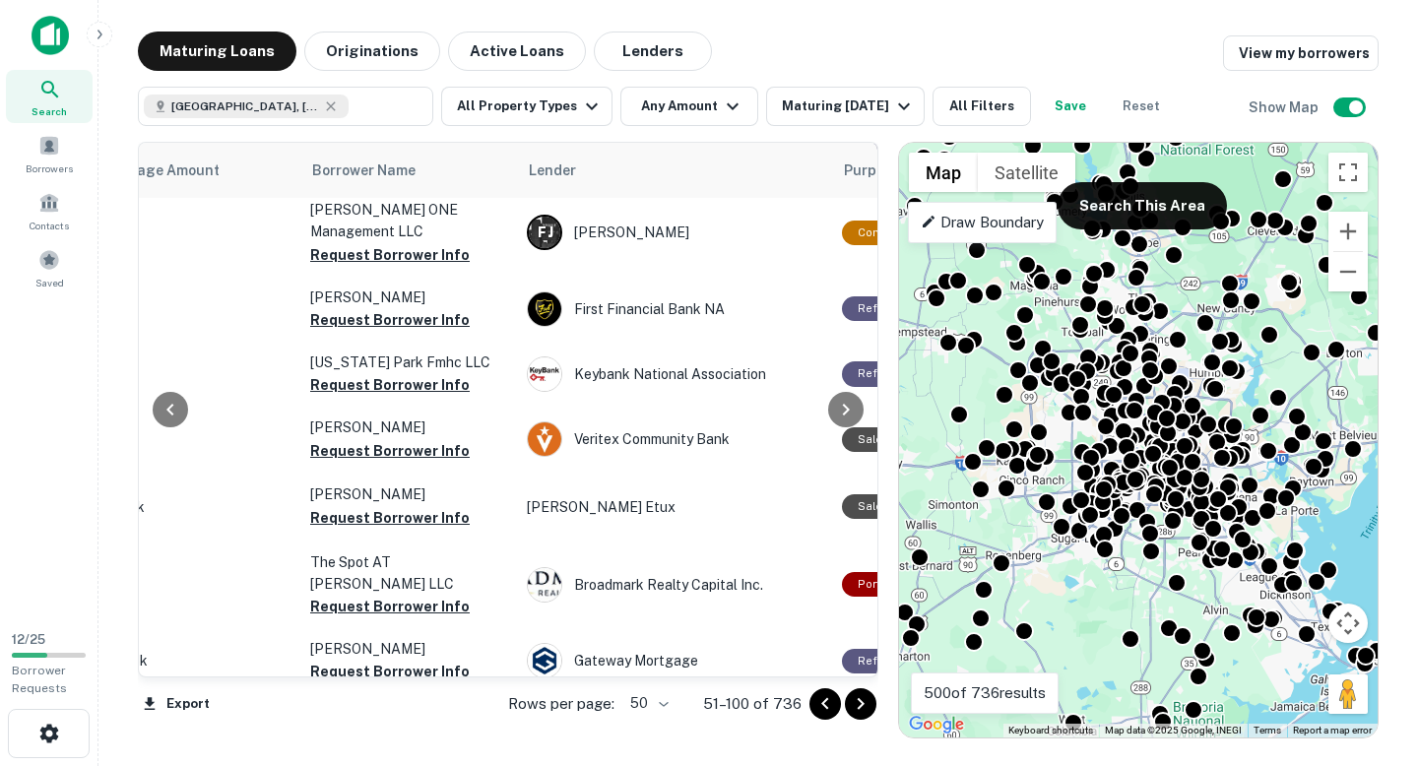
scroll to position [226, 466]
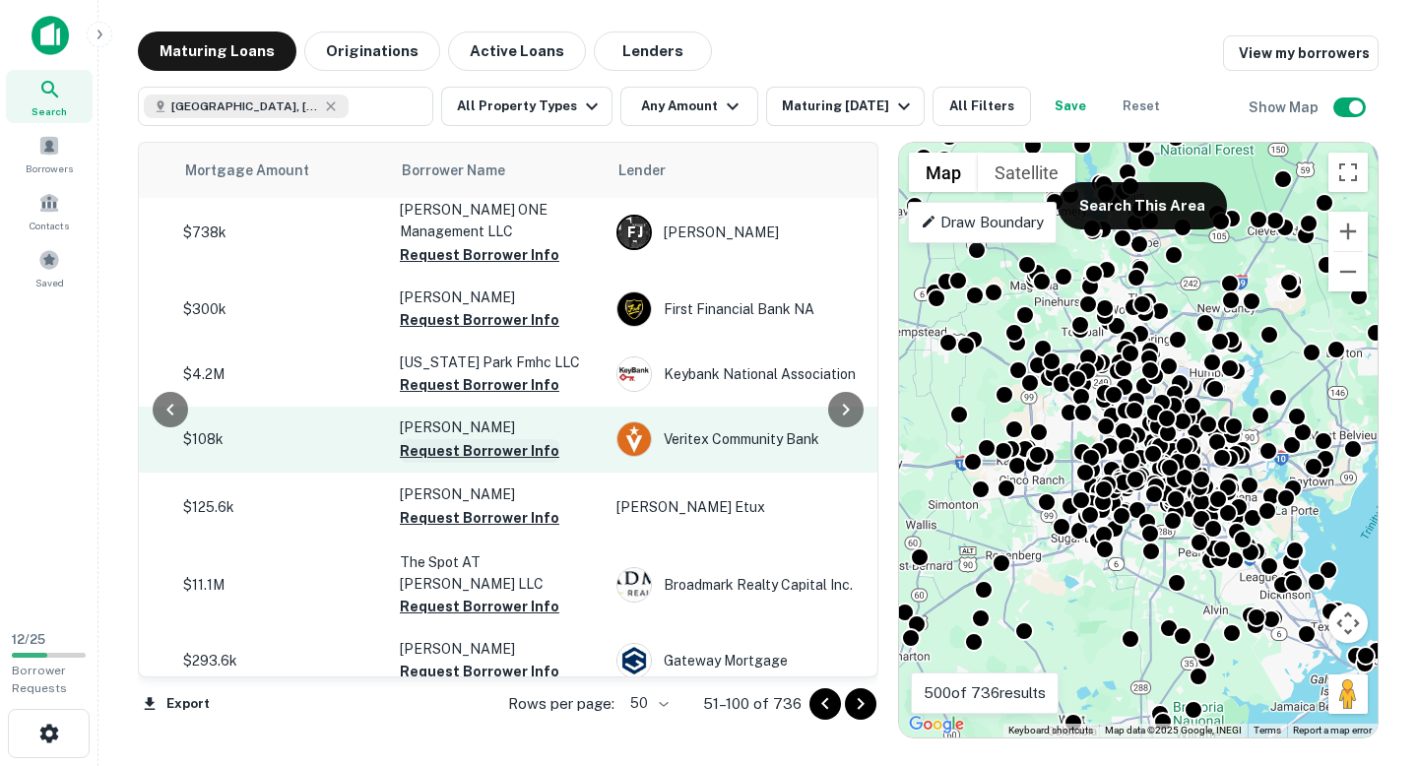
click at [531, 439] on button "Request Borrower Info" at bounding box center [480, 451] width 160 height 24
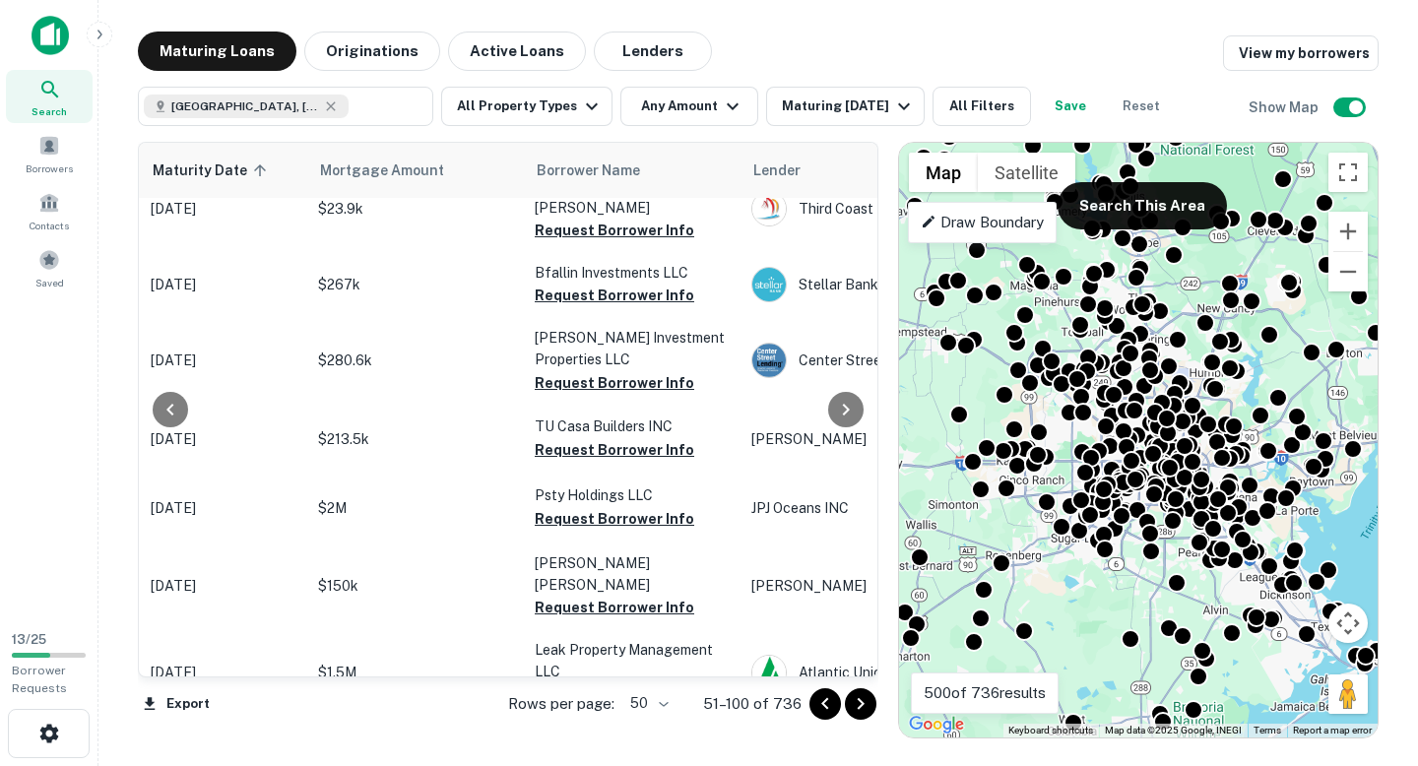
scroll to position [1565, 293]
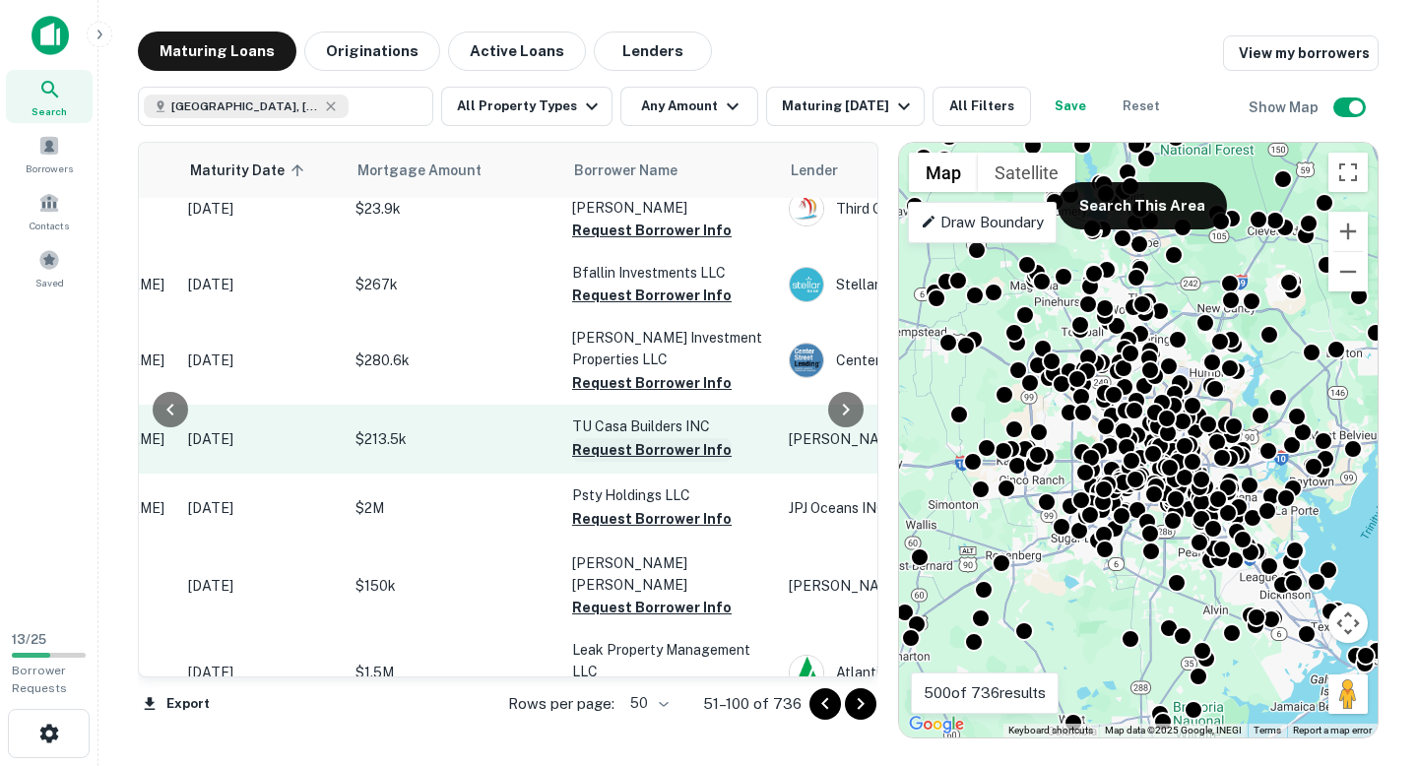
click at [608, 438] on button "Request Borrower Info" at bounding box center [652, 450] width 160 height 24
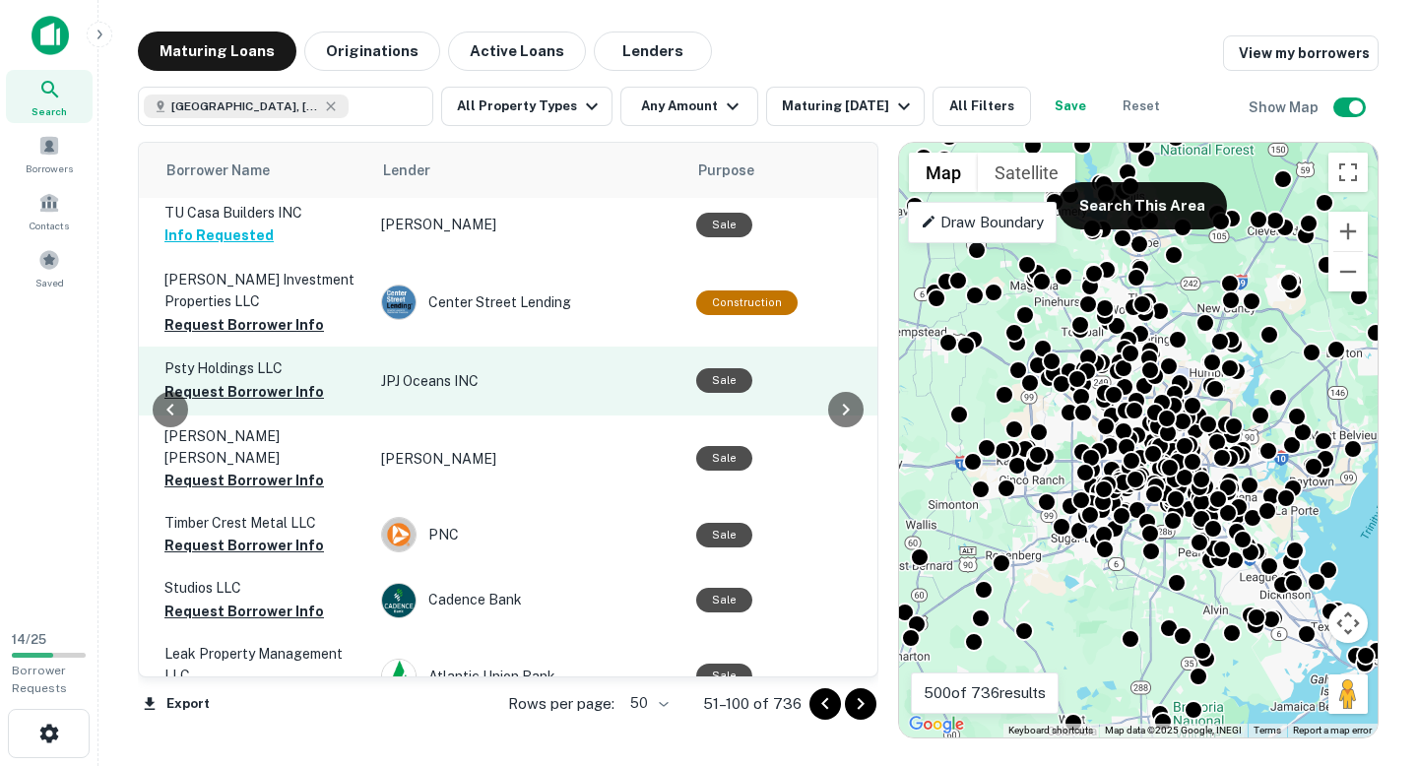
scroll to position [1692, 699]
click at [305, 380] on button "Request Borrower Info" at bounding box center [246, 392] width 160 height 24
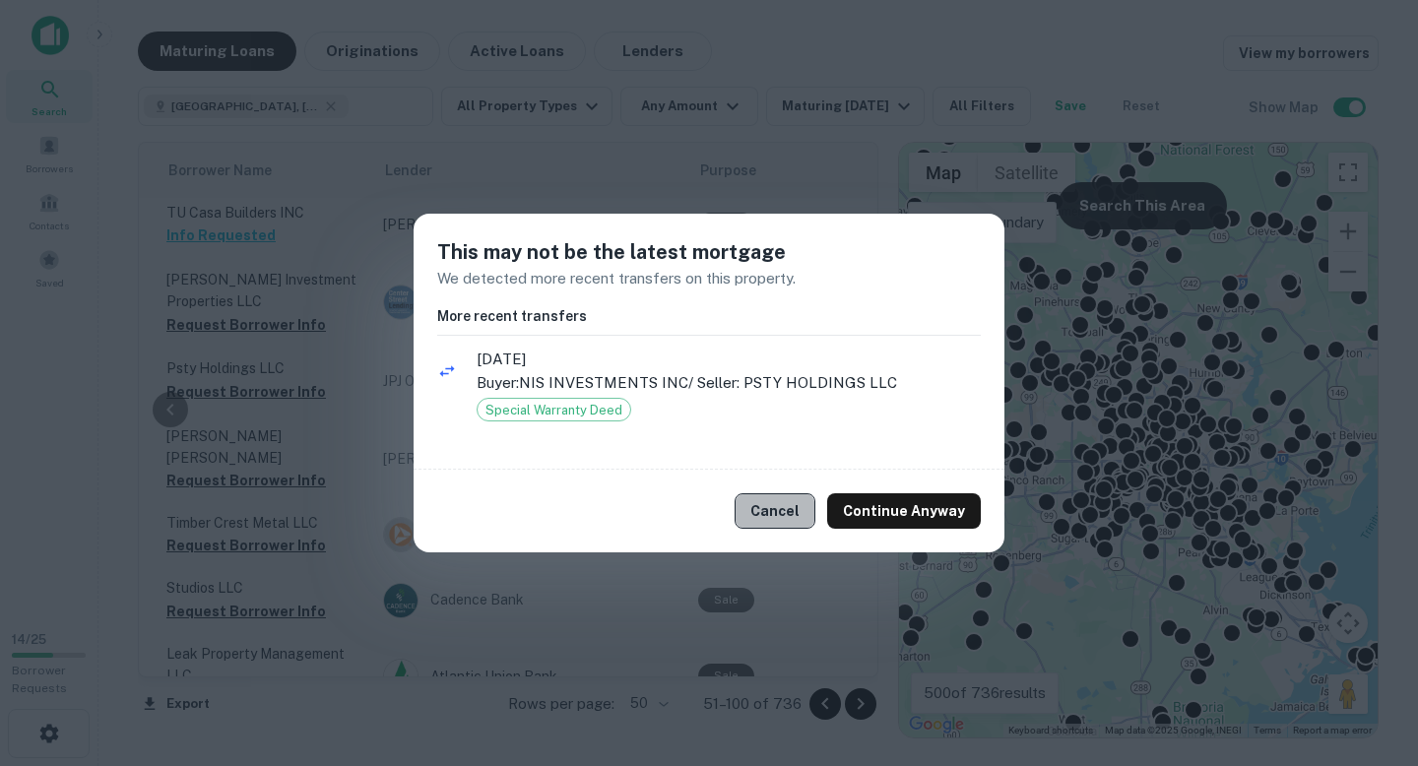
click at [781, 515] on button "Cancel" at bounding box center [775, 510] width 81 height 35
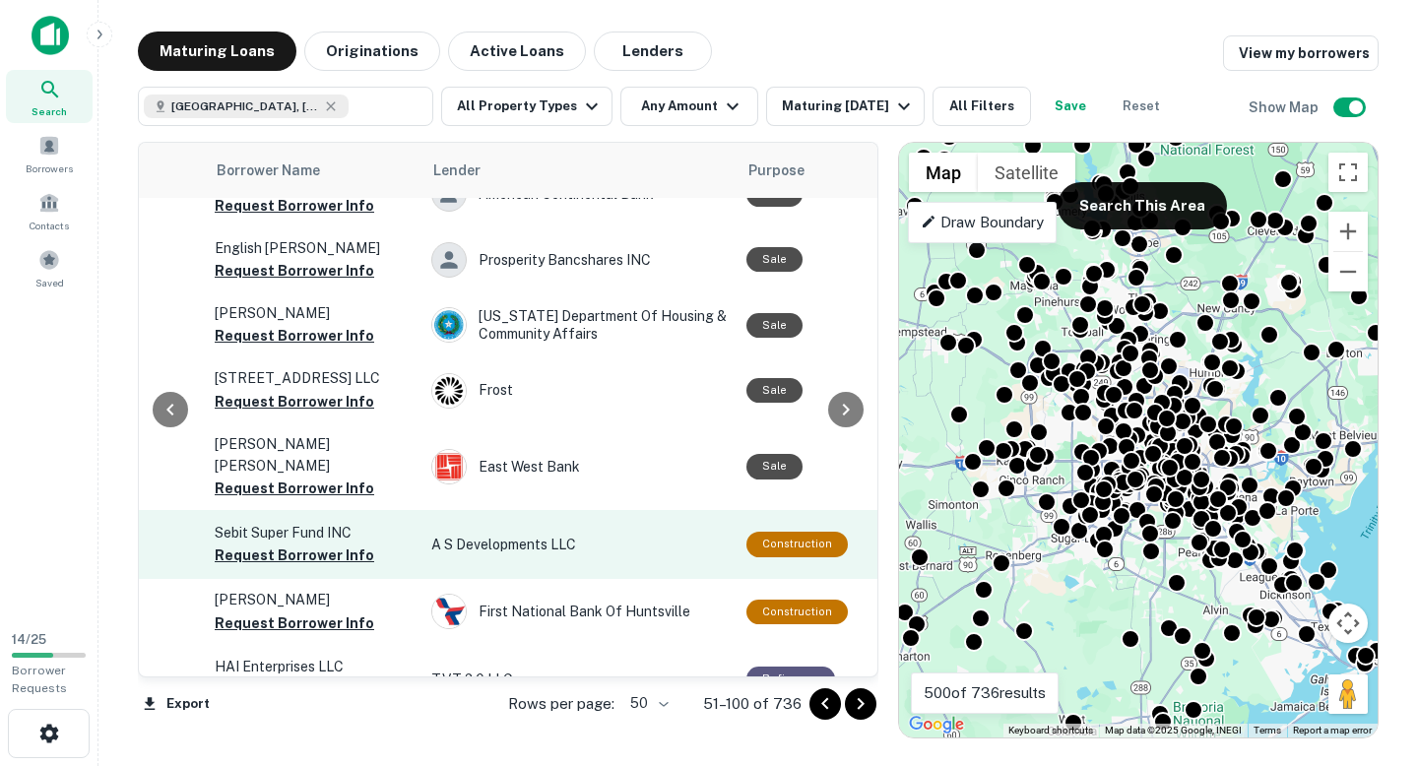
scroll to position [2446, 630]
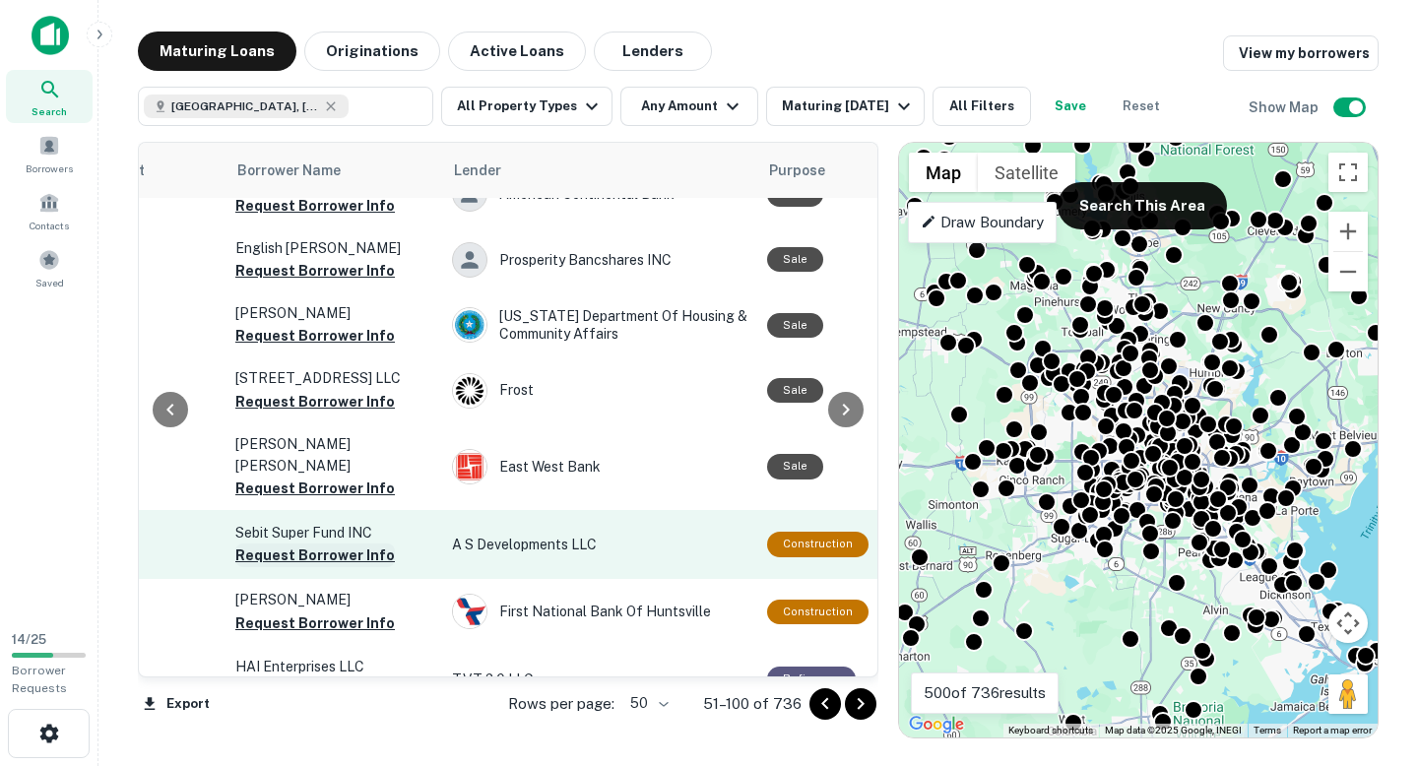
click at [376, 544] on button "Request Borrower Info" at bounding box center [315, 556] width 160 height 24
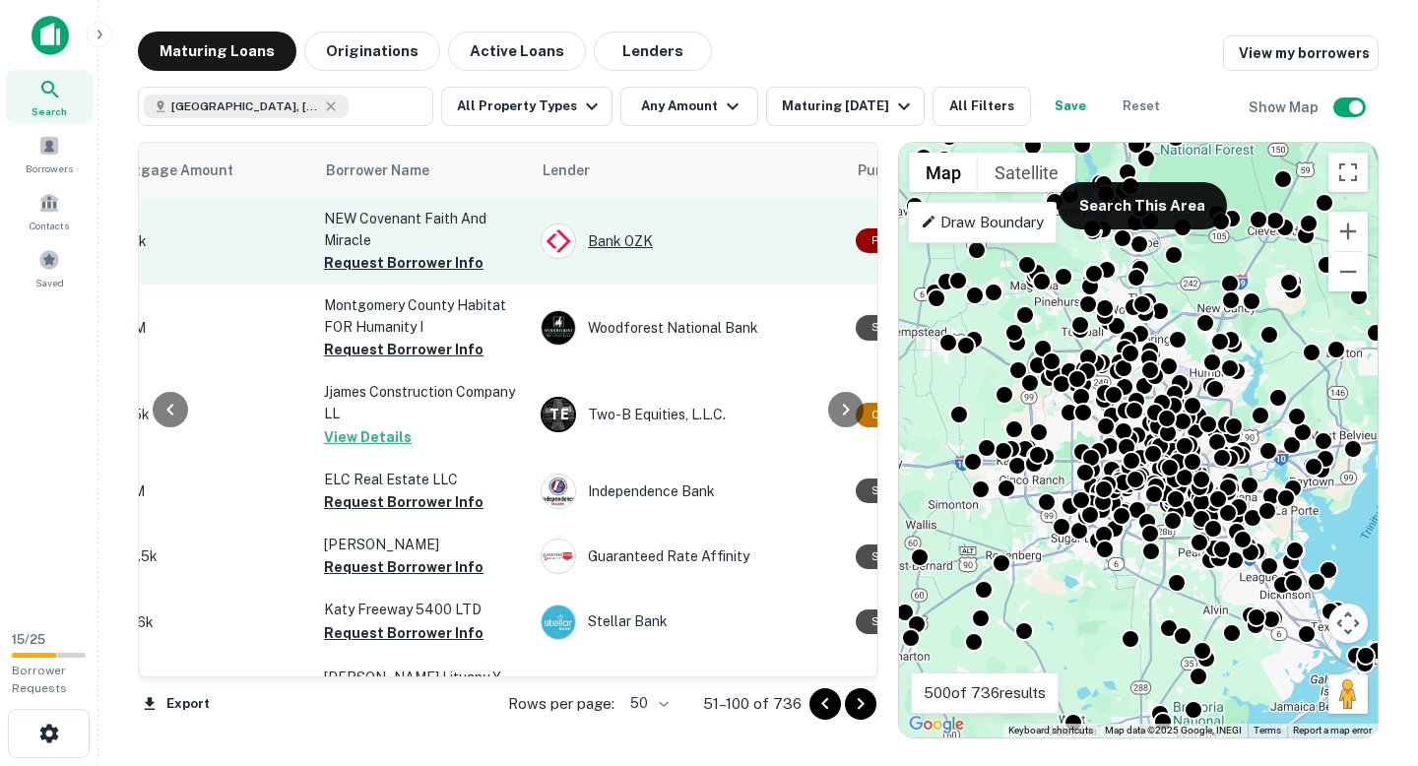
scroll to position [2962, 481]
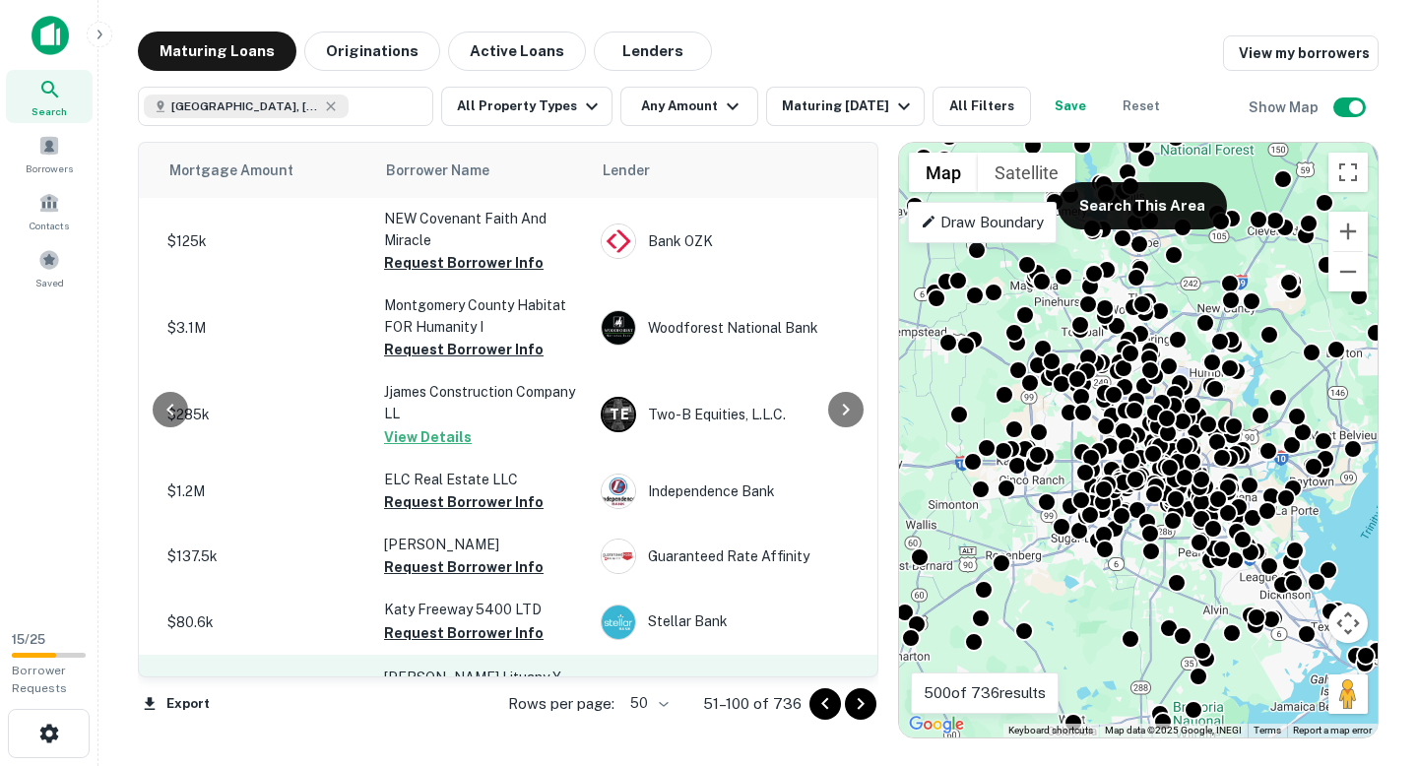
click at [467, 688] on button "Request Borrower Info" at bounding box center [464, 700] width 160 height 24
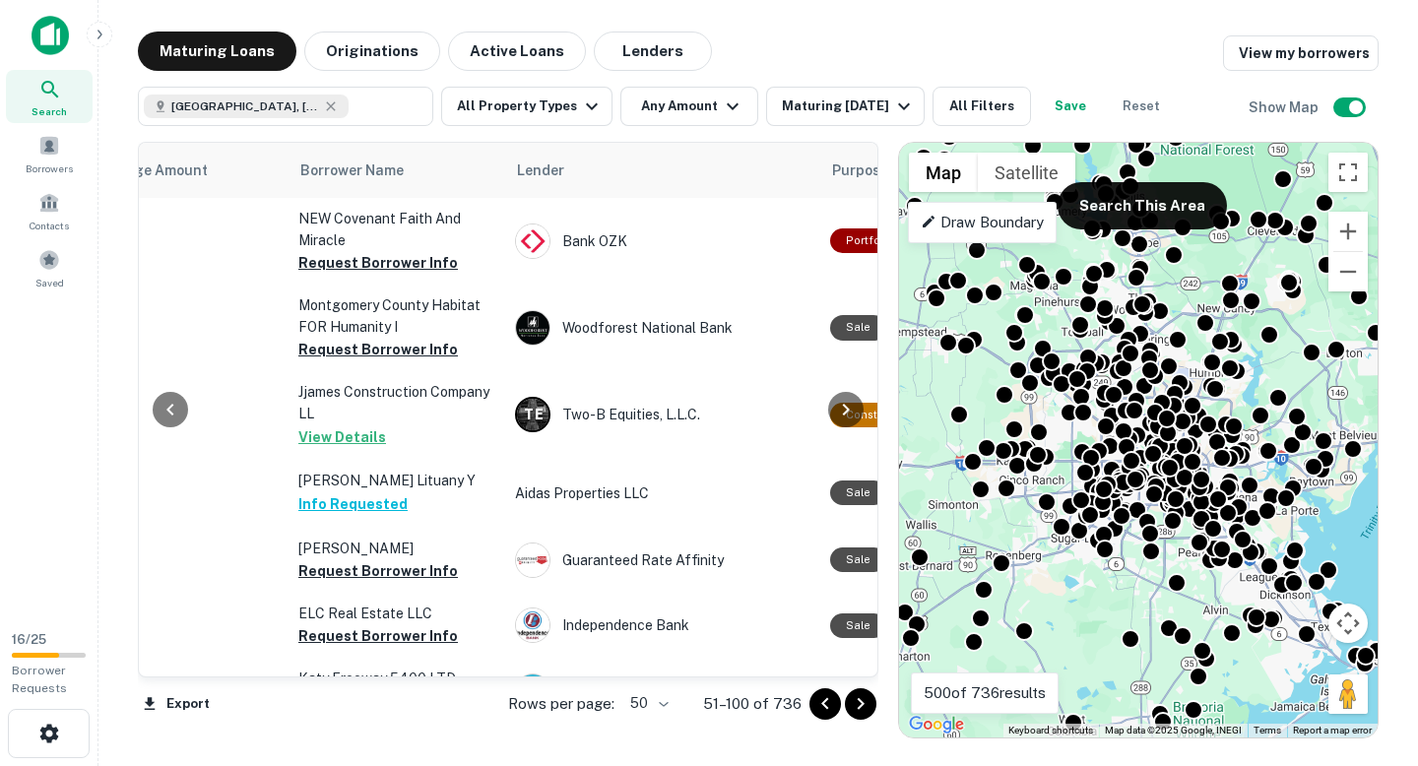
scroll to position [2962, 582]
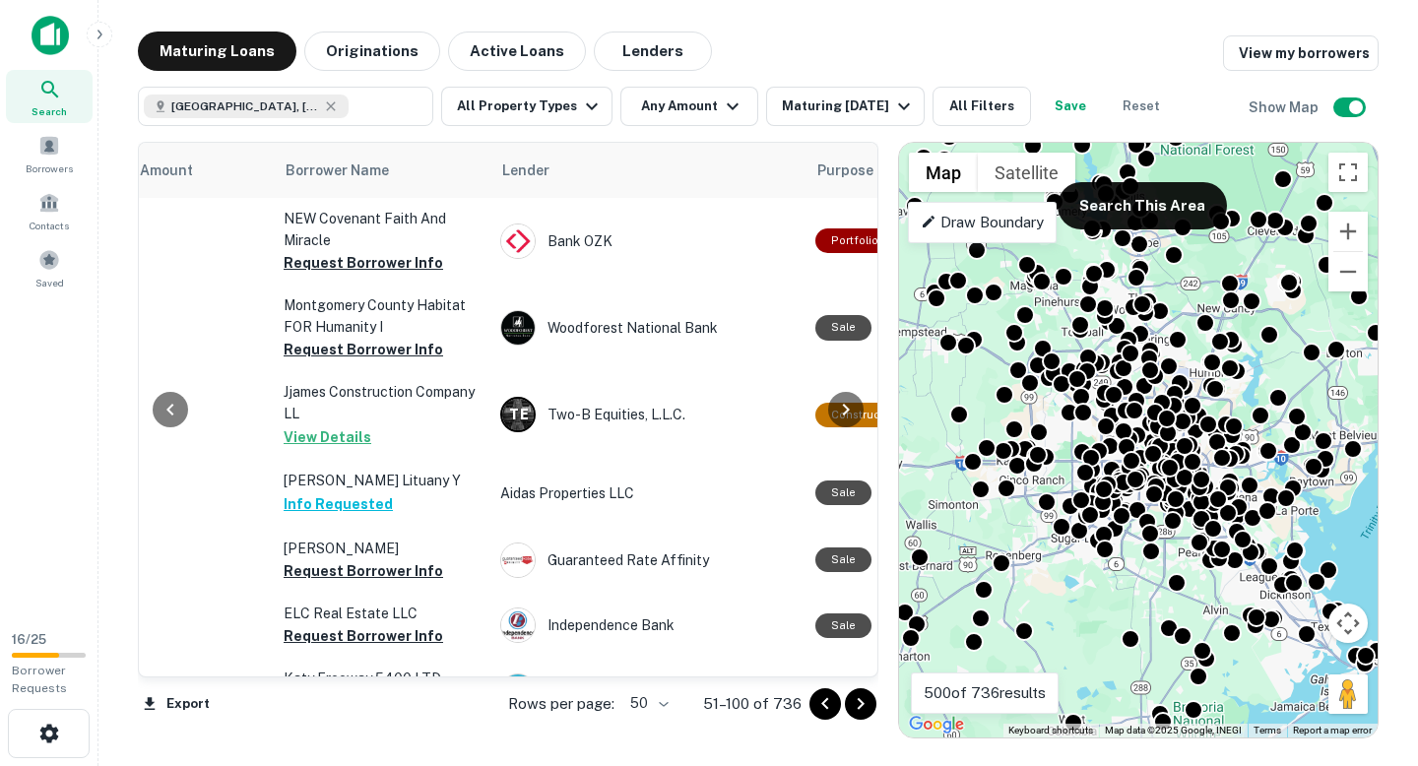
click at [403, 755] on button "Request Borrower Info" at bounding box center [364, 767] width 160 height 24
click at [856, 693] on icon "Go to next page" at bounding box center [861, 704] width 24 height 24
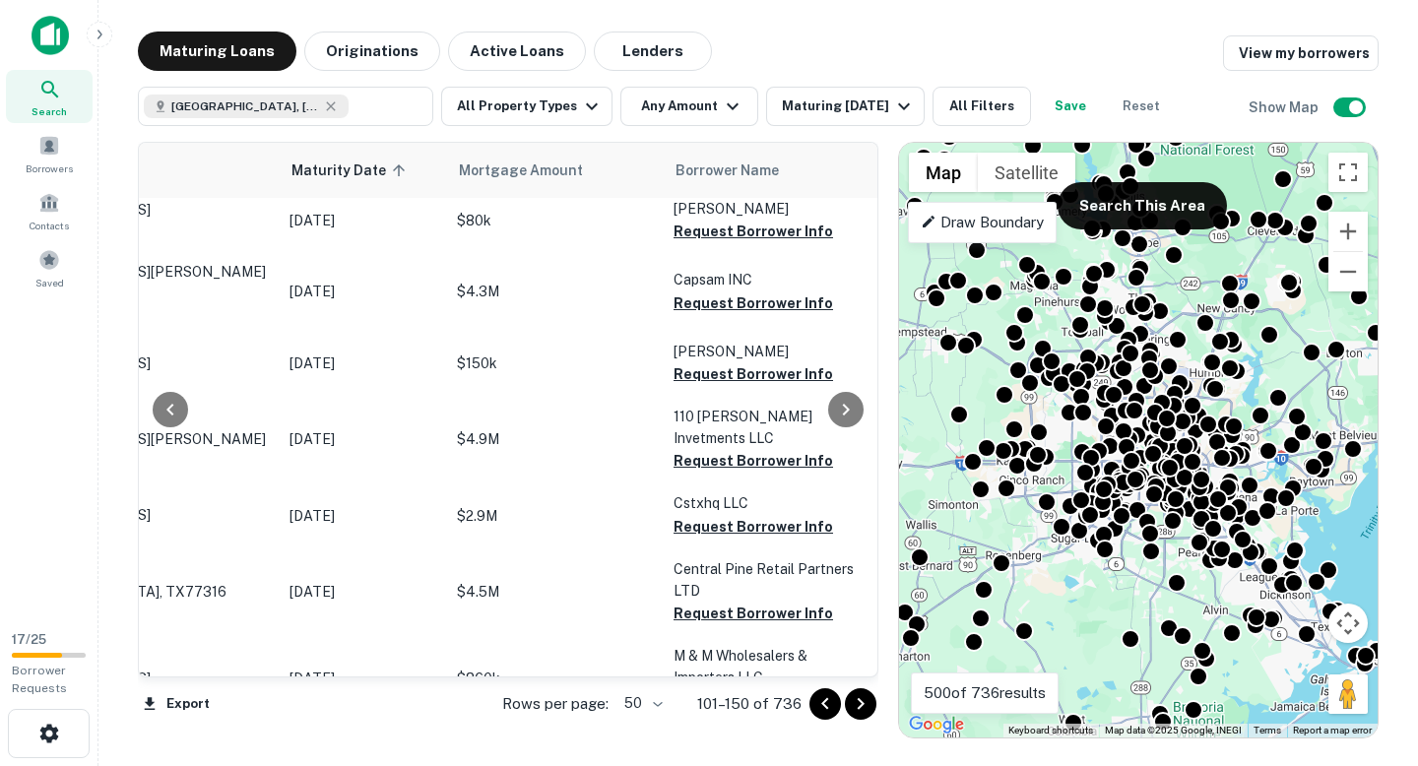
scroll to position [427, 214]
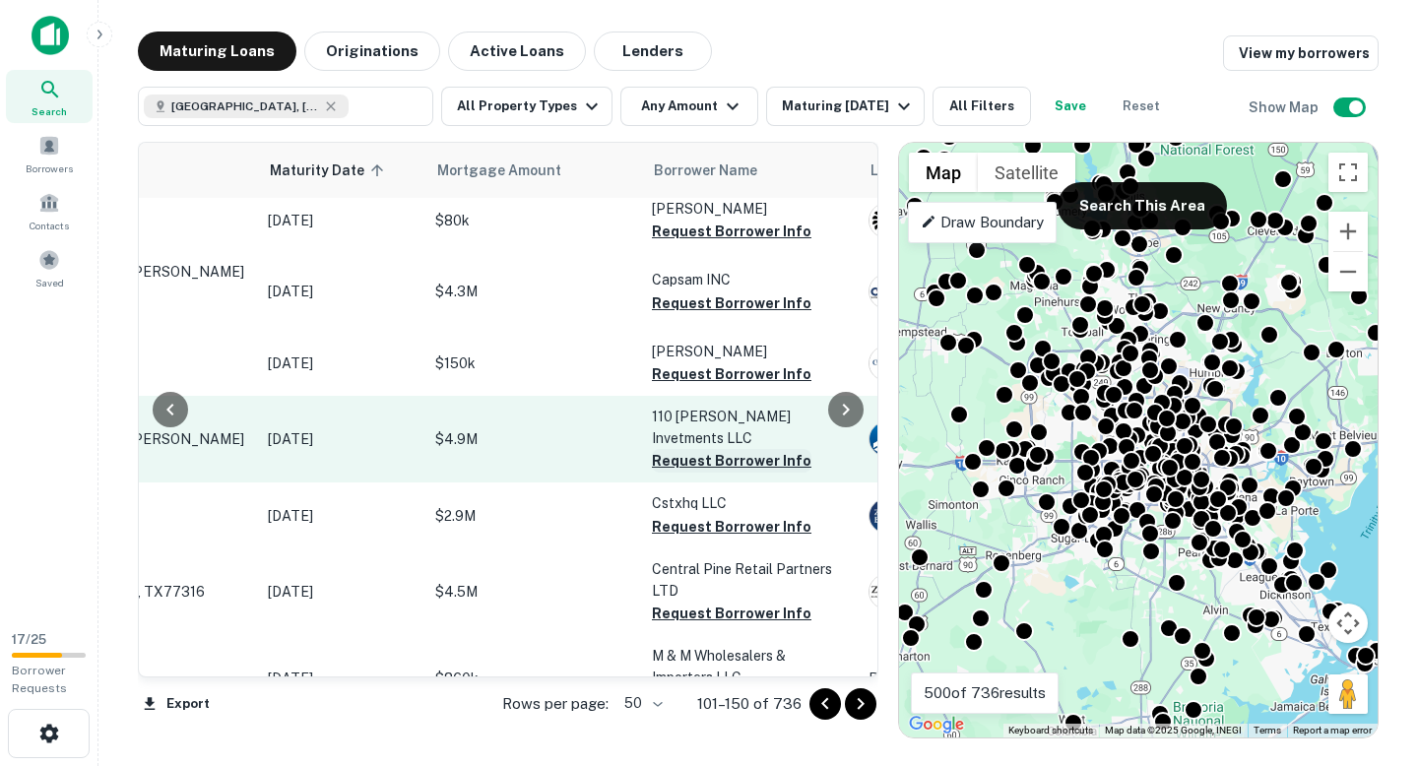
click at [703, 461] on button "Request Borrower Info" at bounding box center [732, 461] width 160 height 24
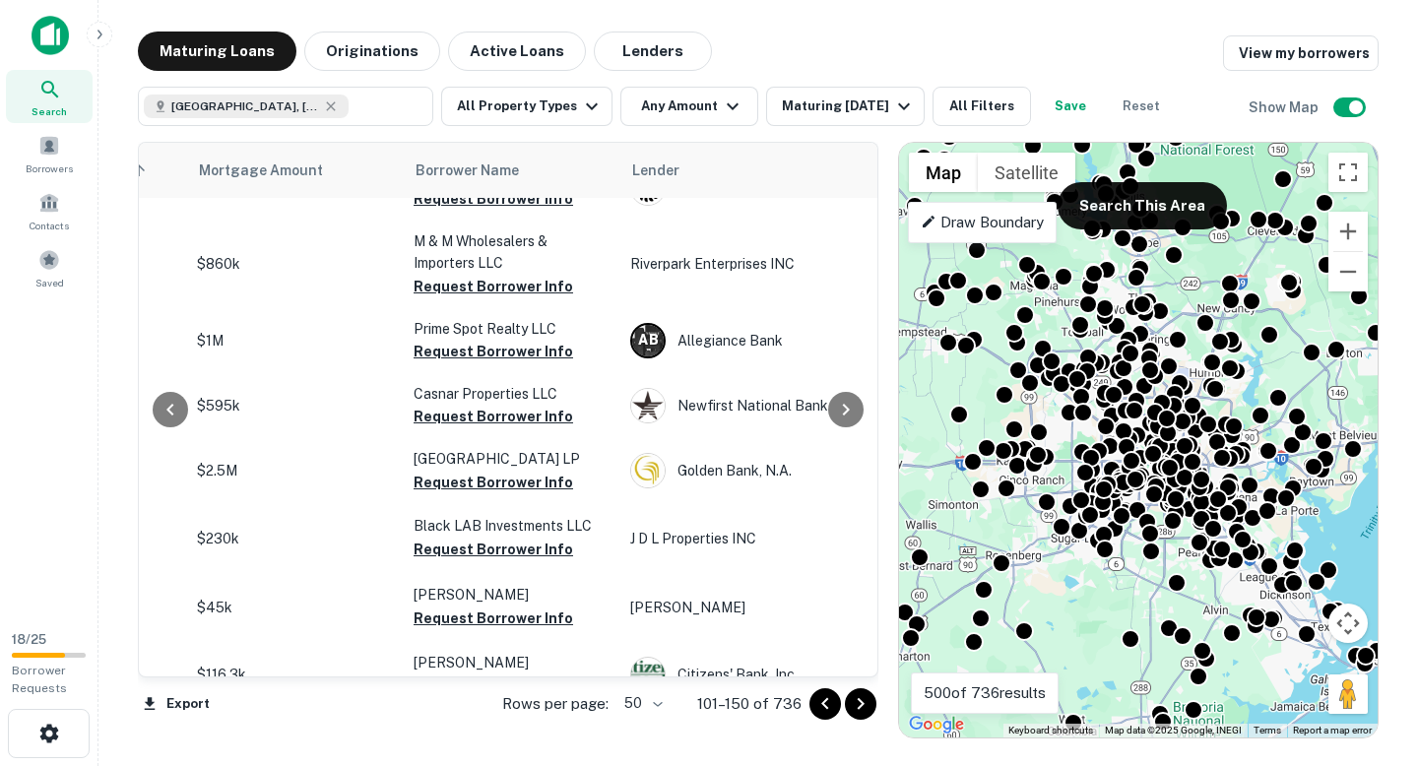
scroll to position [864, 592]
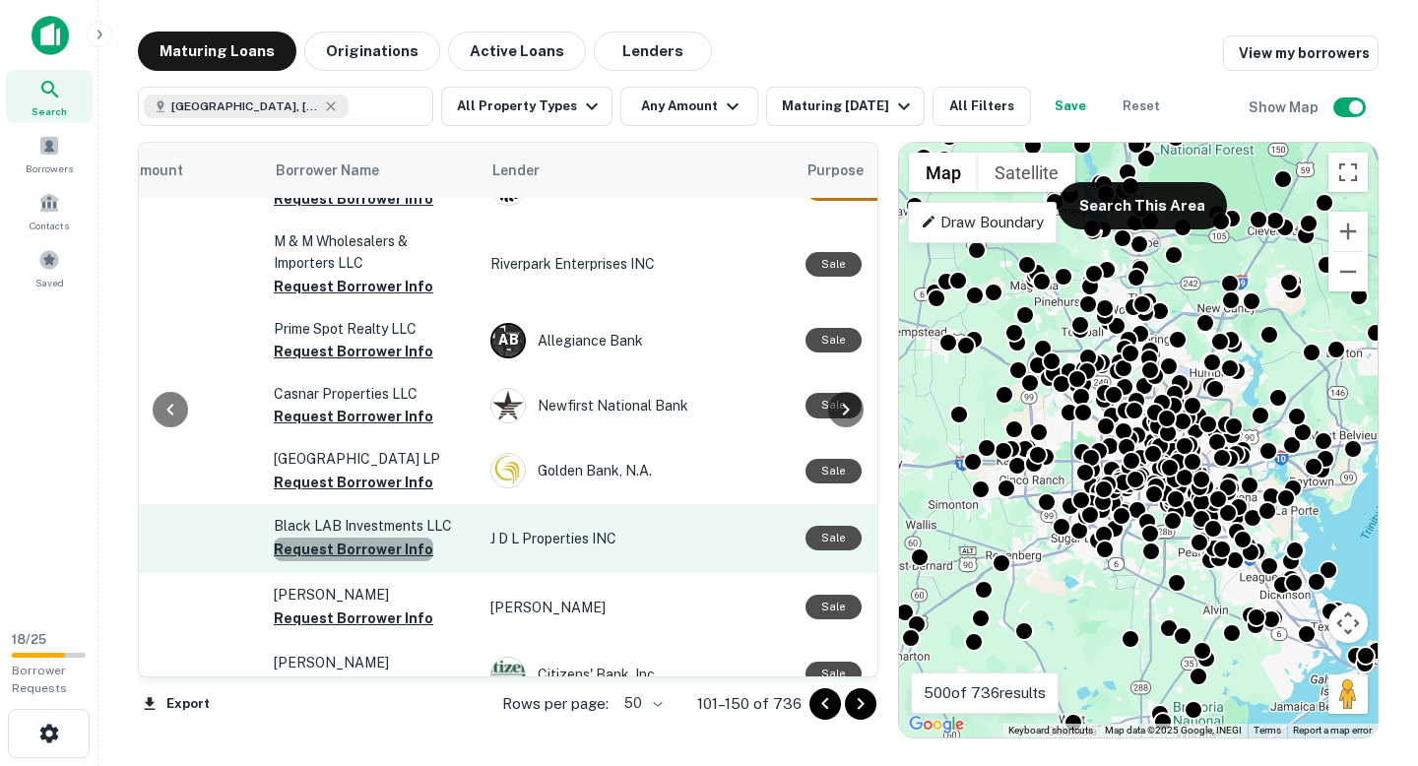
click at [387, 538] on button "Request Borrower Info" at bounding box center [354, 550] width 160 height 24
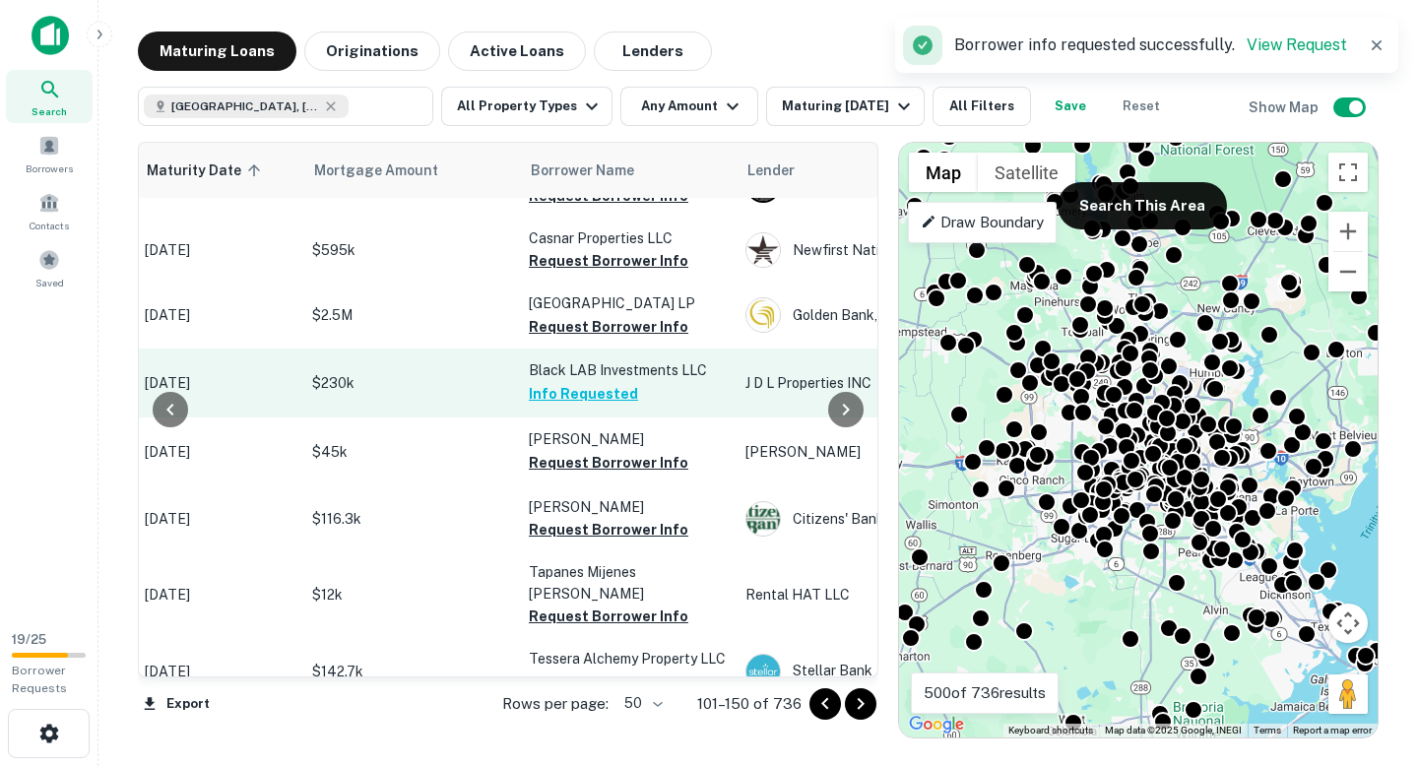
scroll to position [1019, 282]
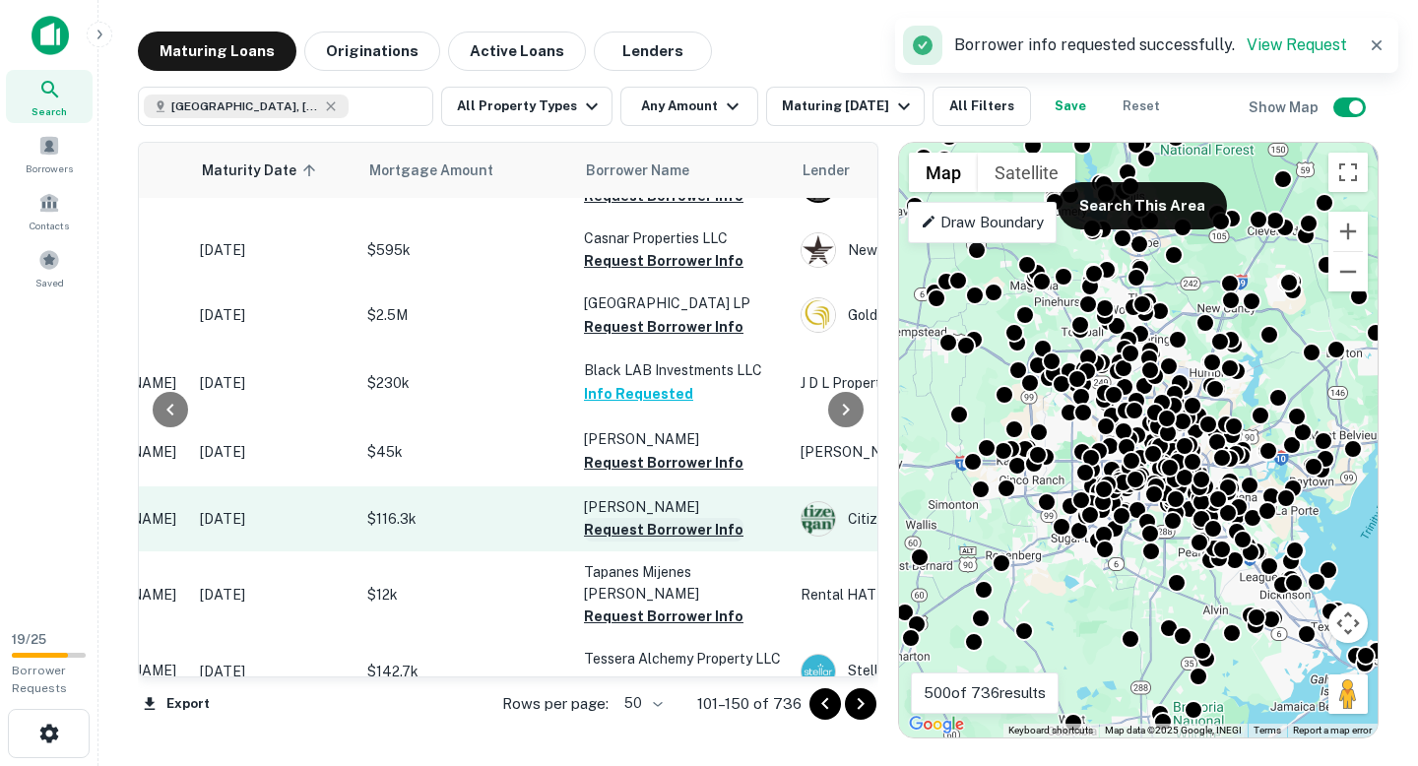
click at [637, 518] on button "Request Borrower Info" at bounding box center [664, 530] width 160 height 24
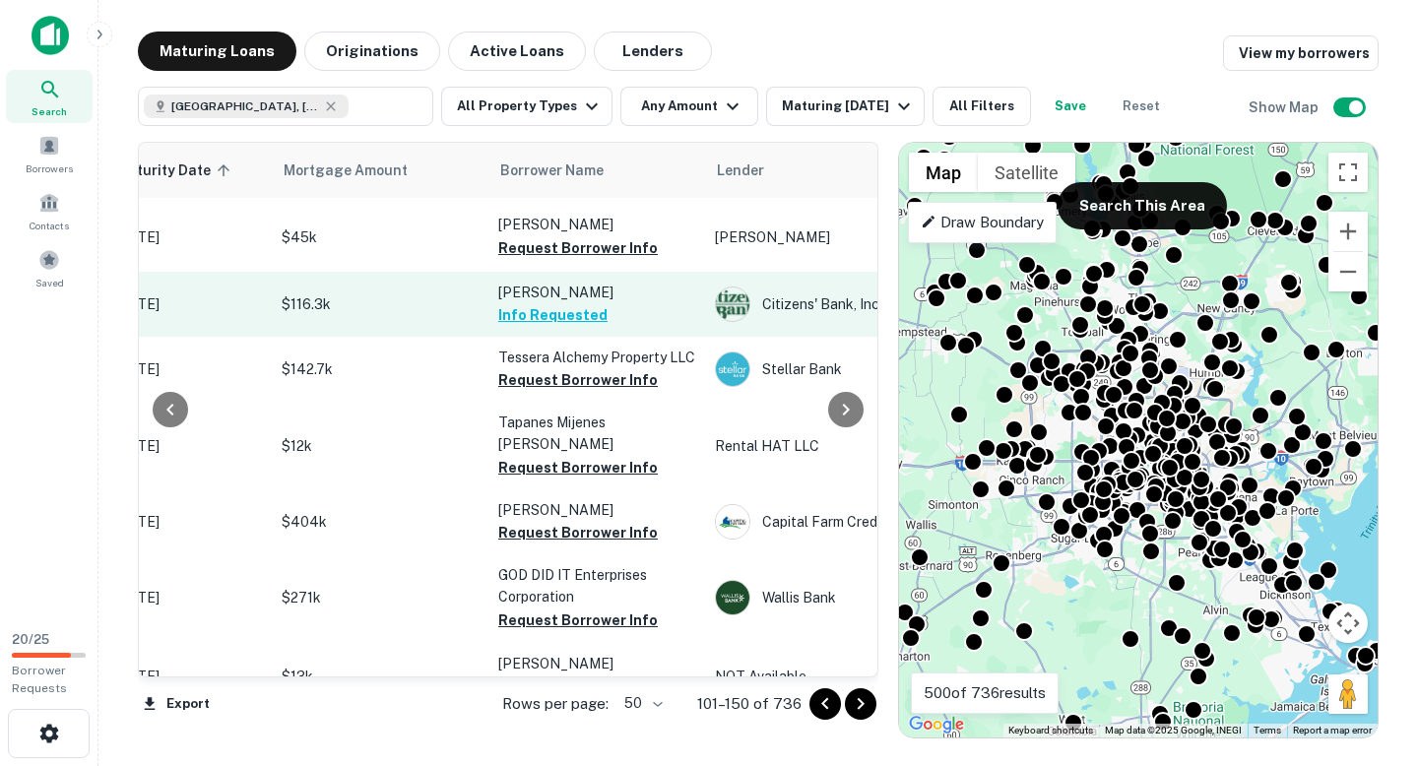
scroll to position [1212, 402]
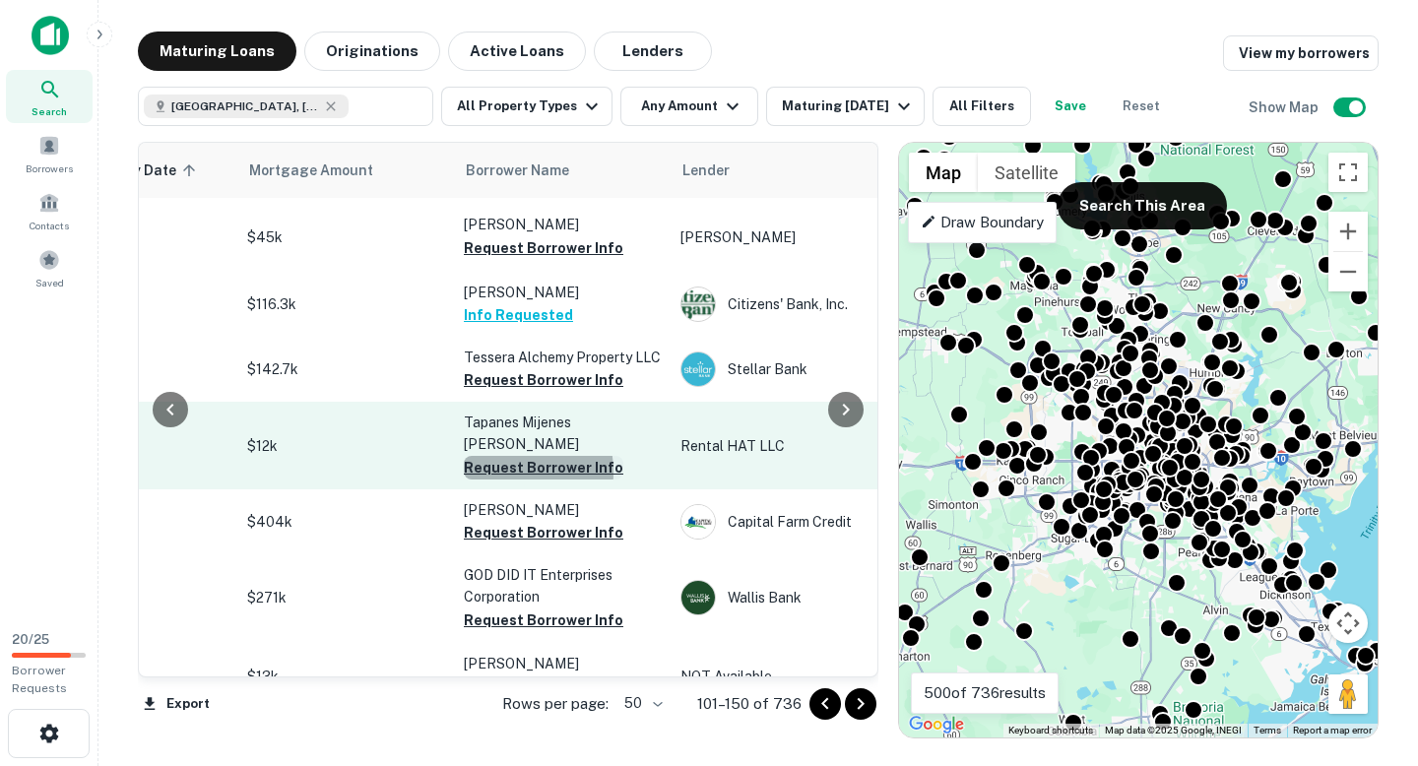
click at [502, 456] on button "Request Borrower Info" at bounding box center [544, 468] width 160 height 24
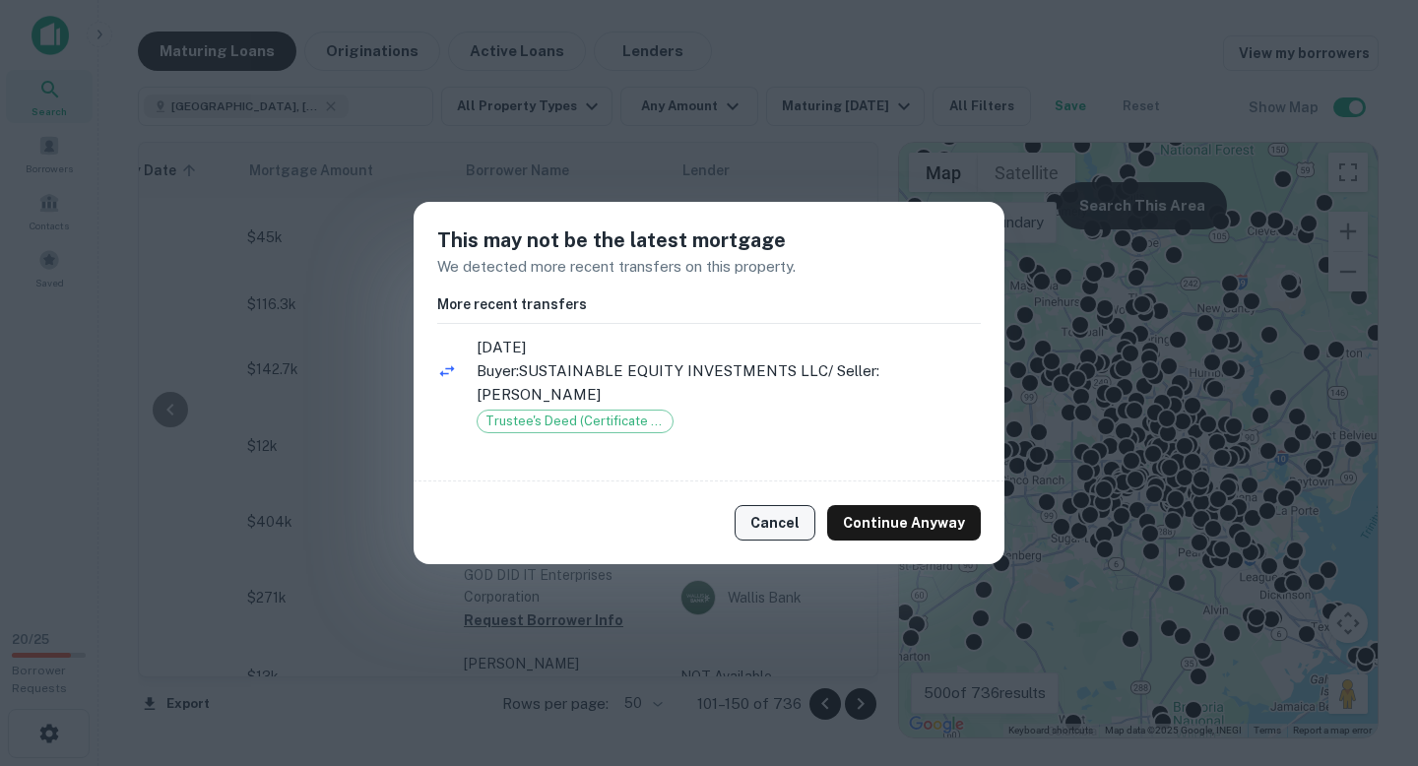
click at [797, 518] on button "Cancel" at bounding box center [775, 522] width 81 height 35
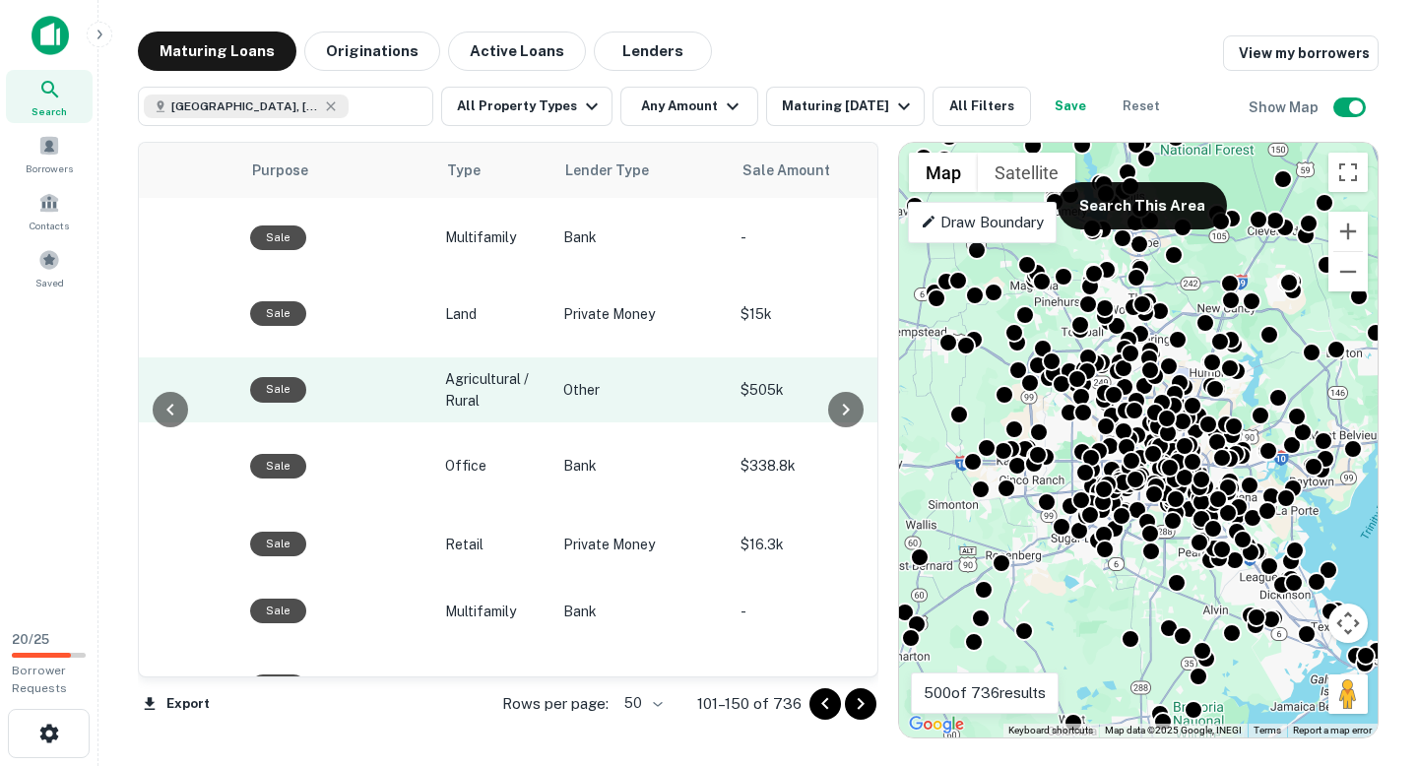
scroll to position [1351, 1147]
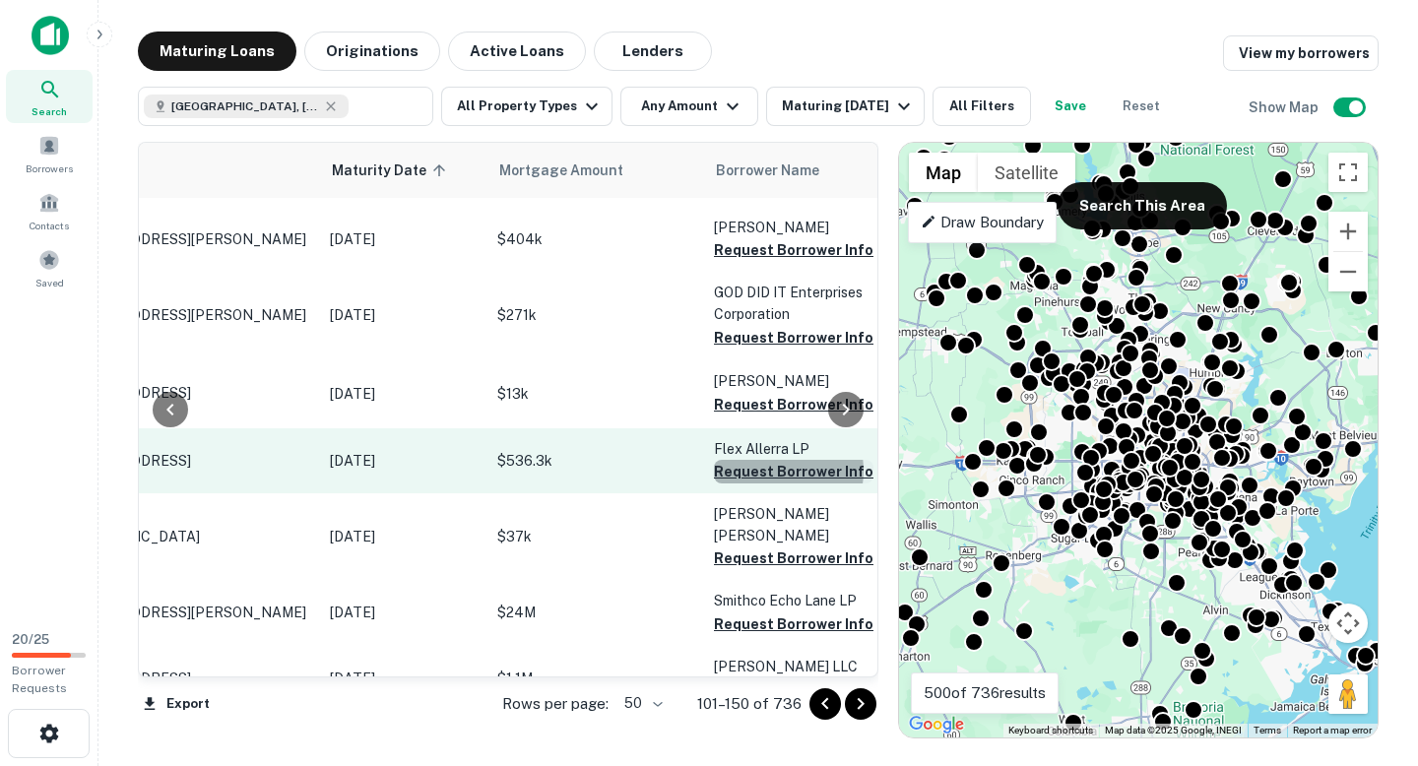
click at [770, 460] on button "Request Borrower Info" at bounding box center [794, 472] width 160 height 24
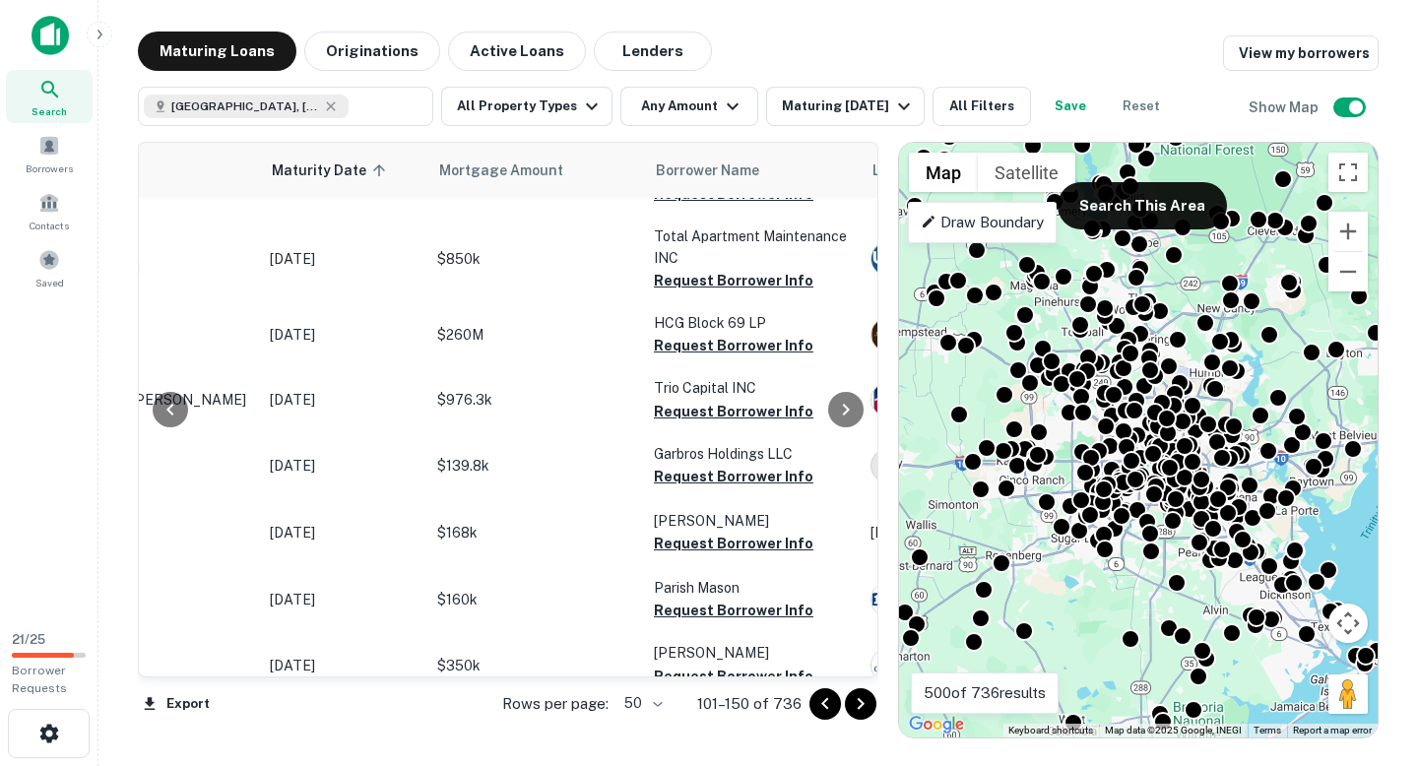
scroll to position [2307, 205]
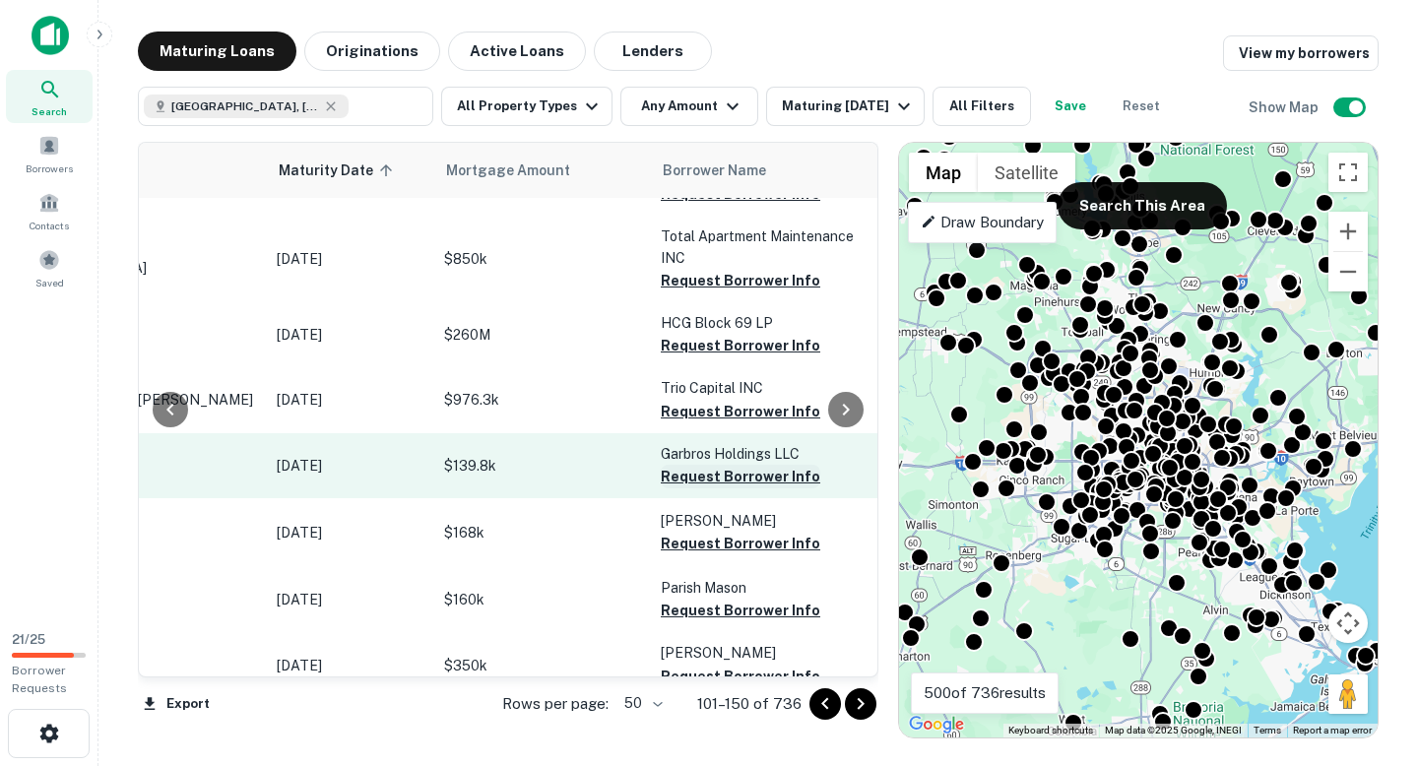
click at [747, 465] on button "Request Borrower Info" at bounding box center [741, 477] width 160 height 24
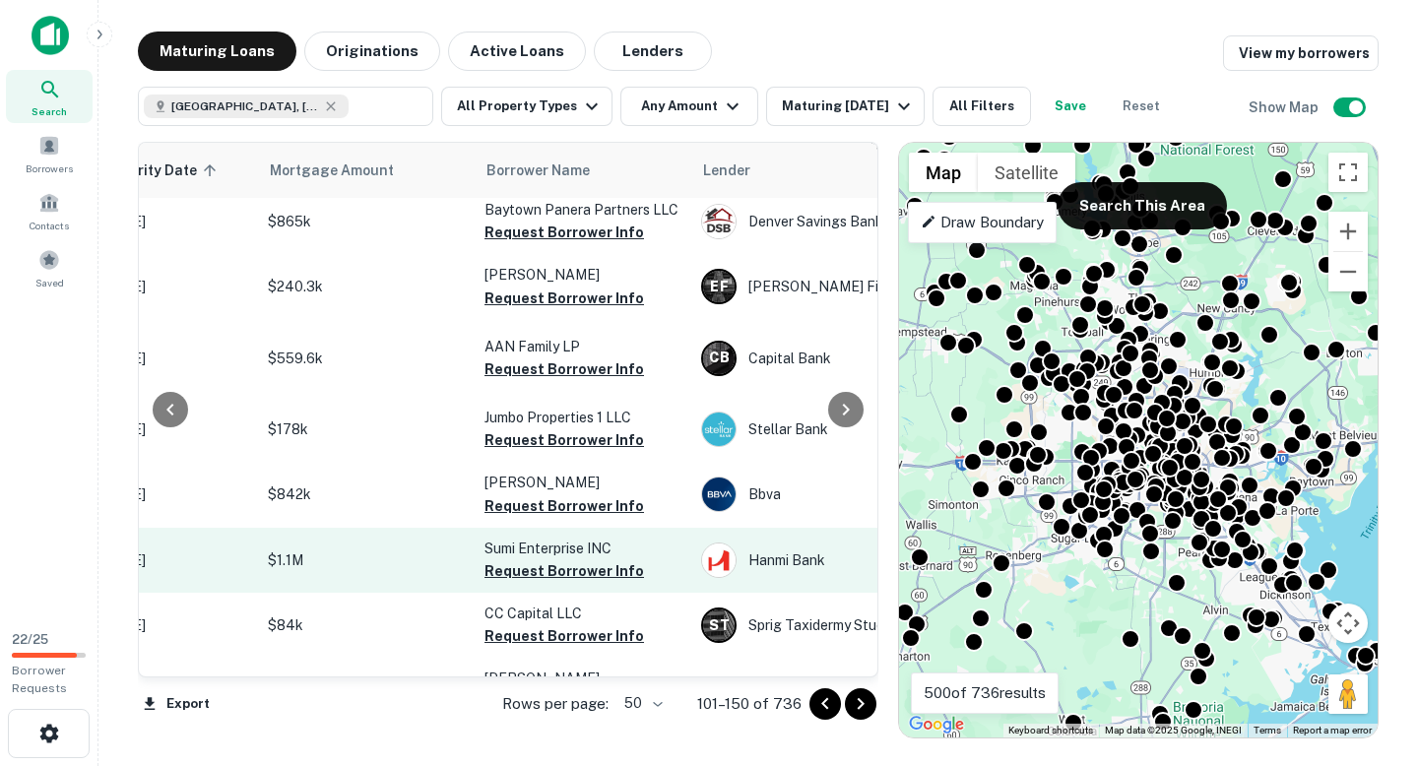
scroll to position [2838, 305]
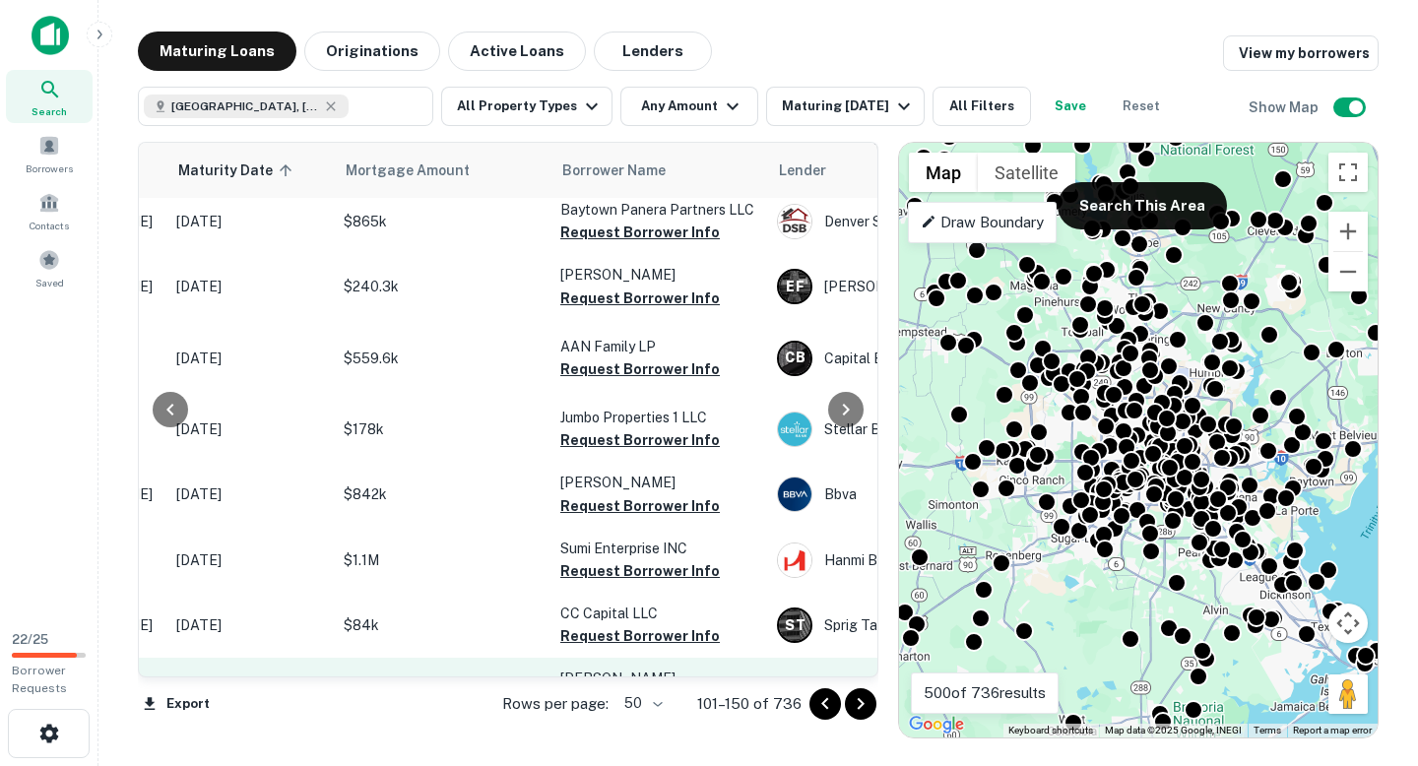
click at [653, 712] on button "Request Borrower Info" at bounding box center [640, 724] width 160 height 24
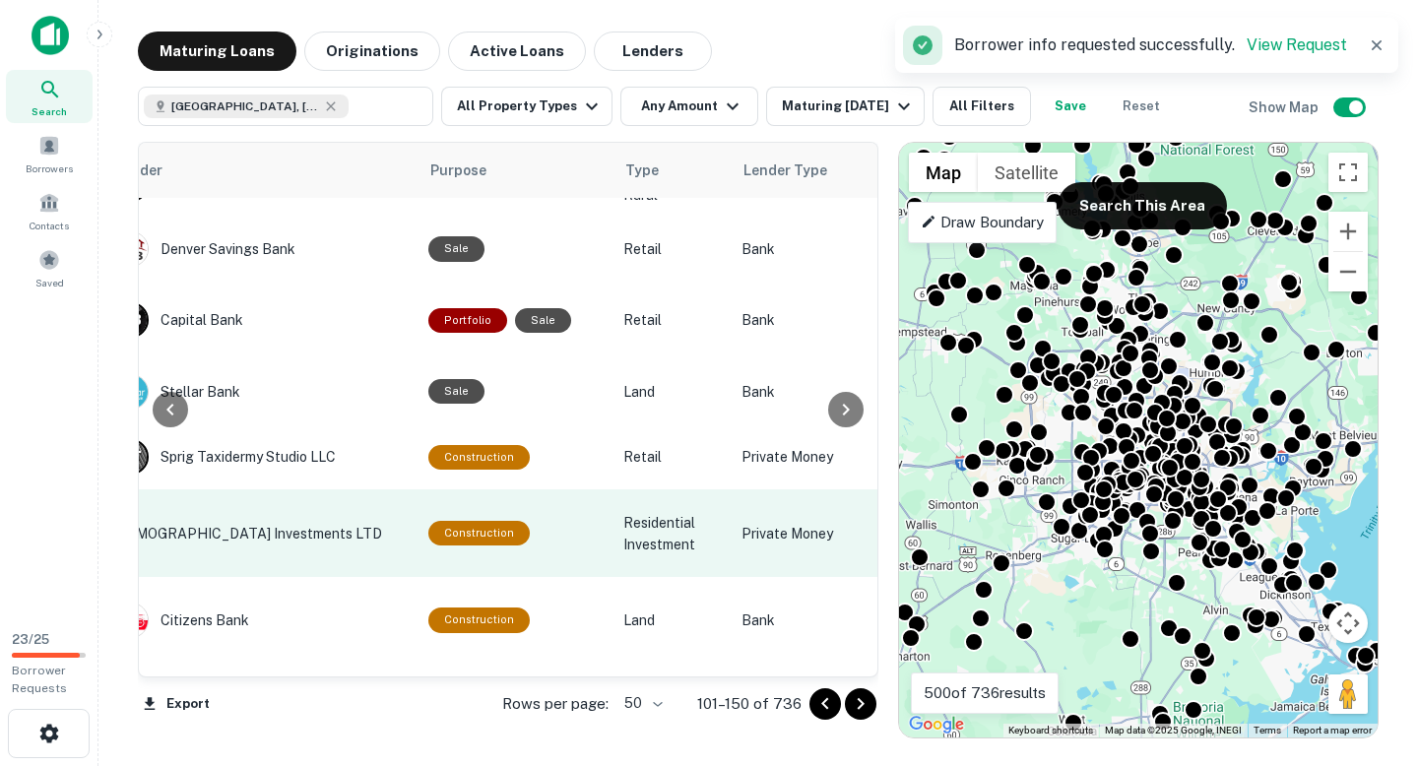
scroll to position [3039, 969]
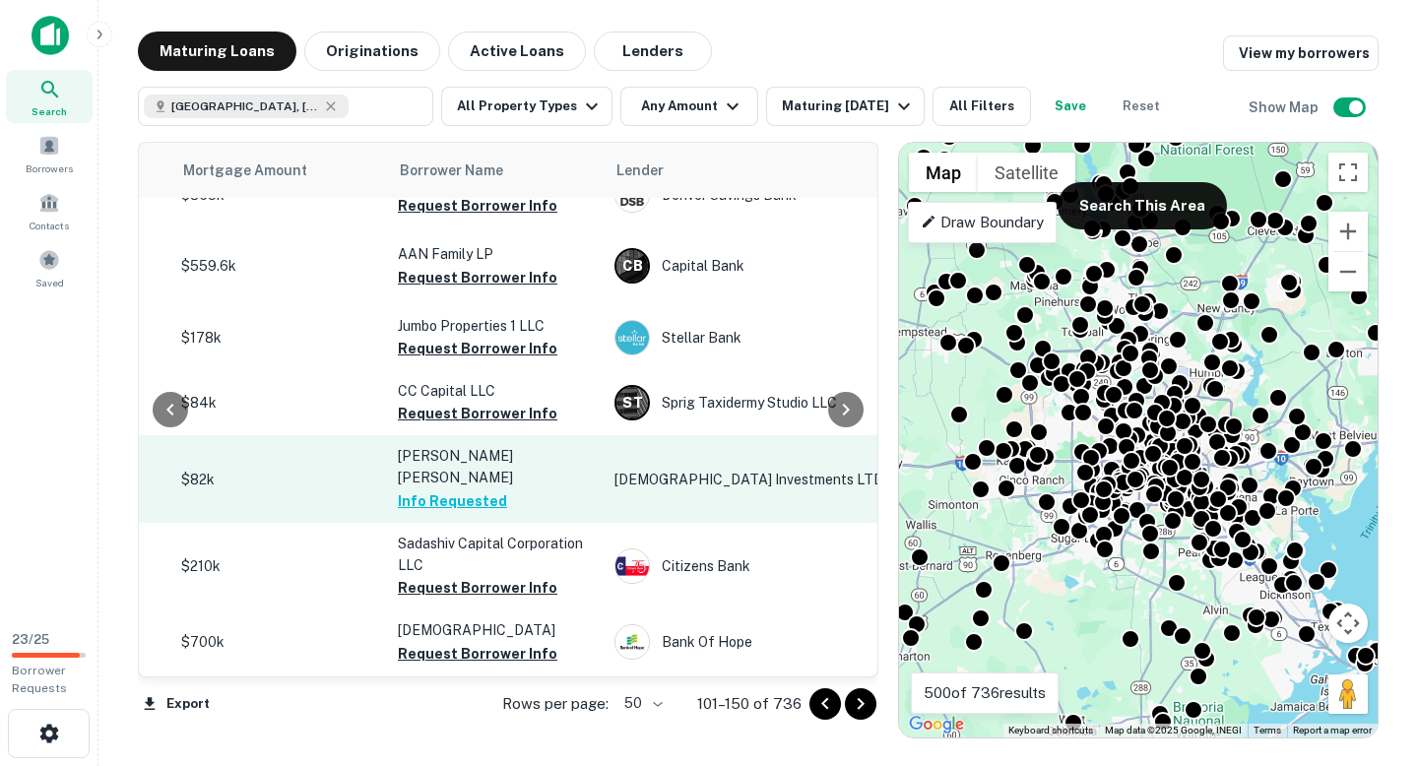
scroll to position [3039, 507]
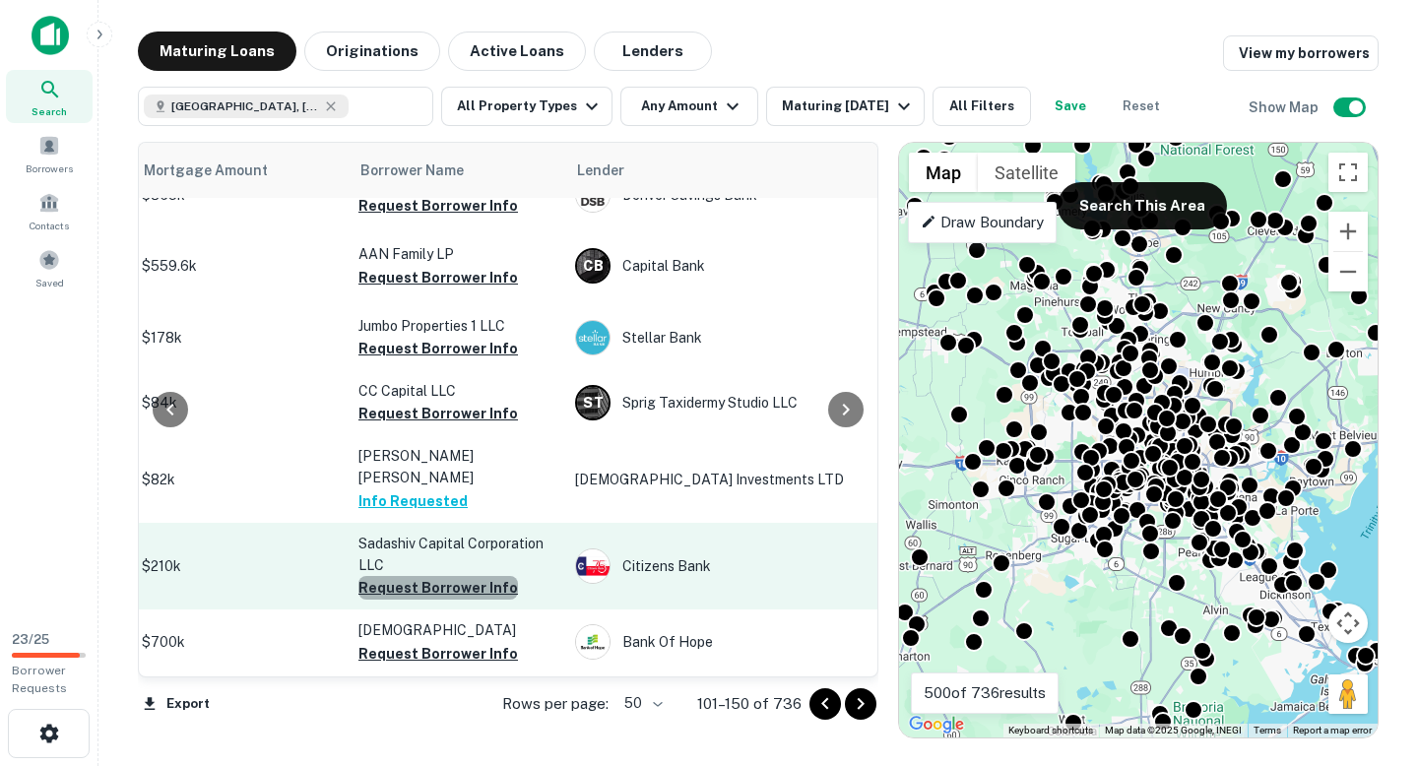
click at [497, 576] on button "Request Borrower Info" at bounding box center [438, 588] width 160 height 24
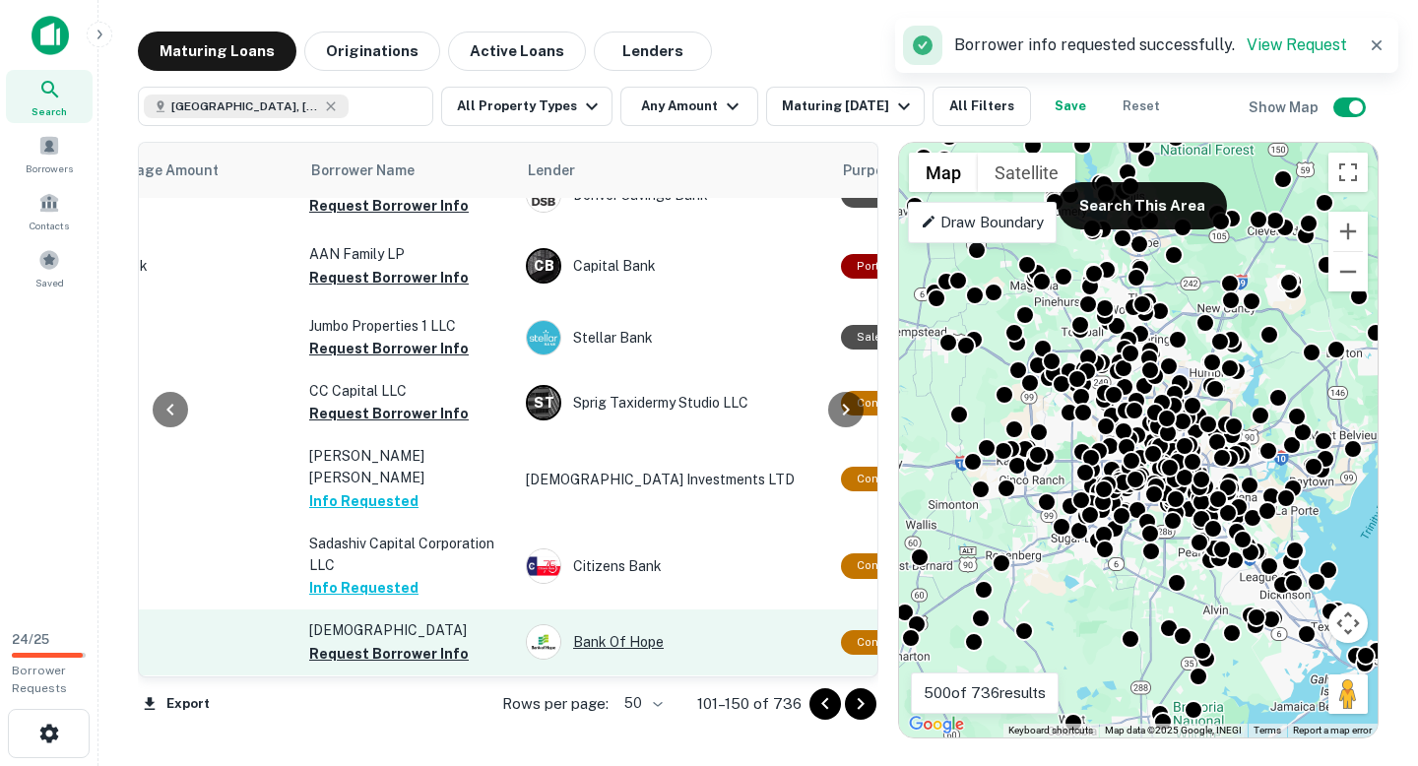
scroll to position [3039, 773]
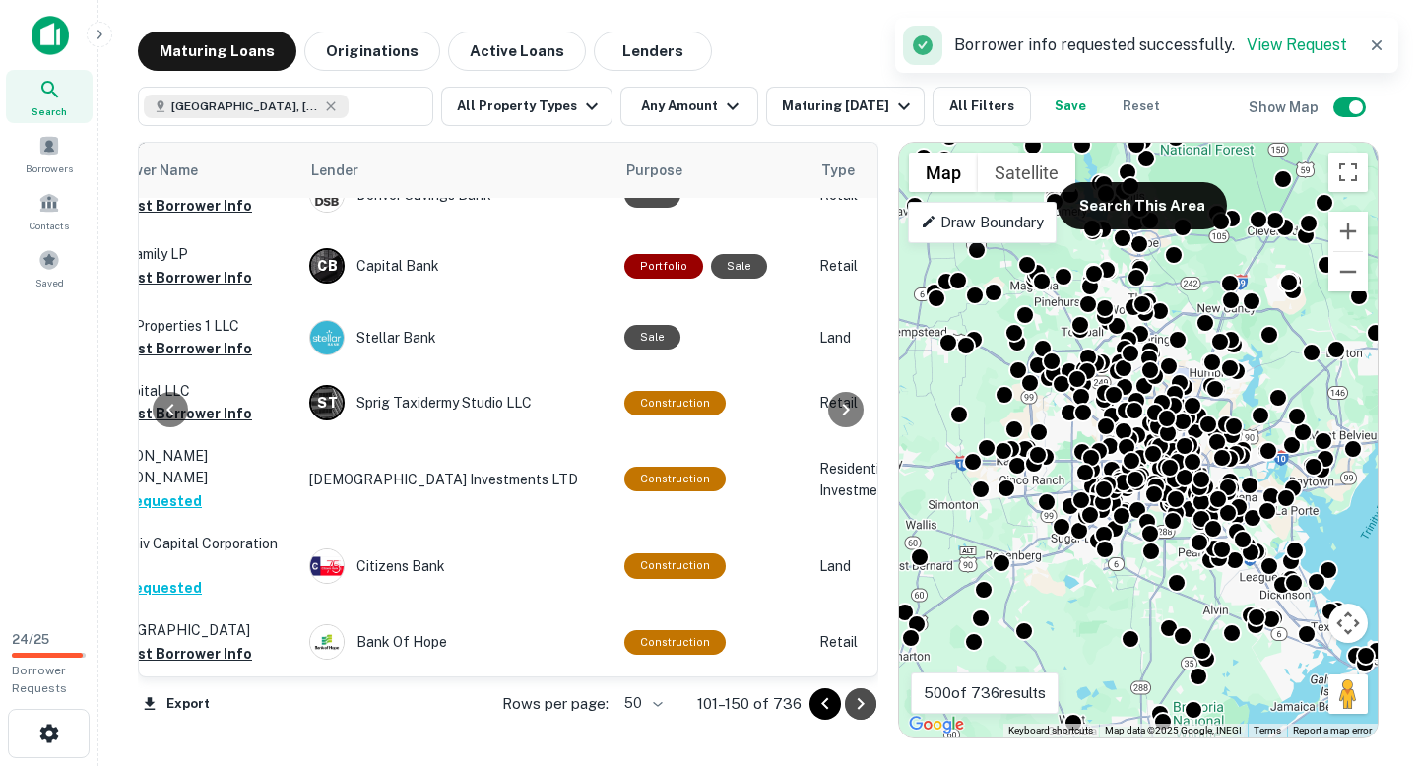
click at [866, 699] on icon "Go to next page" at bounding box center [861, 704] width 24 height 24
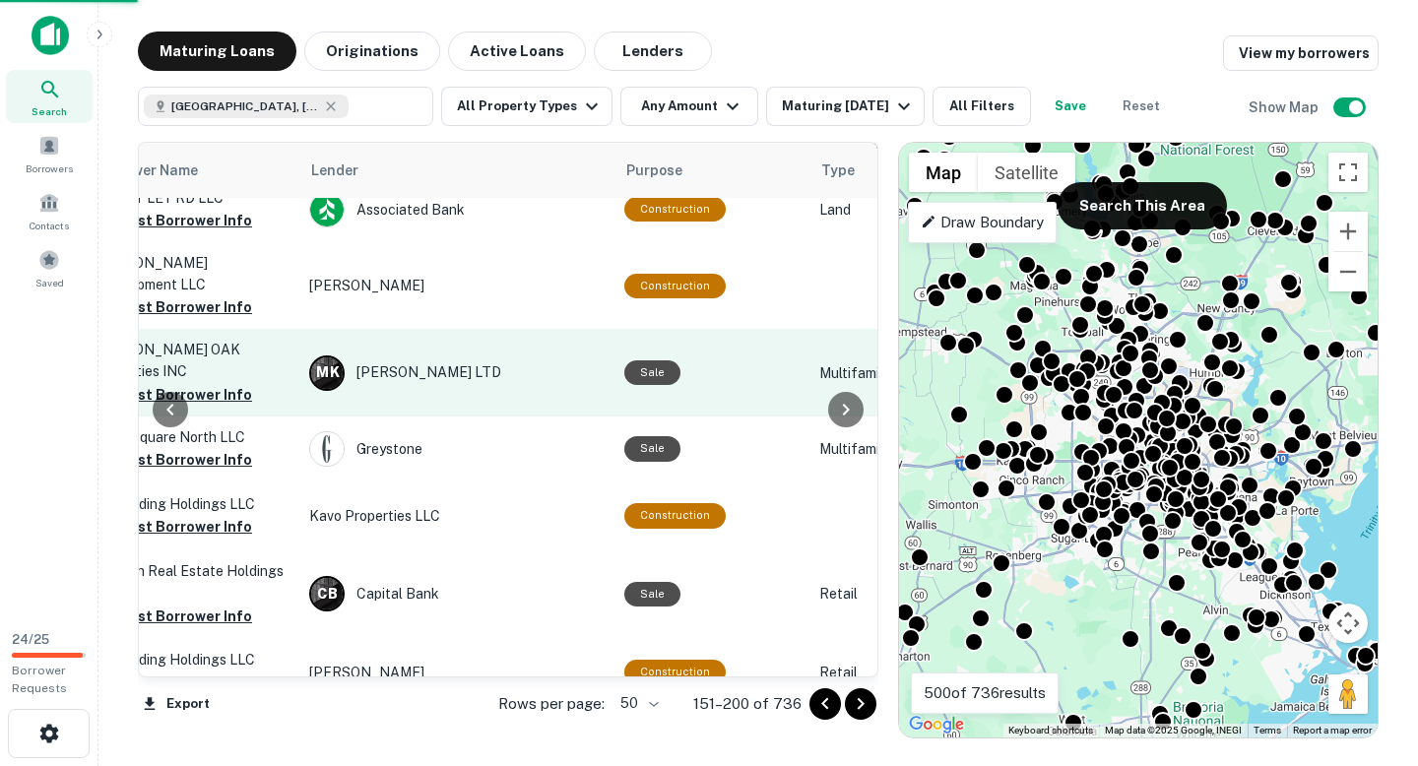
scroll to position [2987, 773]
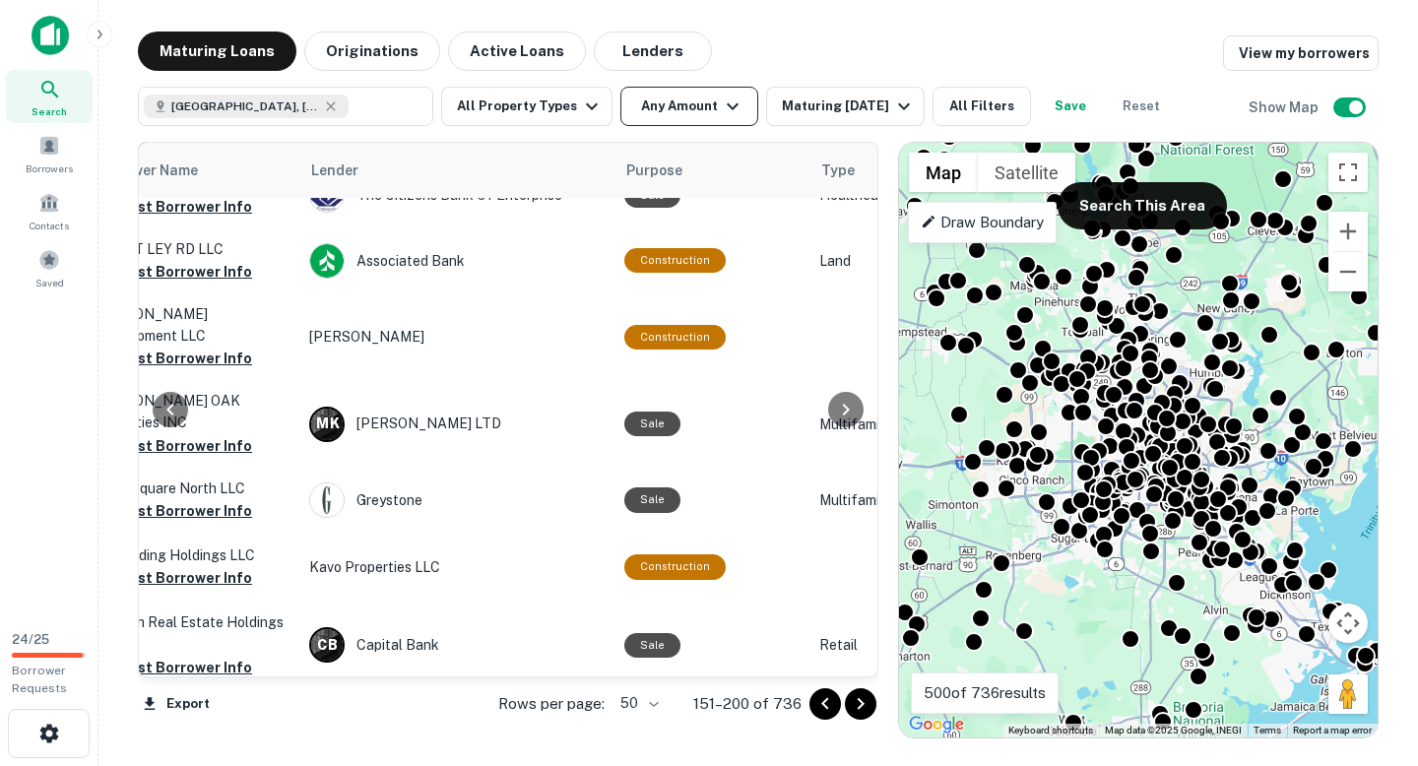
click at [733, 105] on icon "button" at bounding box center [733, 107] width 24 height 24
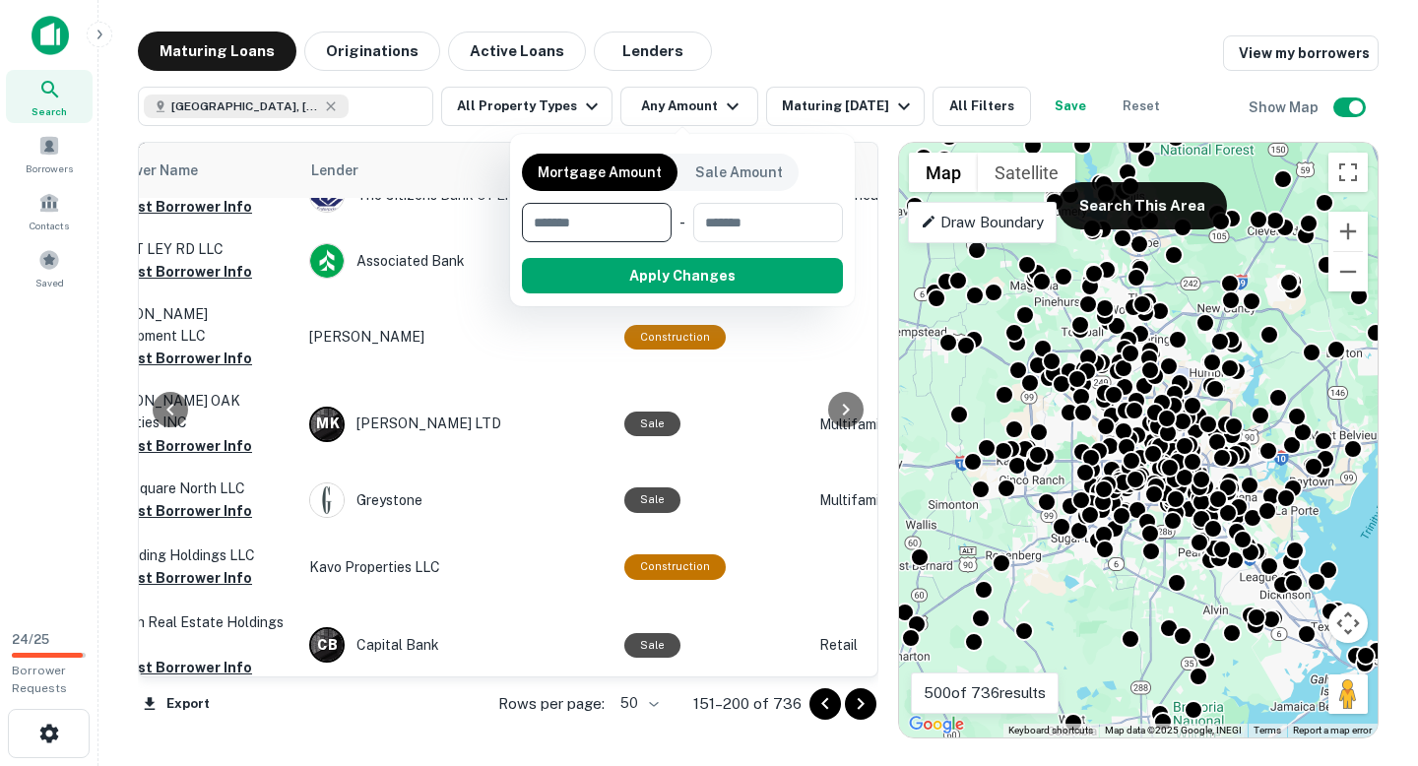
click at [612, 217] on input "number" at bounding box center [590, 222] width 136 height 39
type input "*"
type input "*******"
click at [749, 262] on button "Apply Changes" at bounding box center [718, 275] width 250 height 35
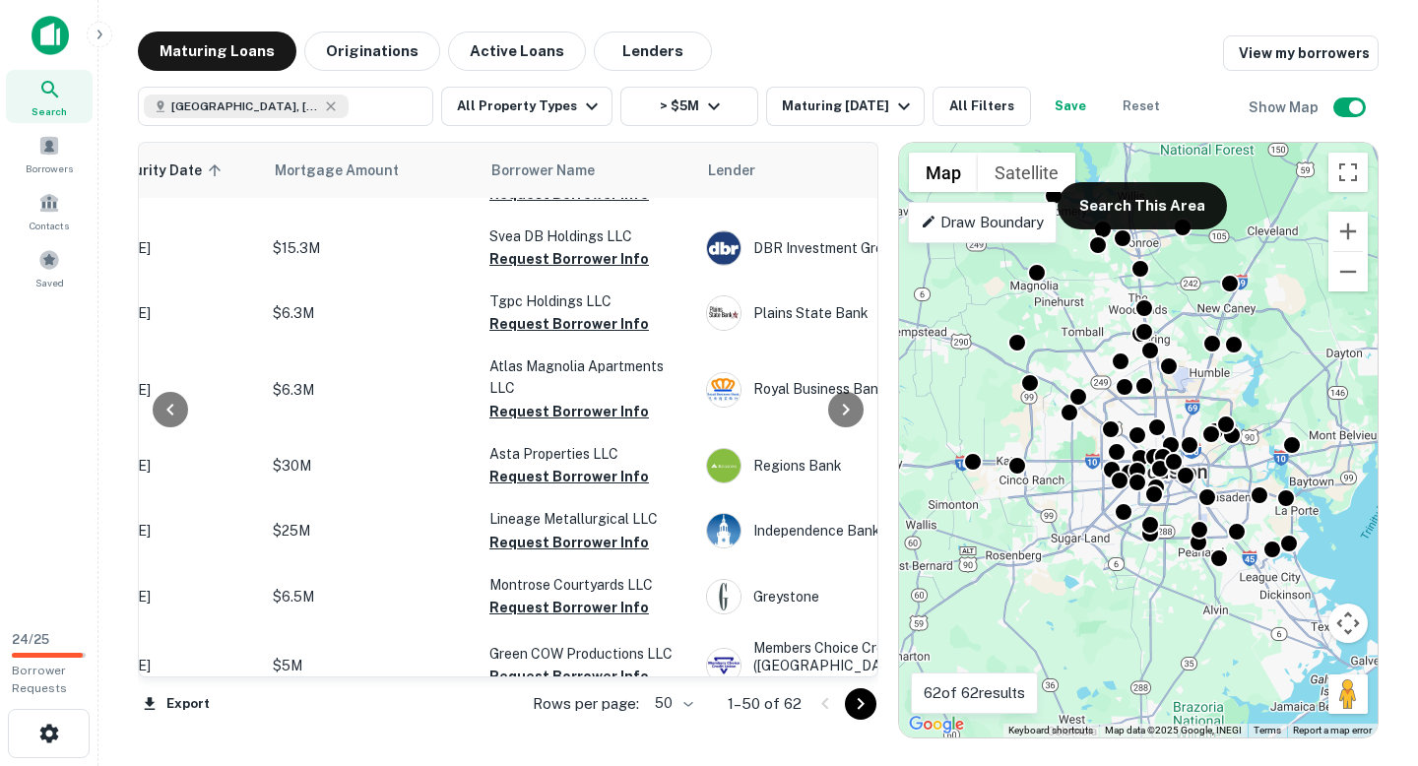
scroll to position [2977, 344]
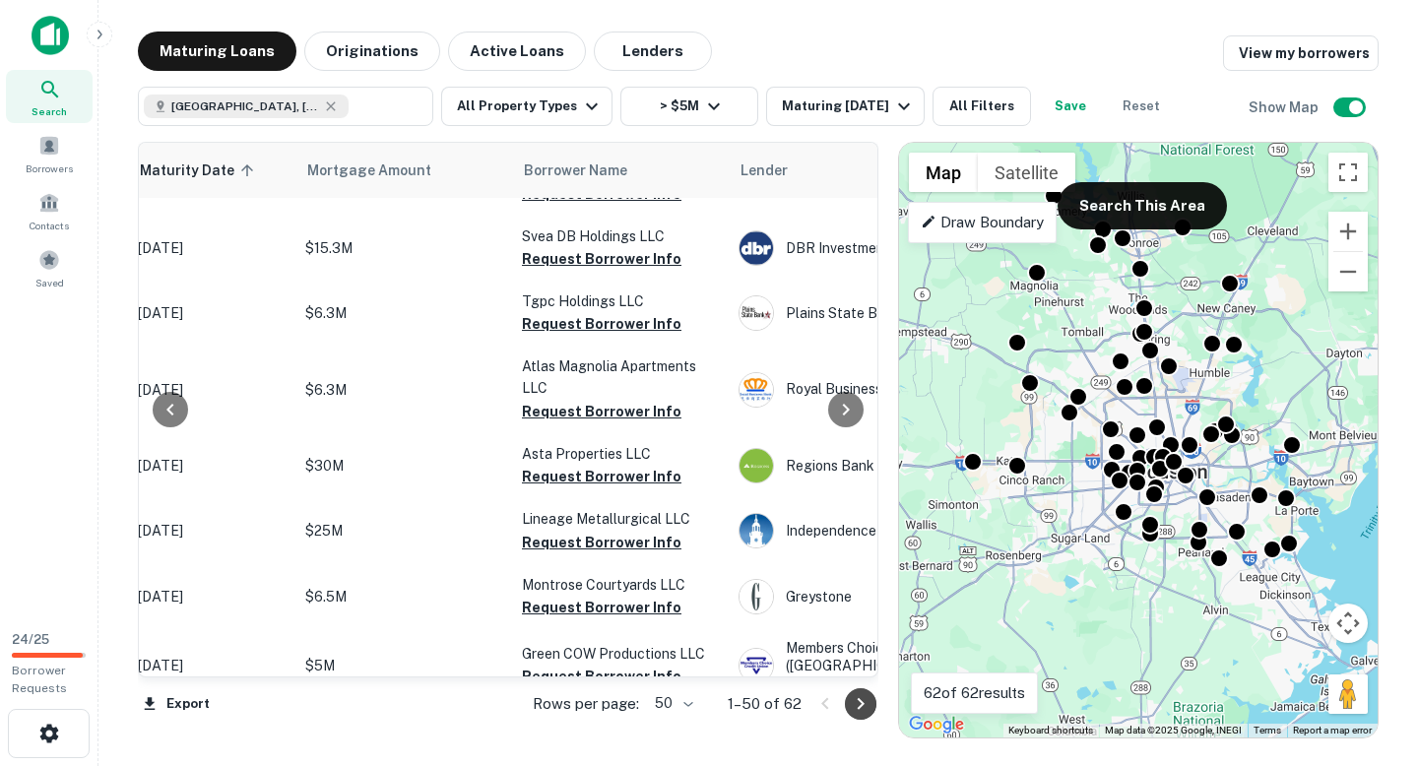
click at [859, 710] on icon "Go to next page" at bounding box center [861, 704] width 24 height 24
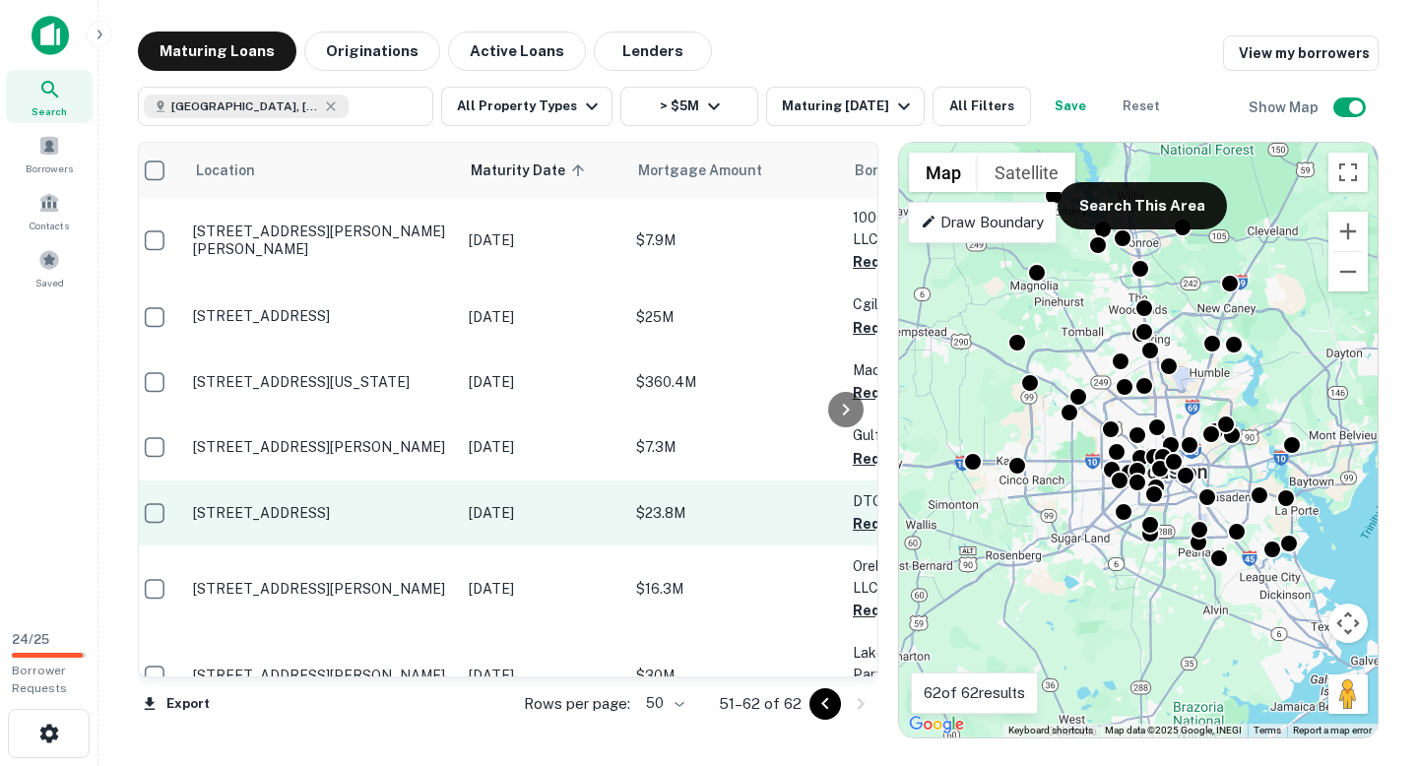
scroll to position [1, 0]
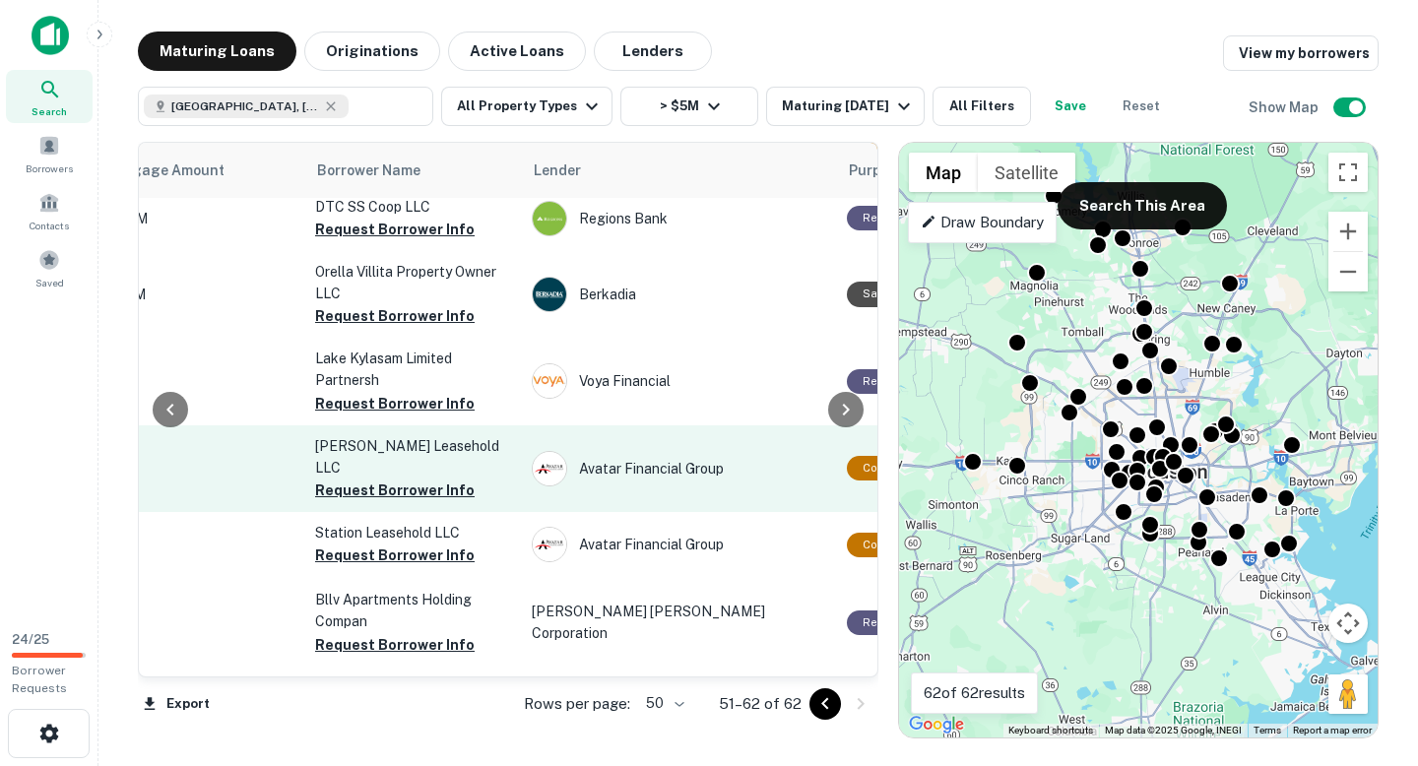
scroll to position [295, 548]
click at [457, 479] on button "Request Borrower Info" at bounding box center [397, 491] width 160 height 24
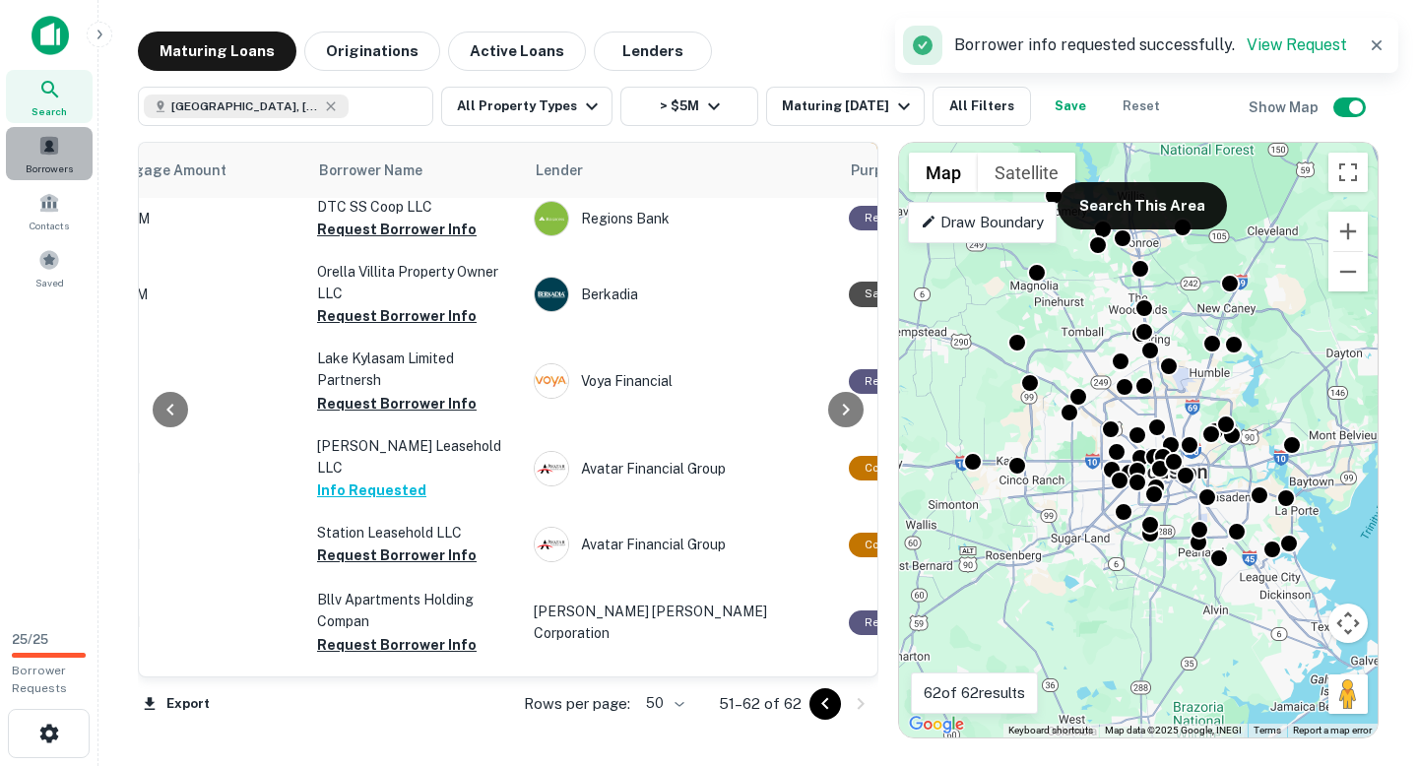
click at [49, 169] on span "Borrowers" at bounding box center [49, 168] width 47 height 16
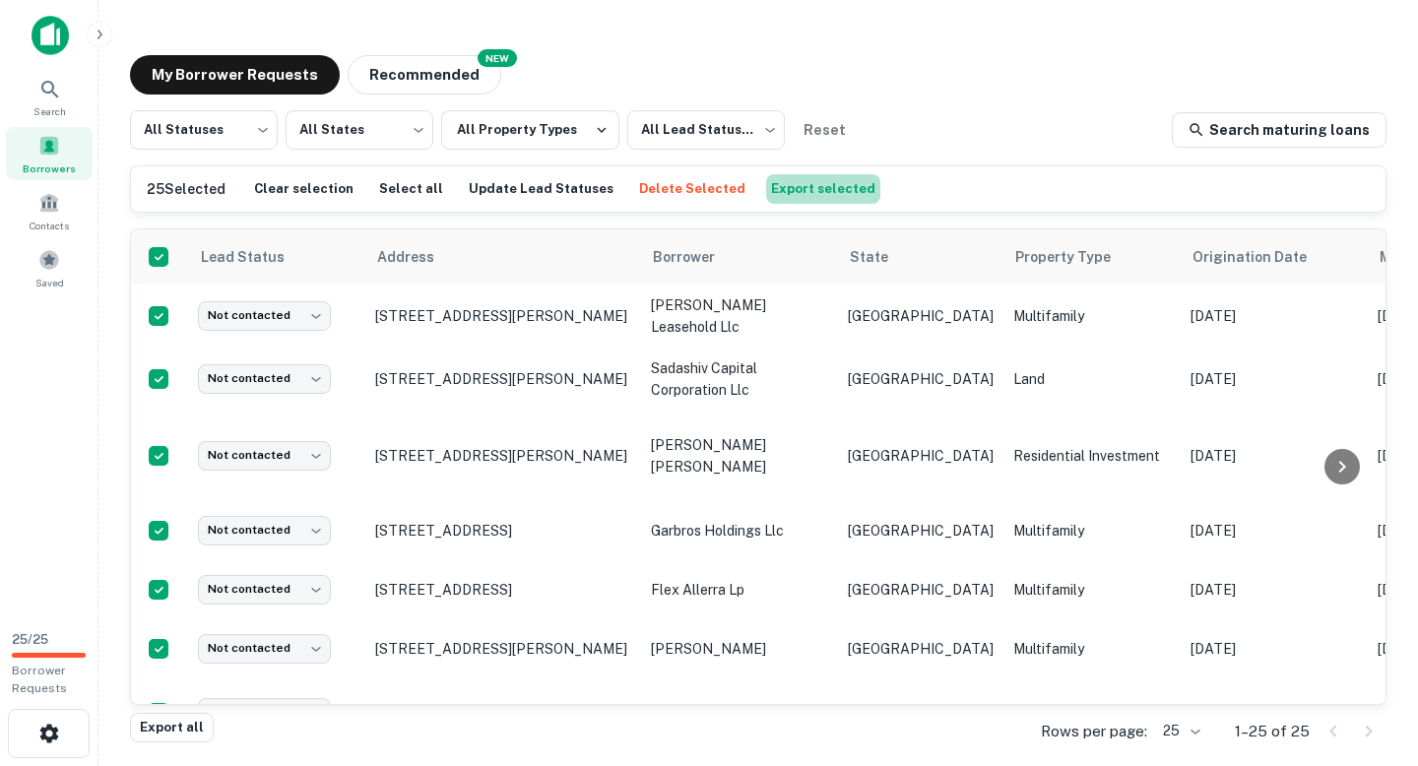
click at [790, 186] on button "Export selected" at bounding box center [823, 189] width 114 height 30
